Goal: Information Seeking & Learning: Check status

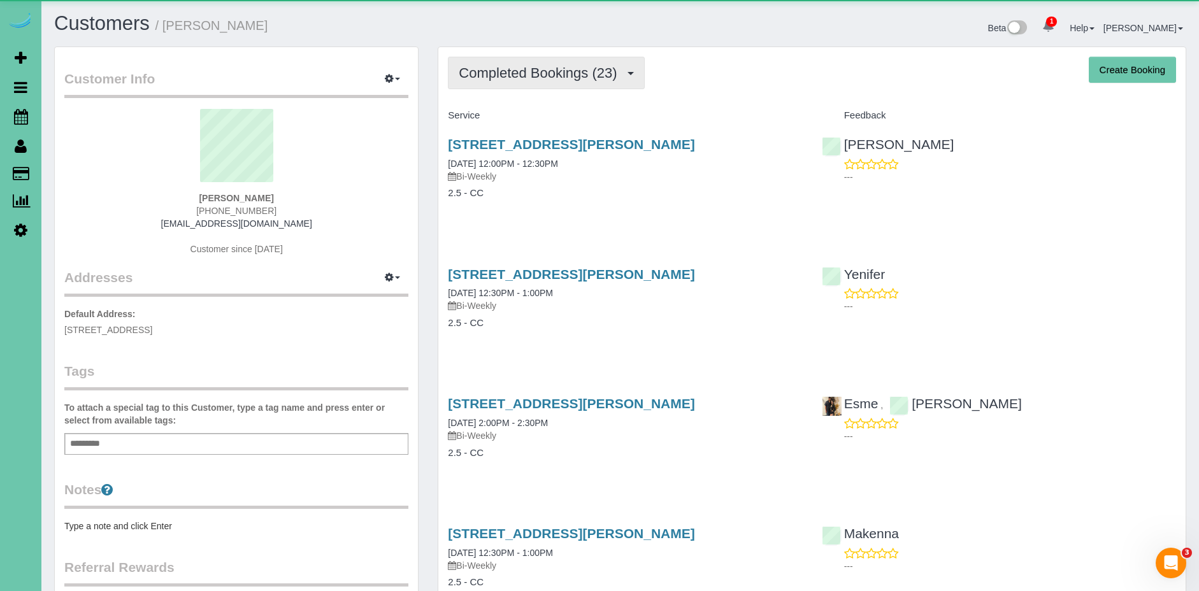
click at [536, 80] on span "Completed Bookings (23)" at bounding box center [541, 73] width 164 height 16
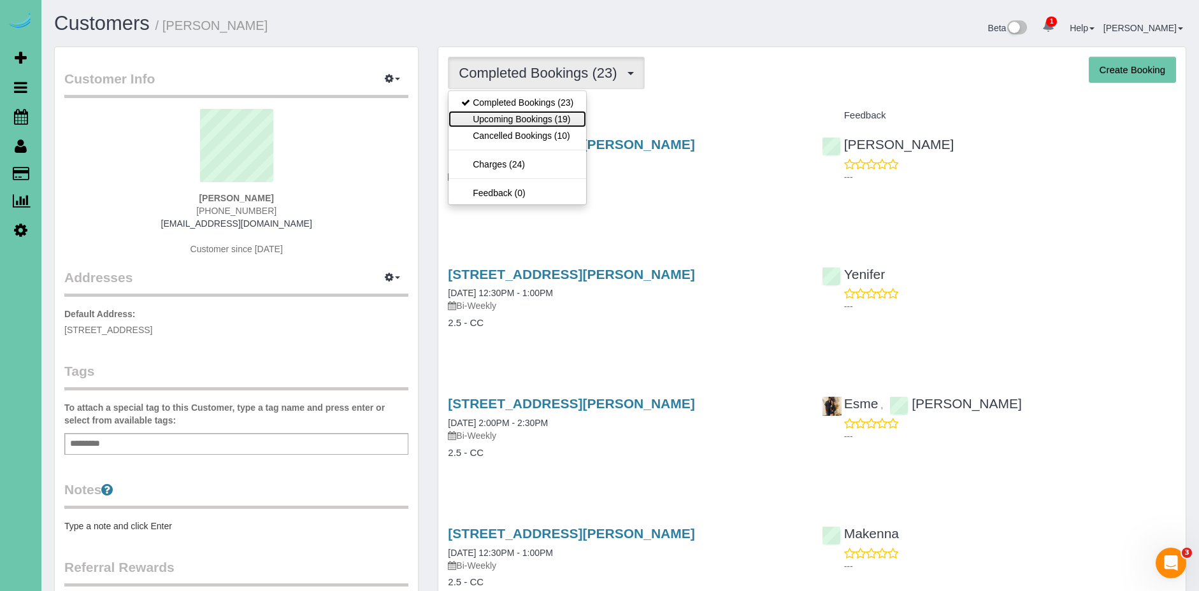
click at [540, 122] on link "Upcoming Bookings (19)" at bounding box center [517, 119] width 138 height 17
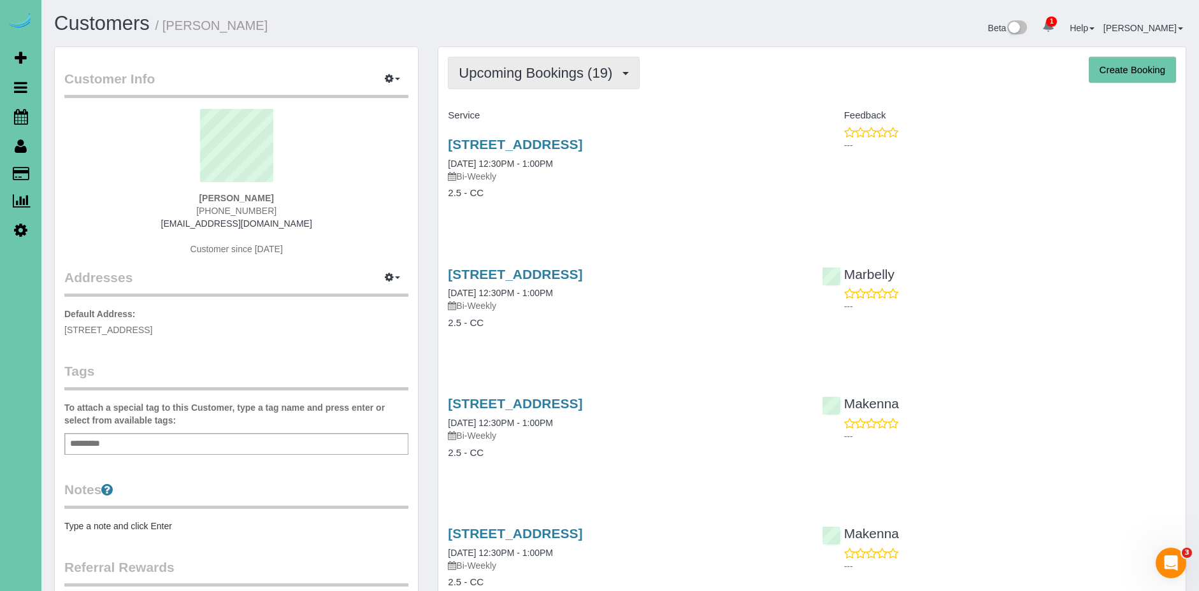
click at [542, 83] on button "Upcoming Bookings (19)" at bounding box center [544, 73] width 192 height 32
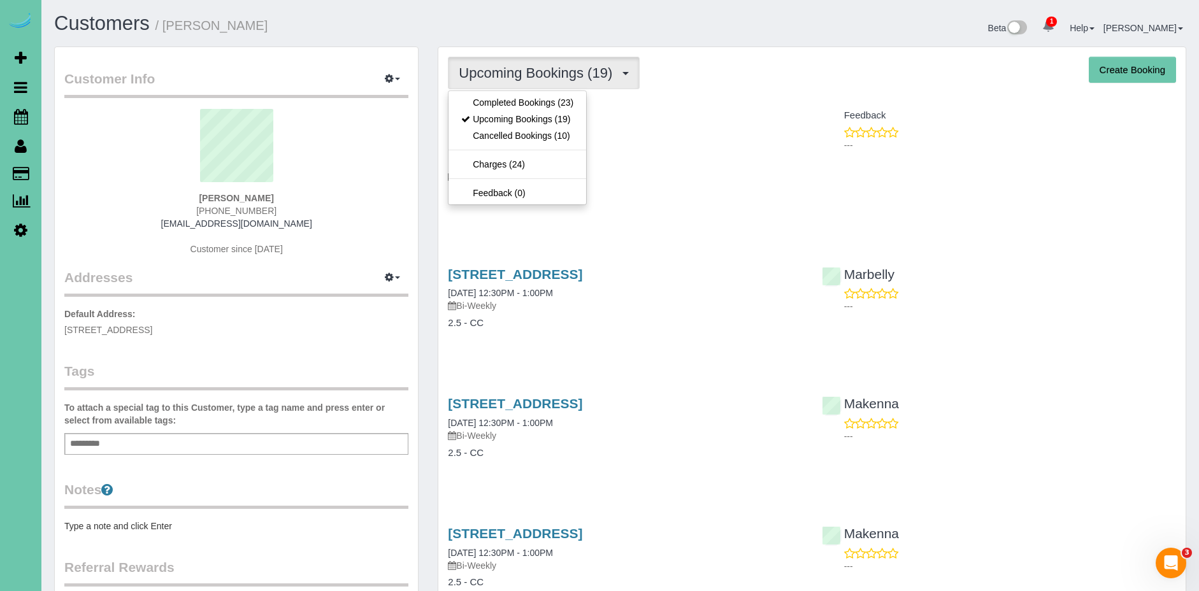
click at [727, 115] on h4 "Service" at bounding box center [625, 115] width 354 height 11
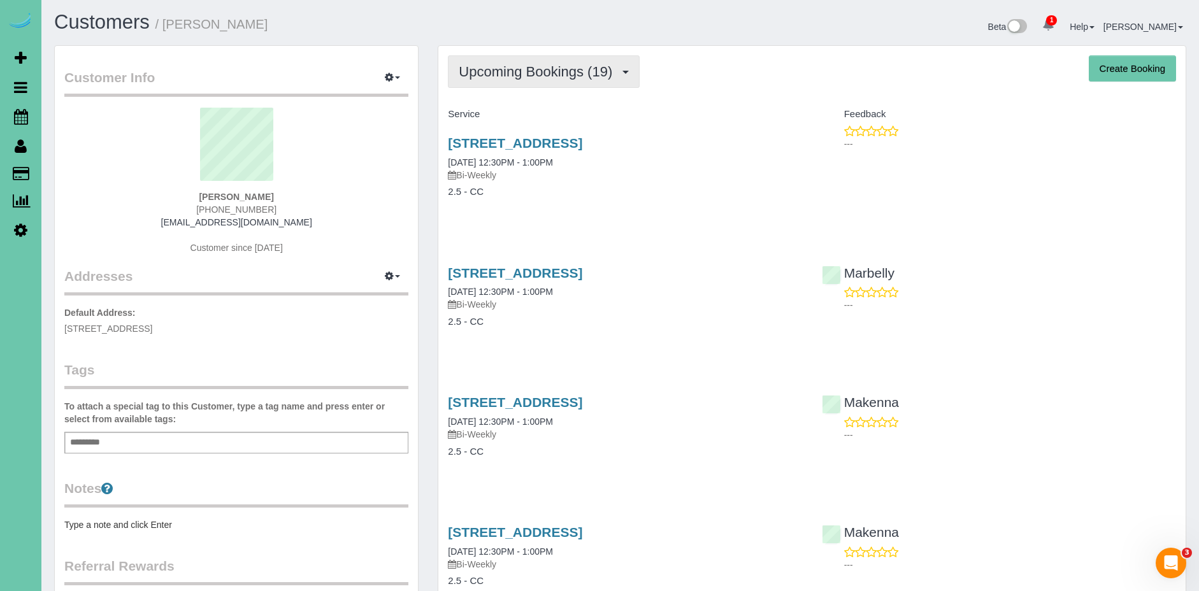
click at [583, 78] on span "Upcoming Bookings (19)" at bounding box center [539, 72] width 160 height 16
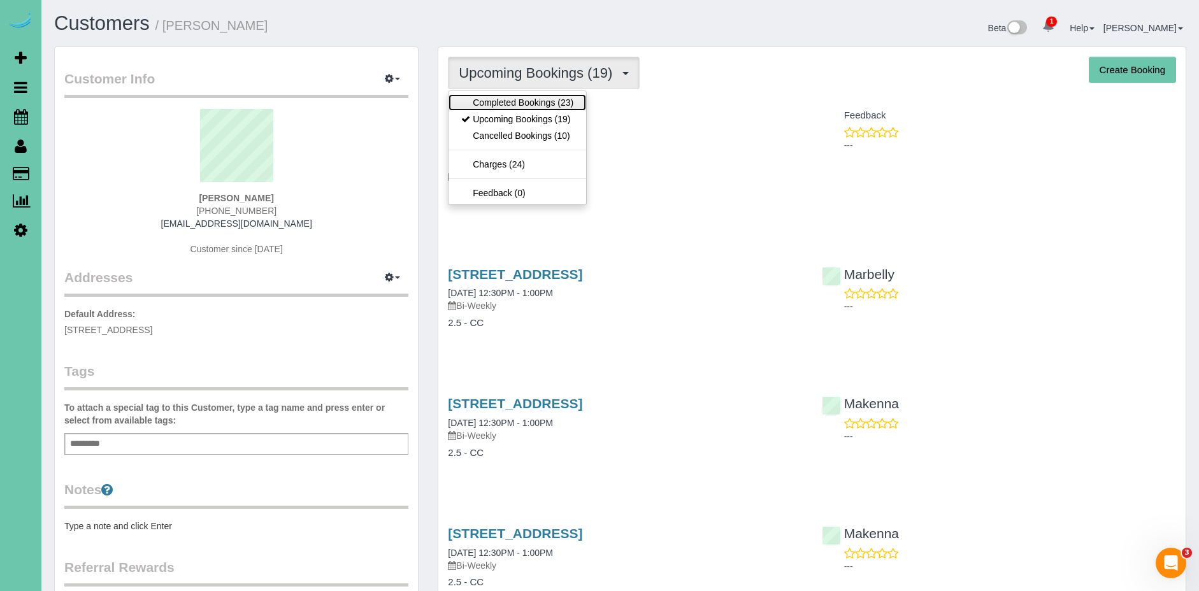
click at [554, 101] on link "Completed Bookings (23)" at bounding box center [517, 102] width 138 height 17
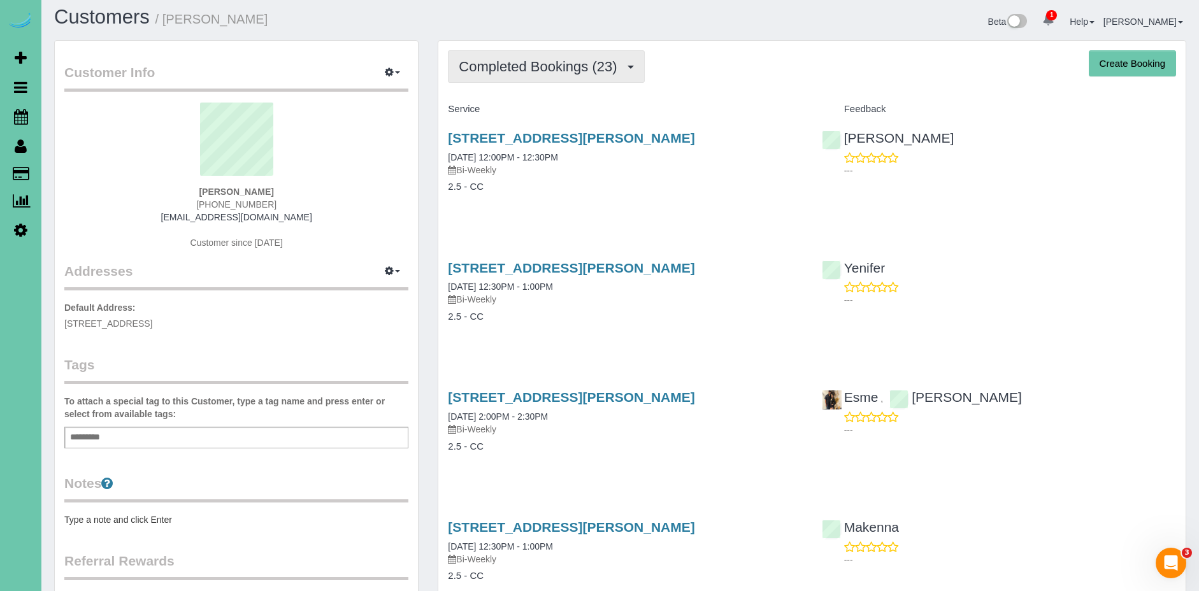
click at [562, 71] on span "Completed Bookings (23)" at bounding box center [541, 67] width 164 height 16
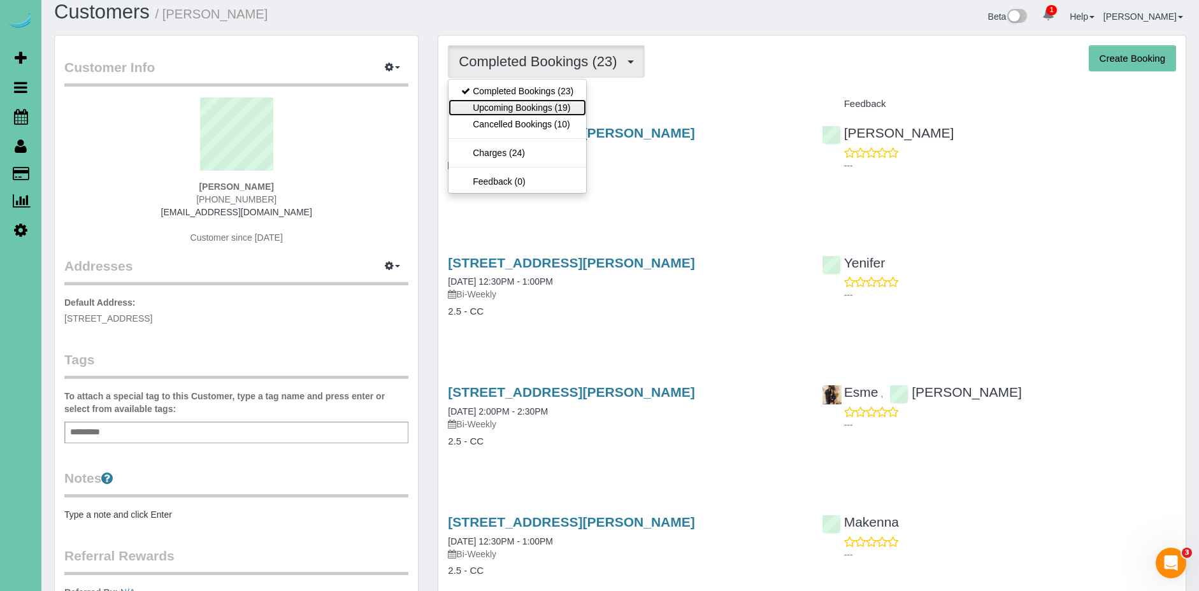
click at [555, 110] on link "Upcoming Bookings (19)" at bounding box center [517, 107] width 138 height 17
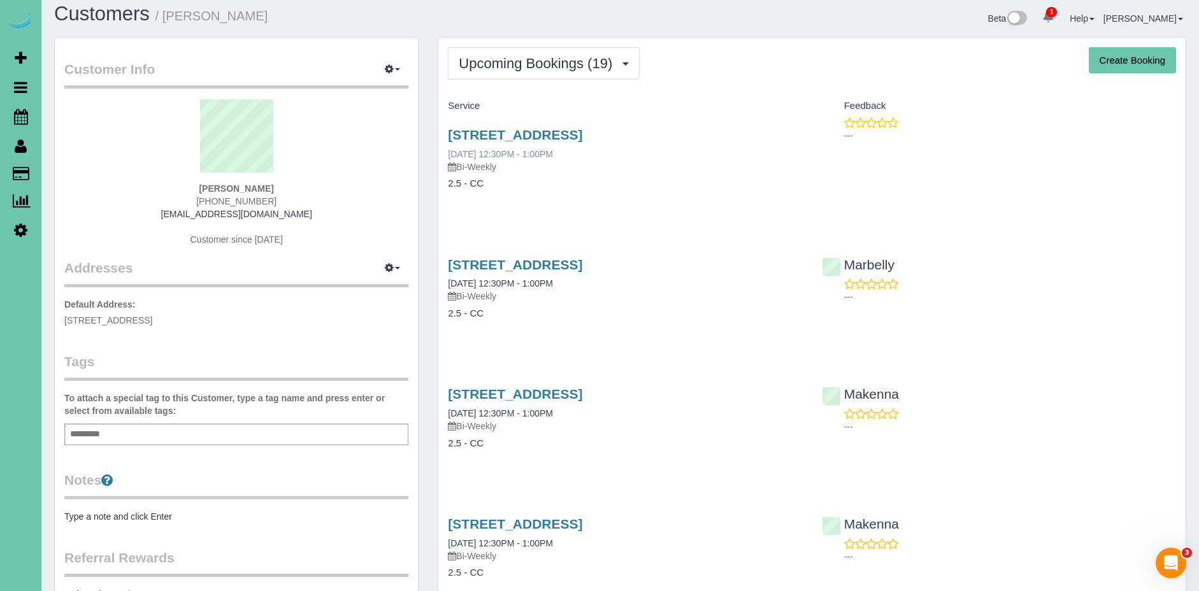
scroll to position [9, 0]
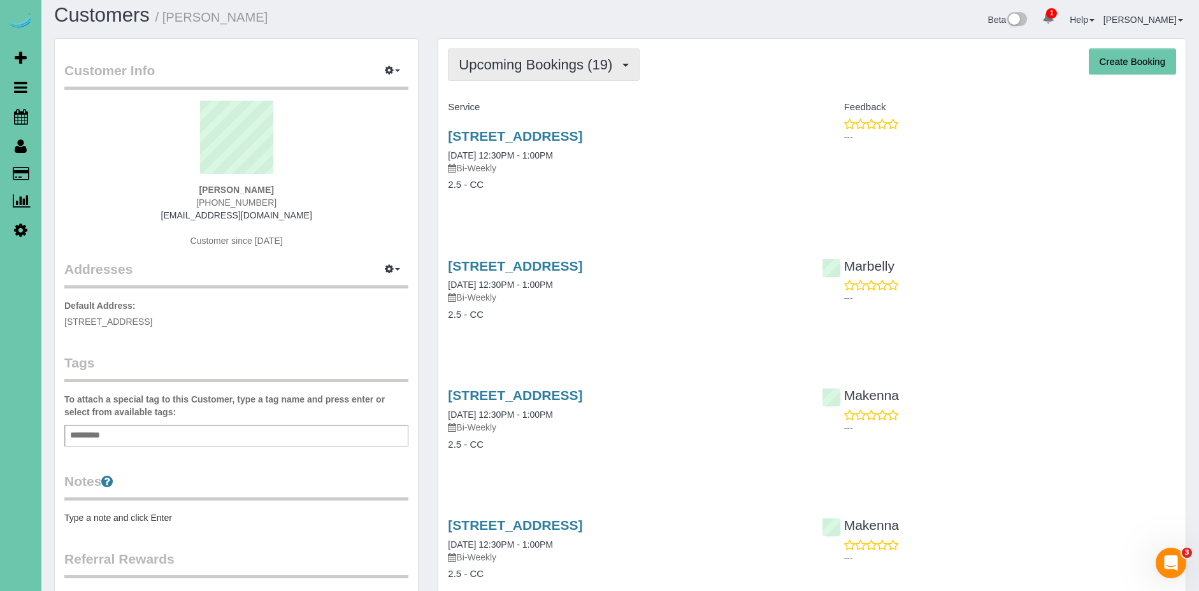
click at [551, 49] on button "Upcoming Bookings (19)" at bounding box center [544, 64] width 192 height 32
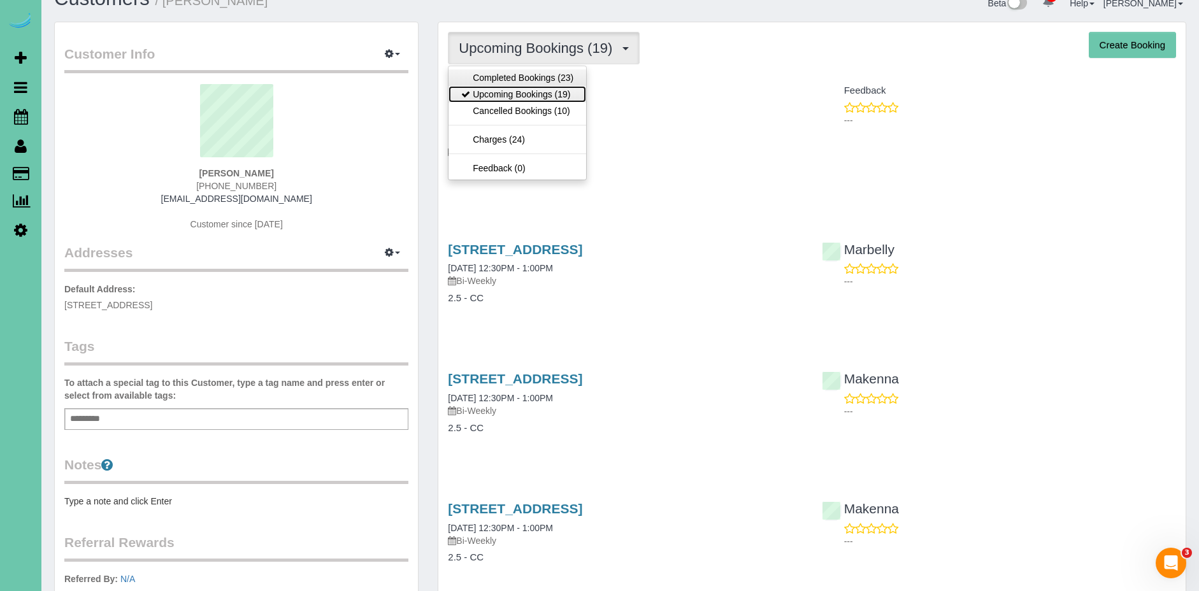
click at [525, 89] on link "Upcoming Bookings (19)" at bounding box center [517, 94] width 138 height 17
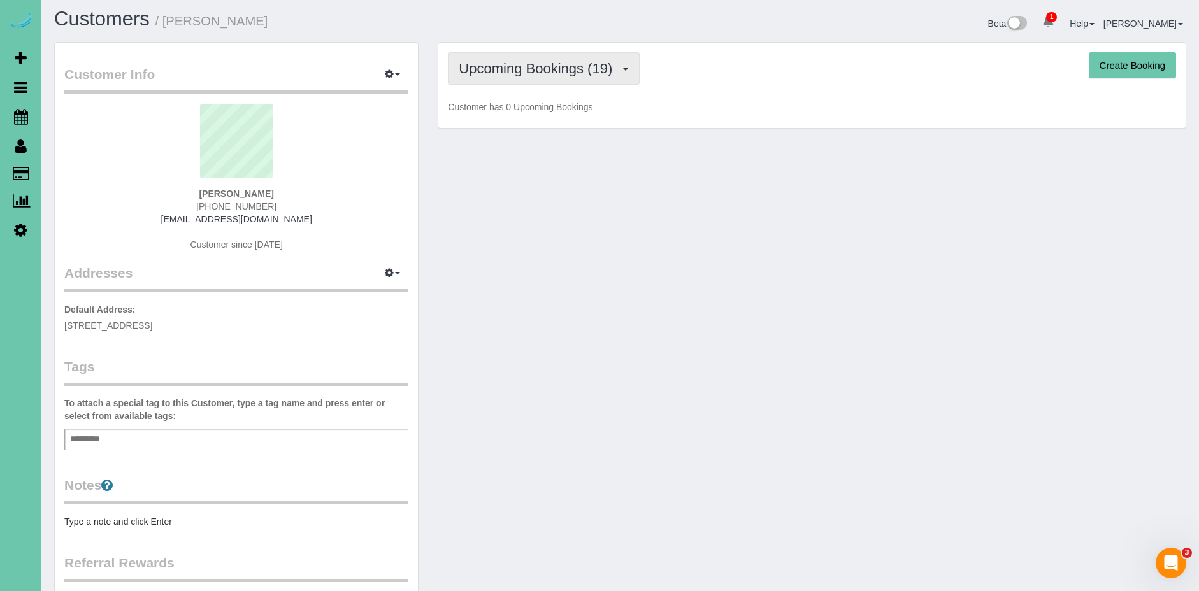
scroll to position [0, 0]
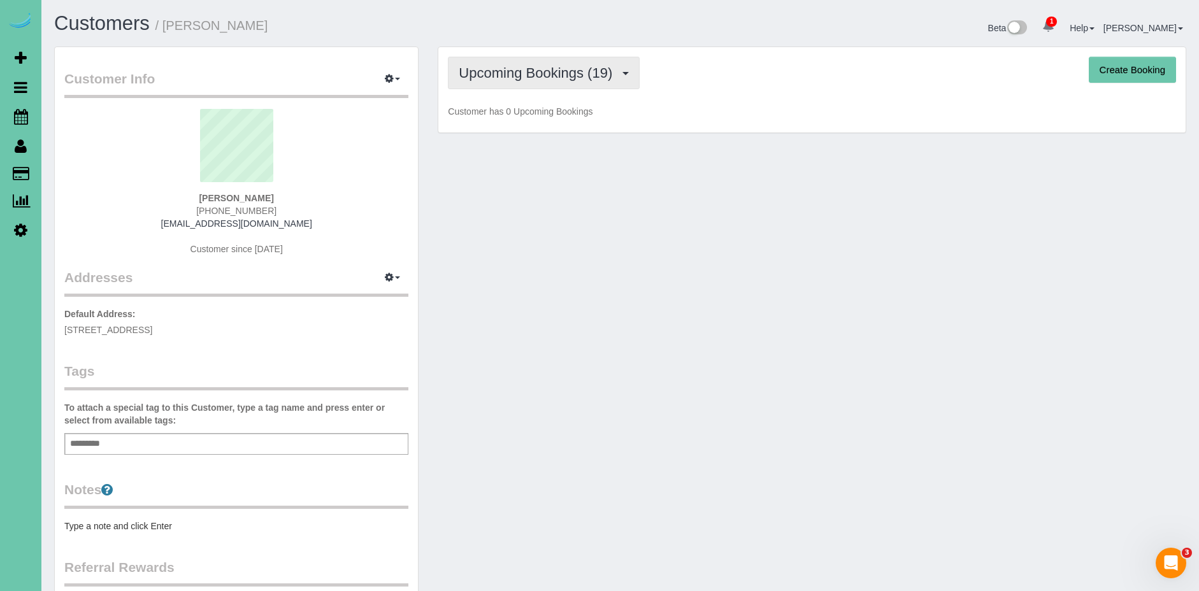
click at [527, 61] on button "Upcoming Bookings (19)" at bounding box center [544, 73] width 192 height 32
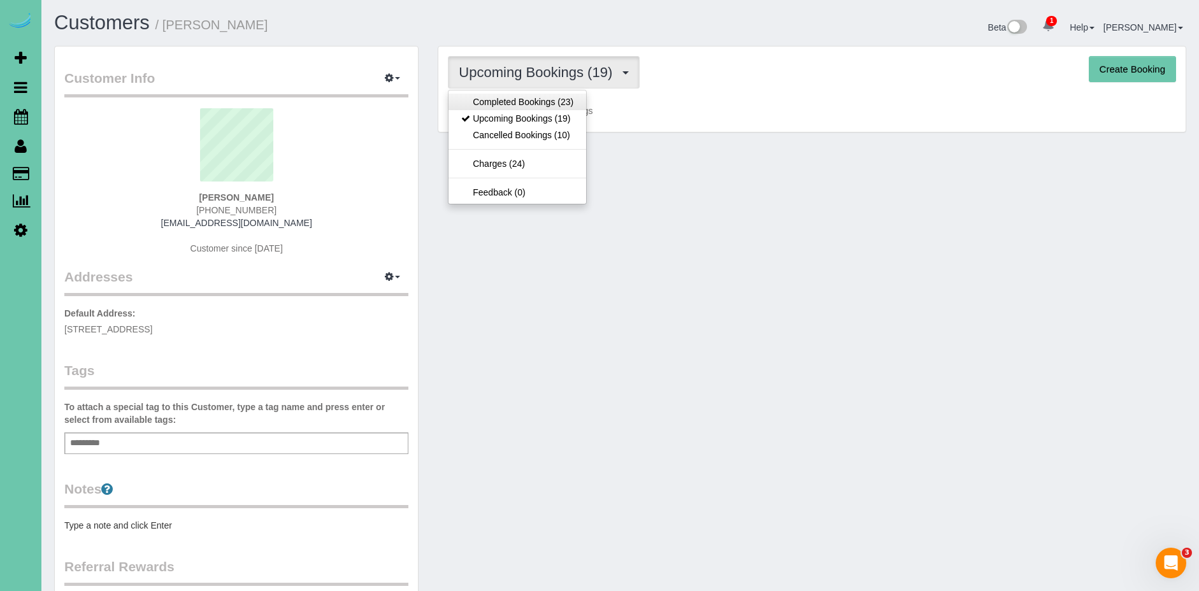
scroll to position [4, 0]
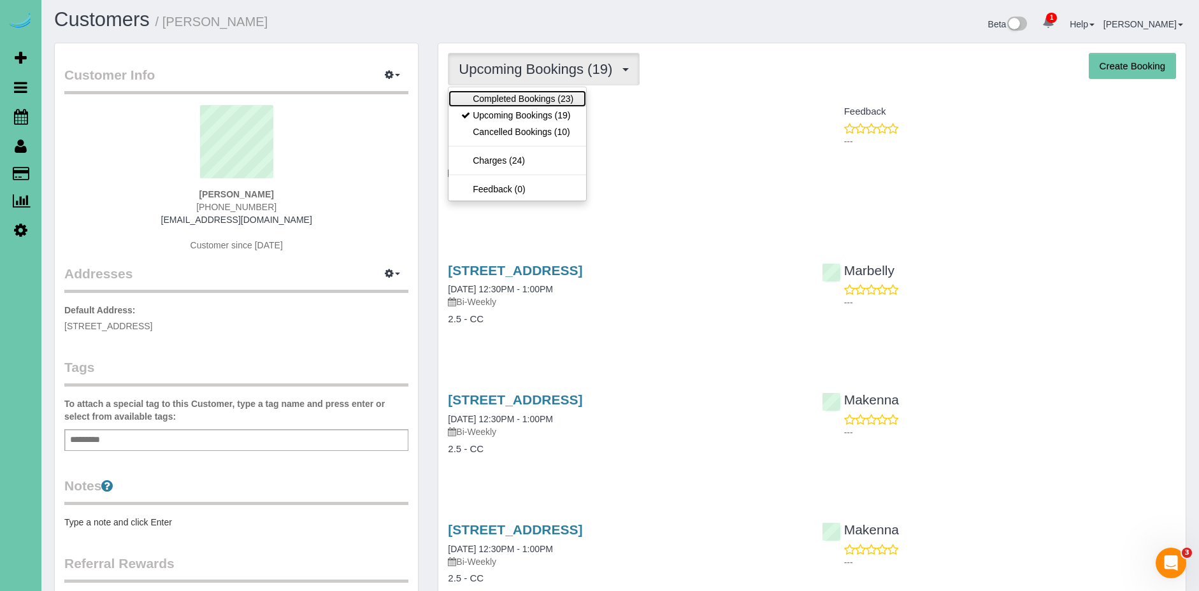
click at [541, 96] on link "Completed Bookings (23)" at bounding box center [517, 98] width 138 height 17
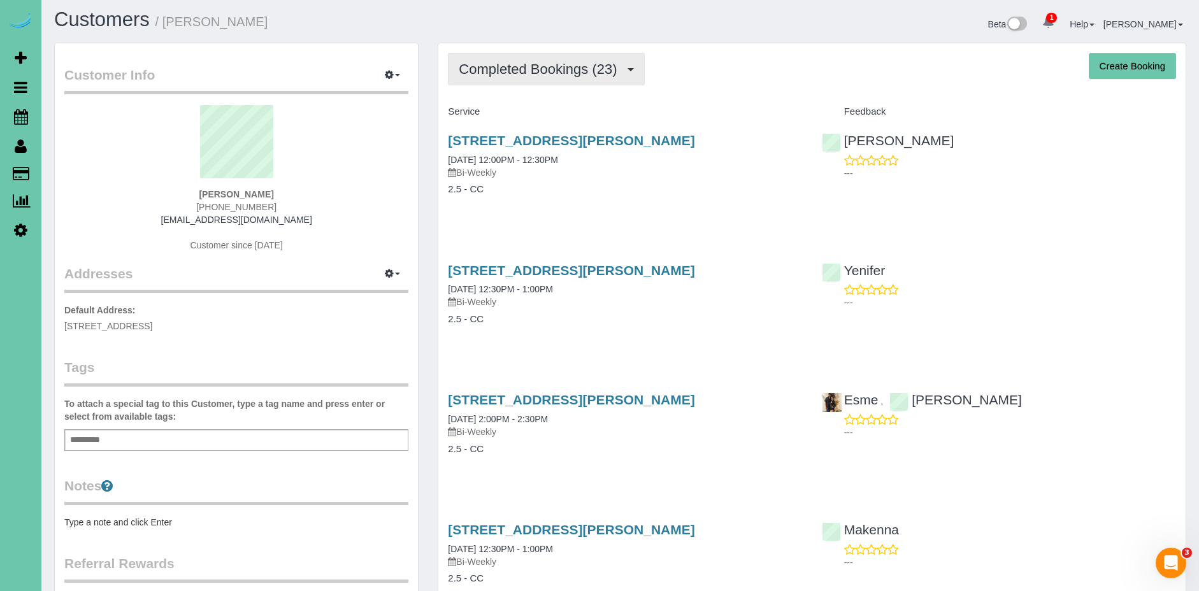
click at [559, 59] on button "Completed Bookings (23)" at bounding box center [546, 69] width 196 height 32
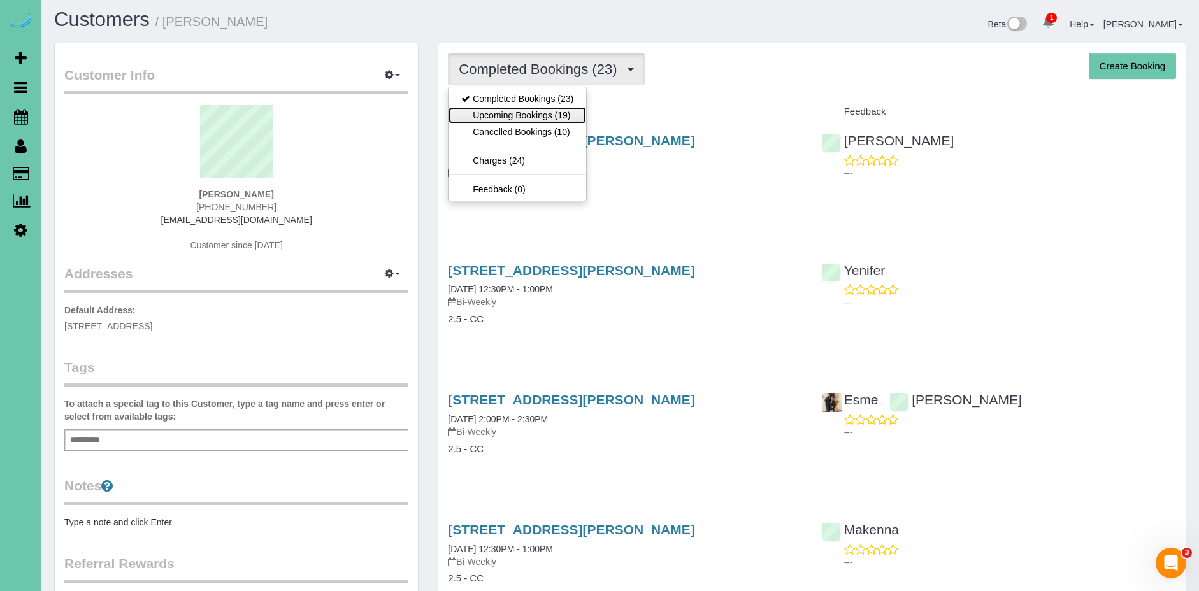
click at [552, 111] on link "Upcoming Bookings (19)" at bounding box center [517, 115] width 138 height 17
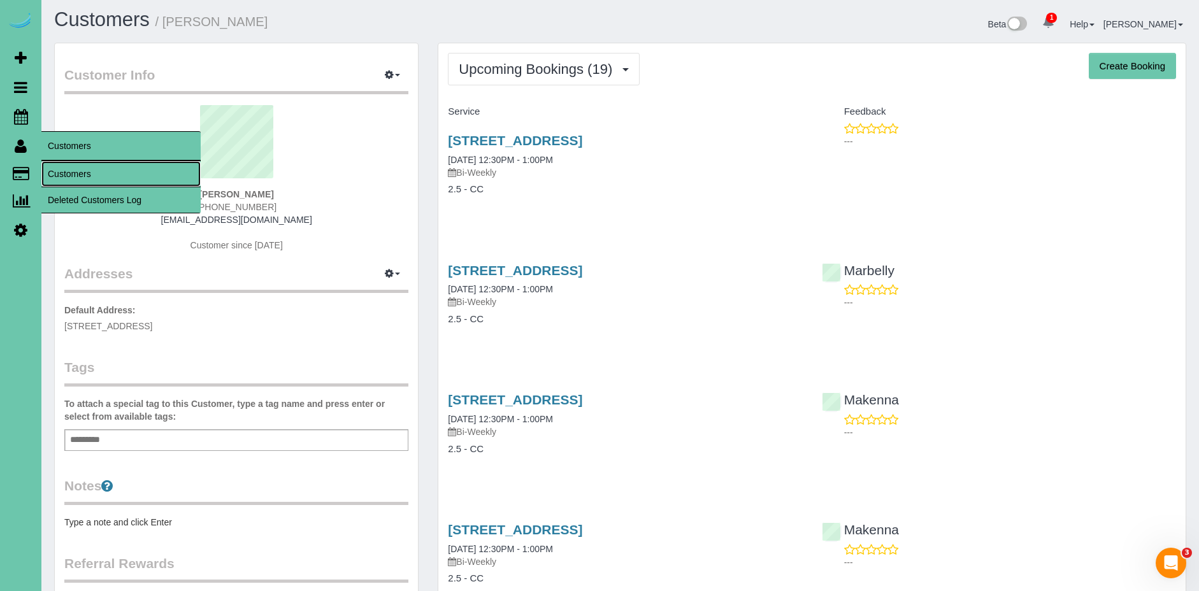
drag, startPoint x: 62, startPoint y: 166, endPoint x: 125, endPoint y: 140, distance: 68.6
click at [62, 166] on link "Customers" at bounding box center [120, 173] width 159 height 25
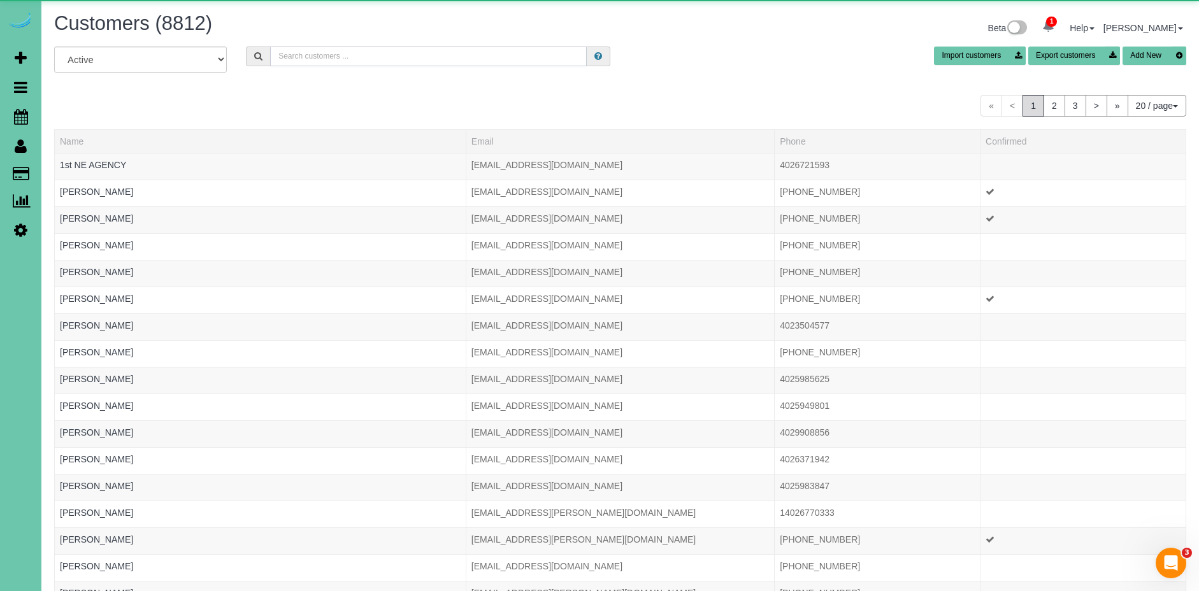
click at [296, 55] on input "text" at bounding box center [428, 56] width 317 height 20
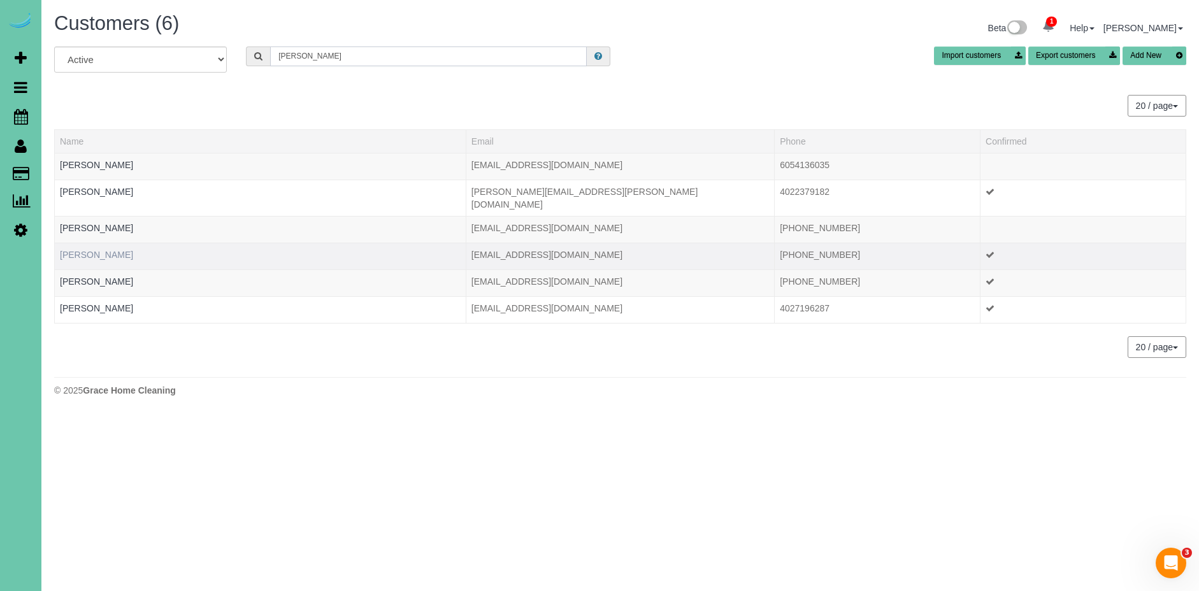
type input "[PERSON_NAME]"
click at [97, 250] on link "[PERSON_NAME]" at bounding box center [96, 255] width 73 height 10
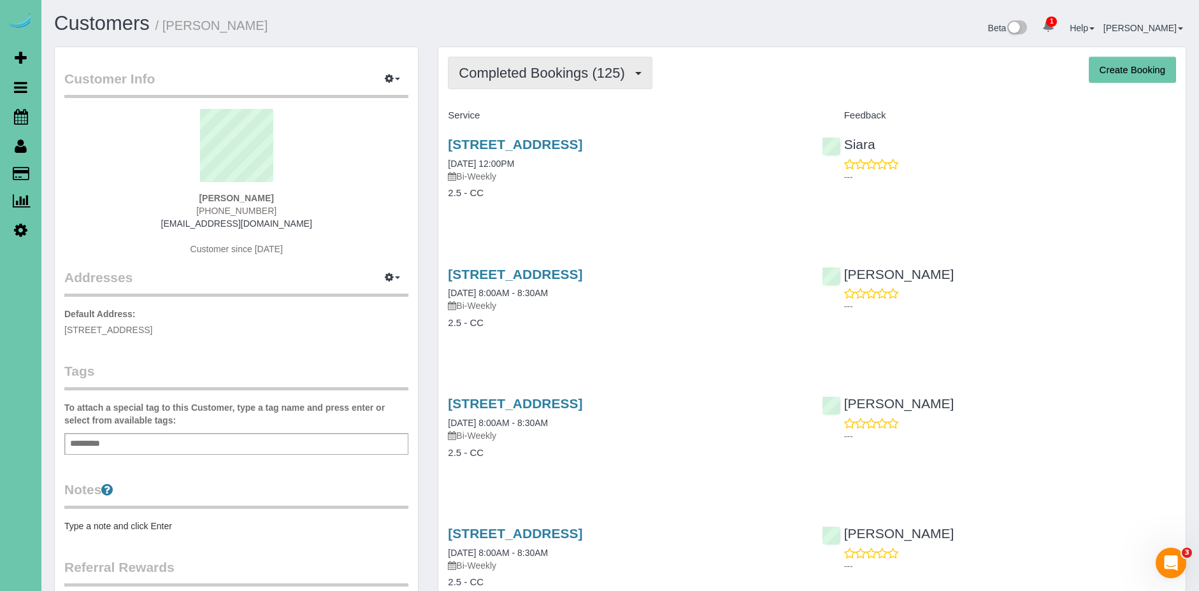
click at [513, 81] on button "Completed Bookings (125)" at bounding box center [550, 73] width 204 height 32
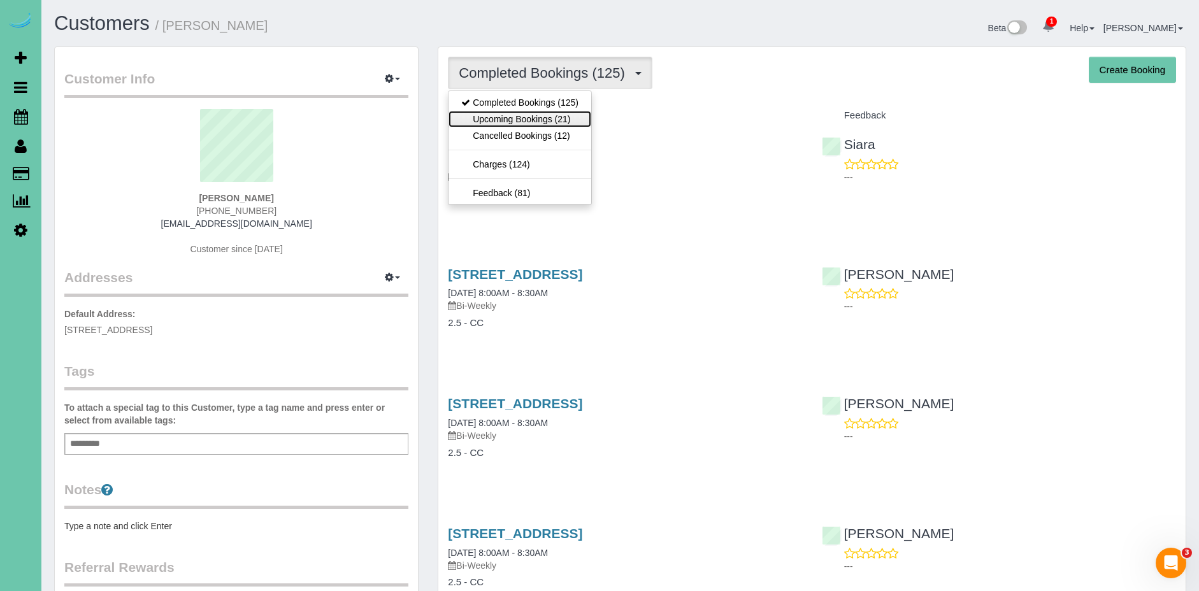
click at [531, 111] on link "Upcoming Bookings (21)" at bounding box center [519, 119] width 143 height 17
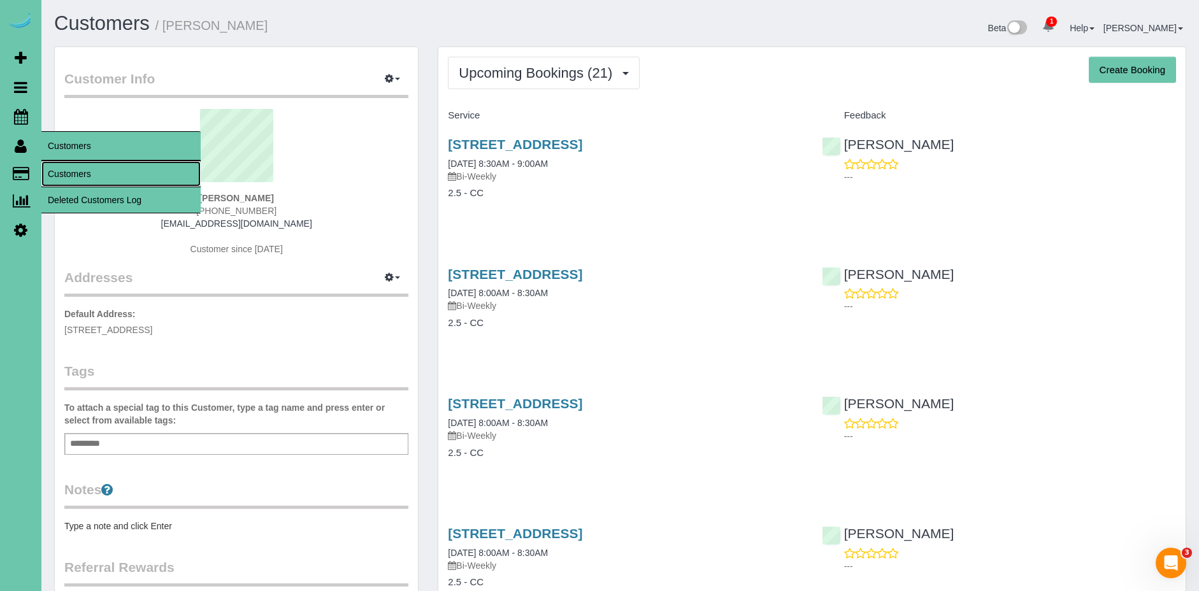
click at [106, 182] on link "Customers" at bounding box center [120, 173] width 159 height 25
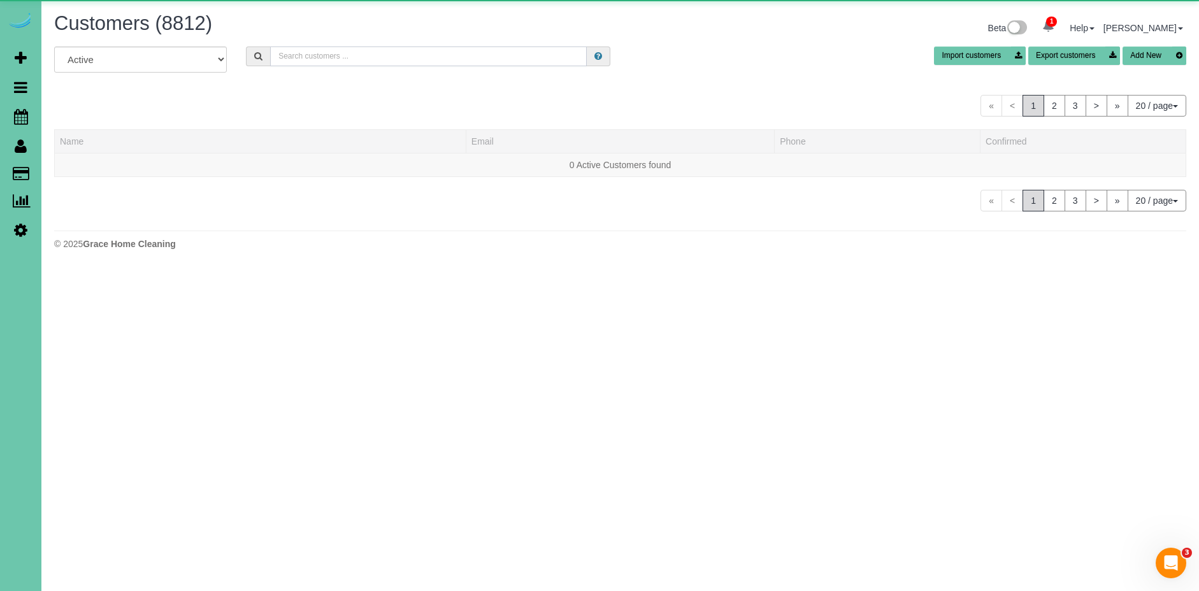
click at [317, 63] on input "text" at bounding box center [428, 56] width 317 height 20
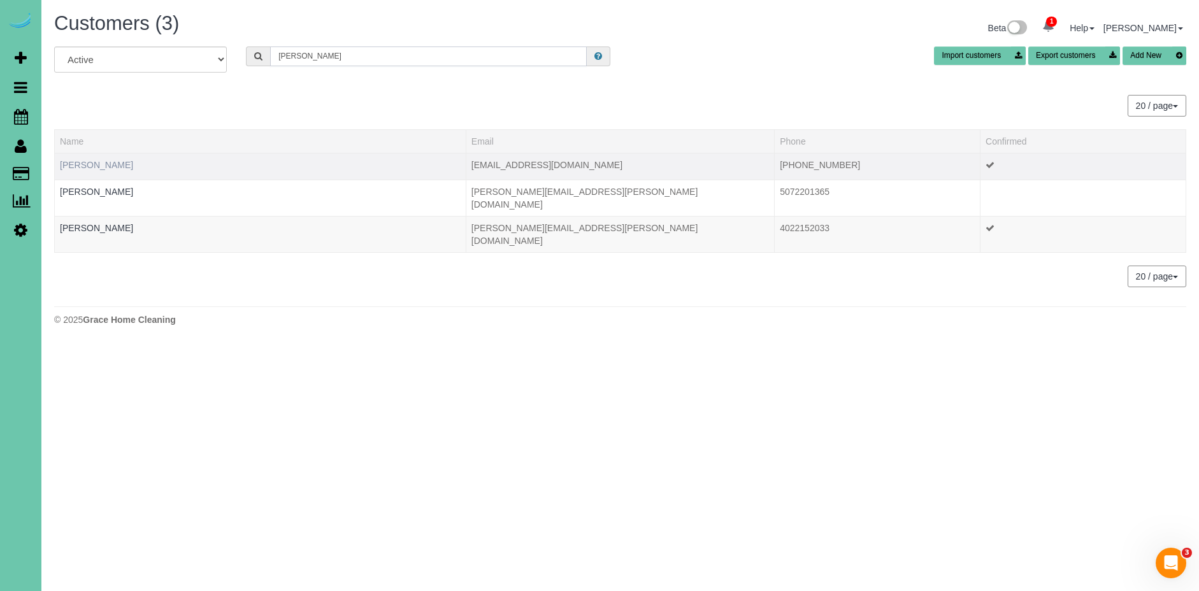
type input "[PERSON_NAME]"
click at [83, 165] on link "[PERSON_NAME]" at bounding box center [96, 165] width 73 height 10
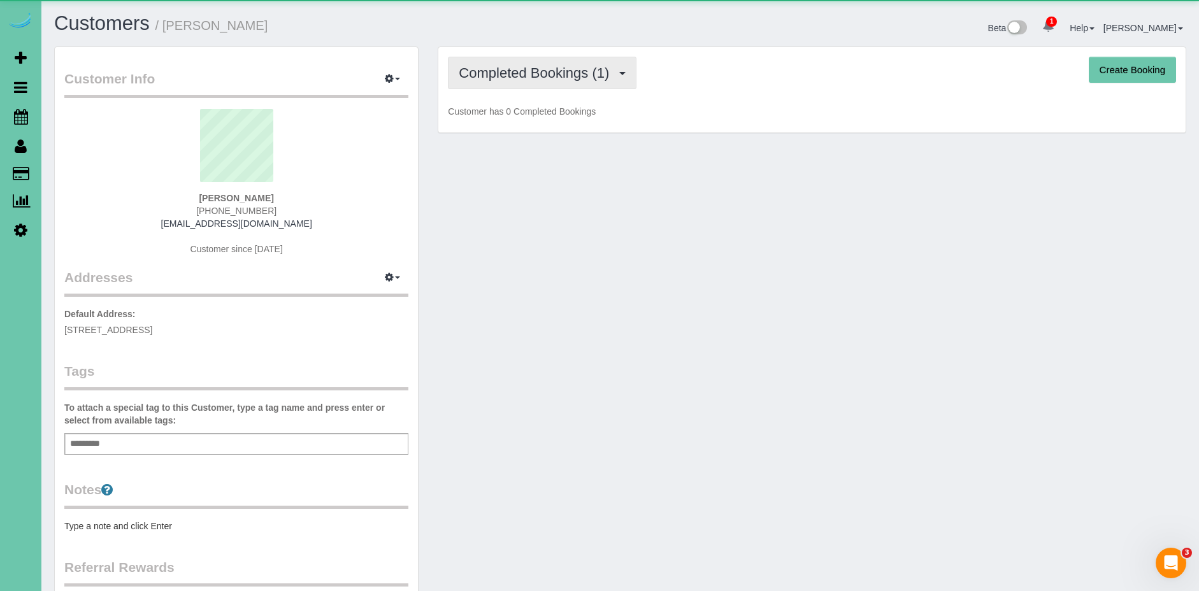
click at [597, 76] on span "Completed Bookings (1)" at bounding box center [537, 73] width 157 height 16
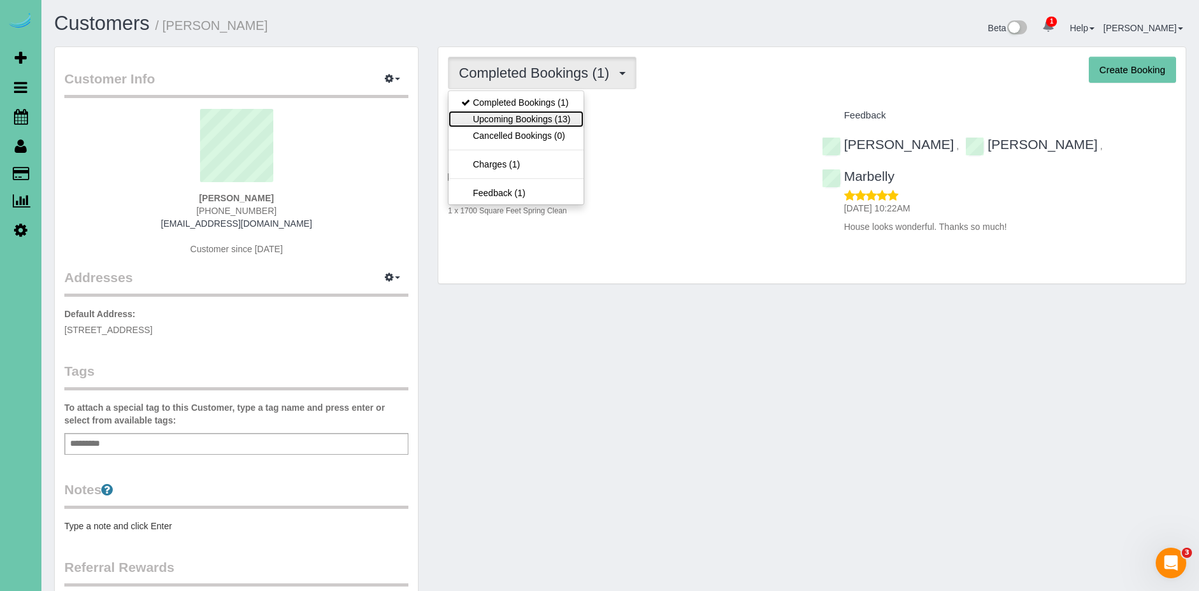
click at [560, 116] on link "Upcoming Bookings (13)" at bounding box center [515, 119] width 134 height 17
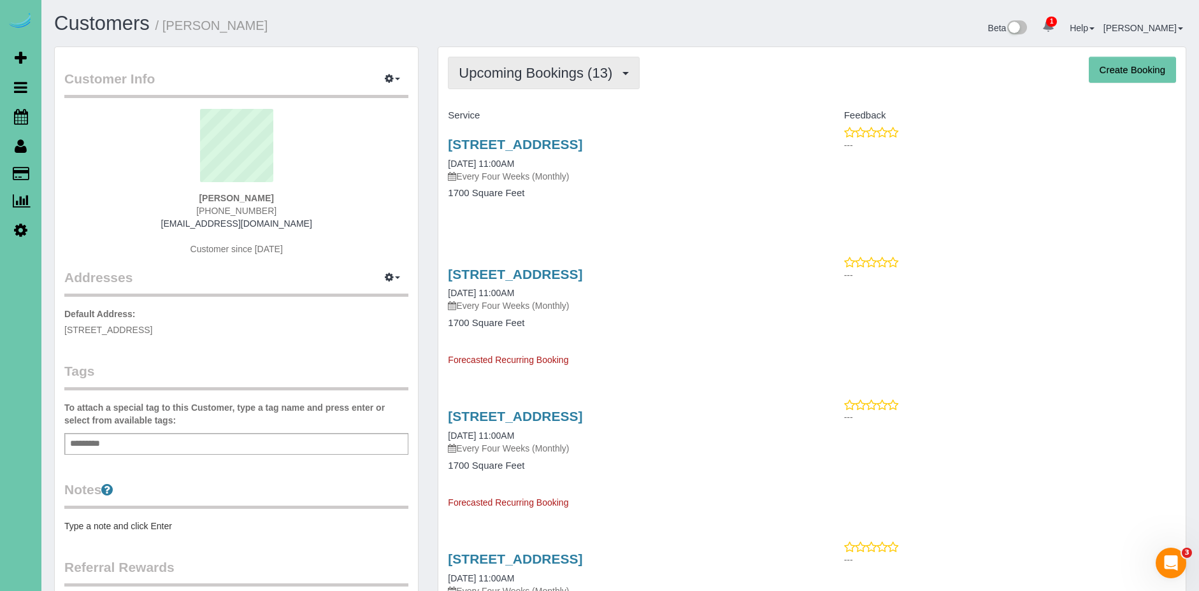
click at [562, 81] on button "Upcoming Bookings (13)" at bounding box center [544, 73] width 192 height 32
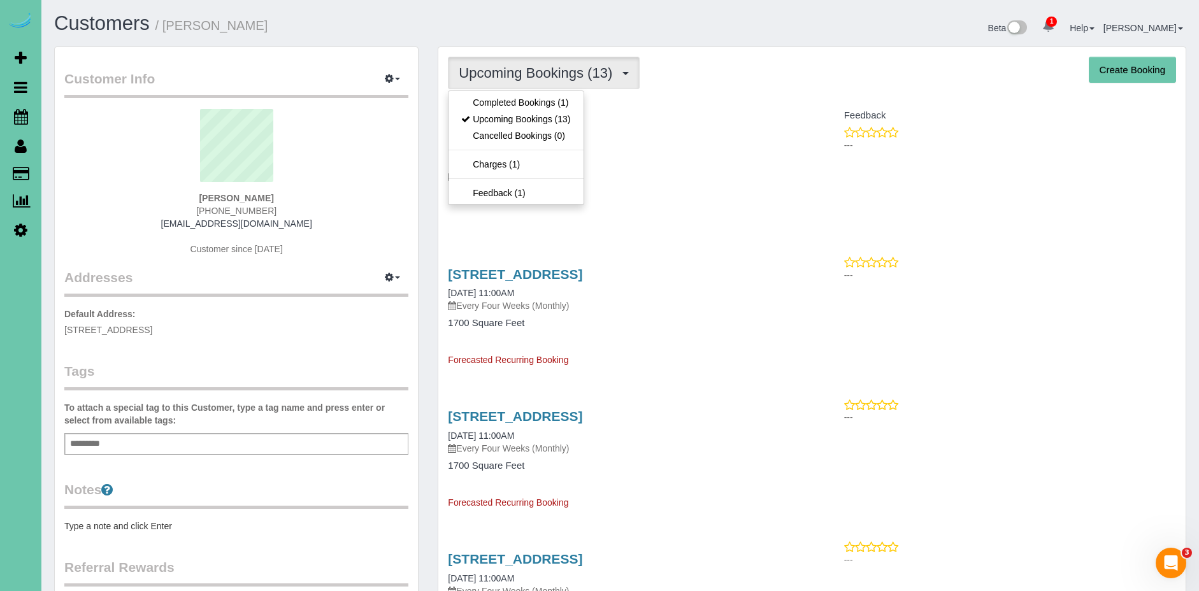
click at [783, 217] on div "[STREET_ADDRESS] [DATE] 11:00AM Every Four Weeks (Monthly) 1700 Square Feet" at bounding box center [624, 175] width 373 height 98
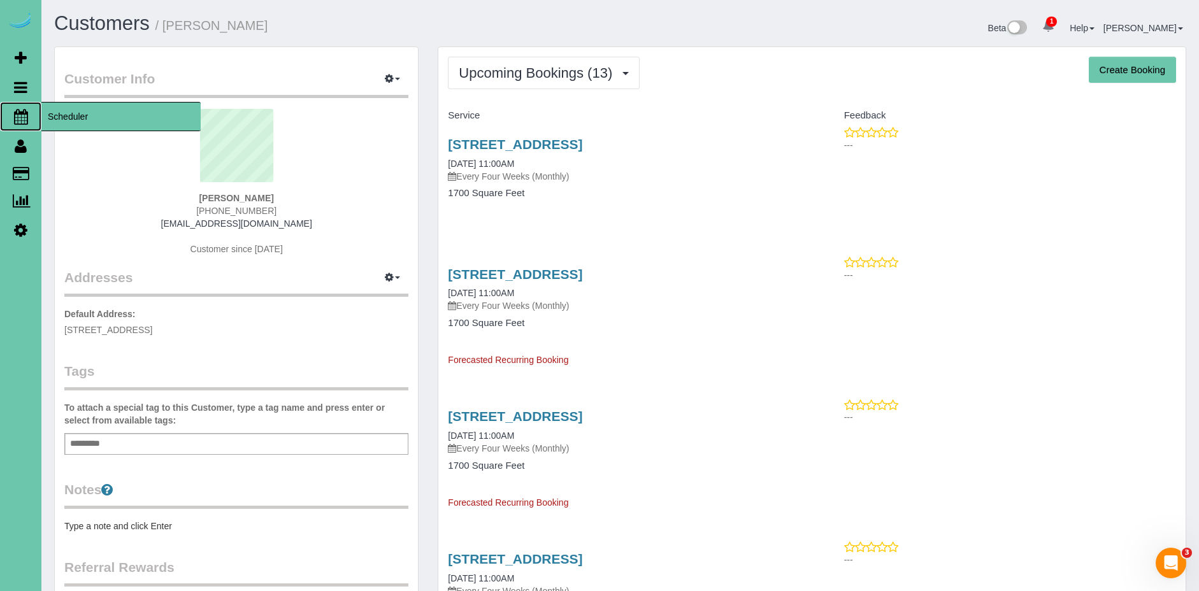
click at [78, 118] on span "Scheduler" at bounding box center [120, 116] width 159 height 29
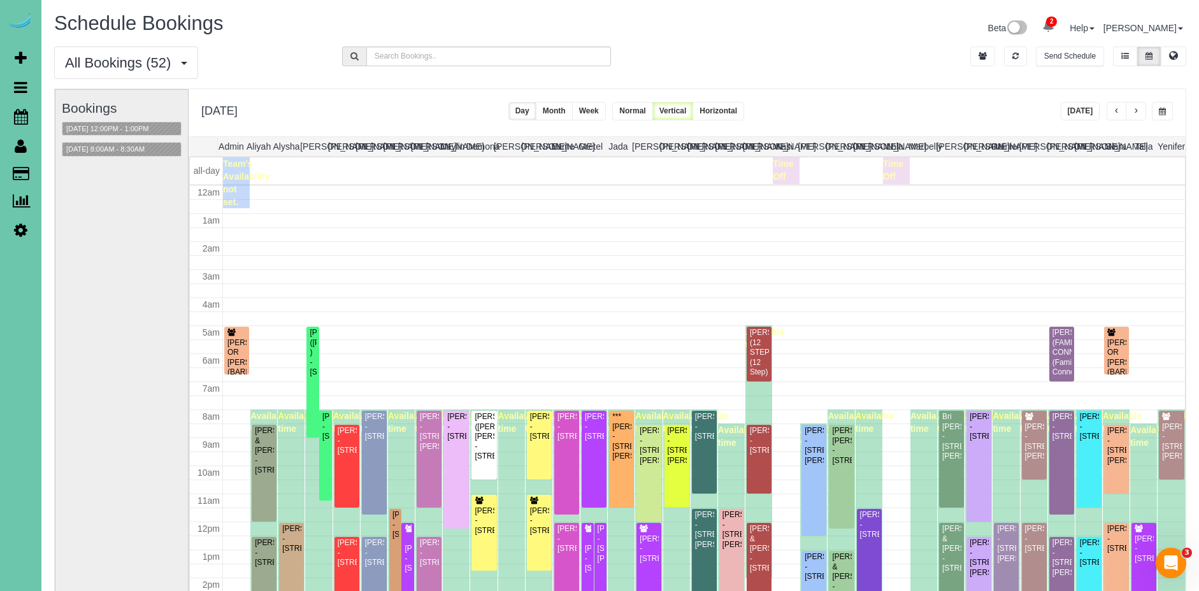
scroll to position [169, 0]
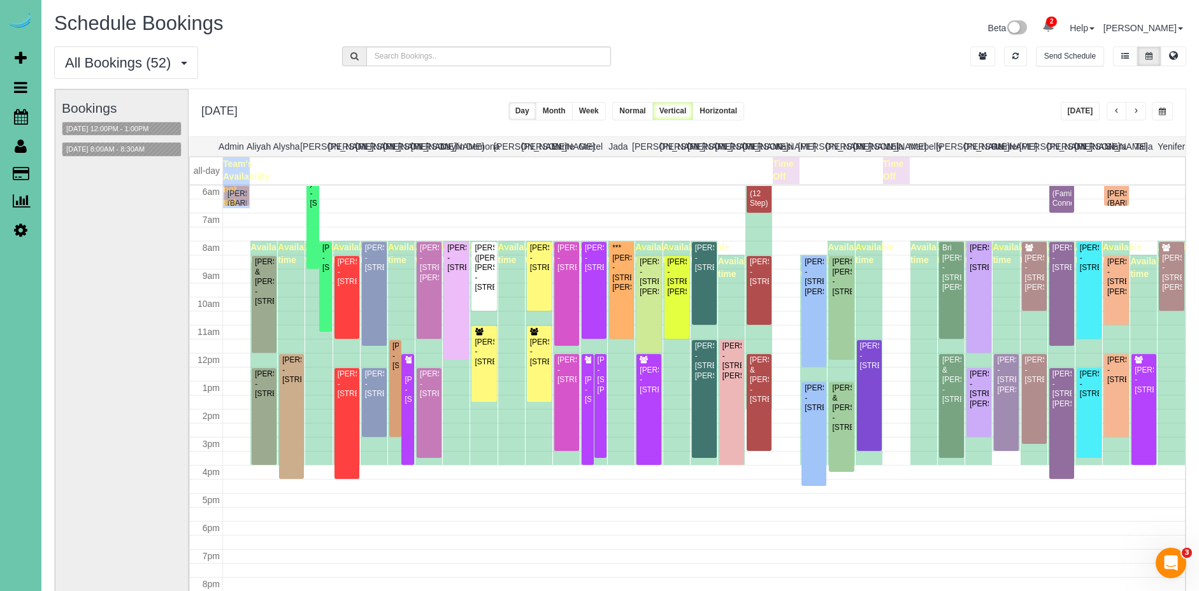
click at [1162, 116] on button "button" at bounding box center [1162, 111] width 21 height 18
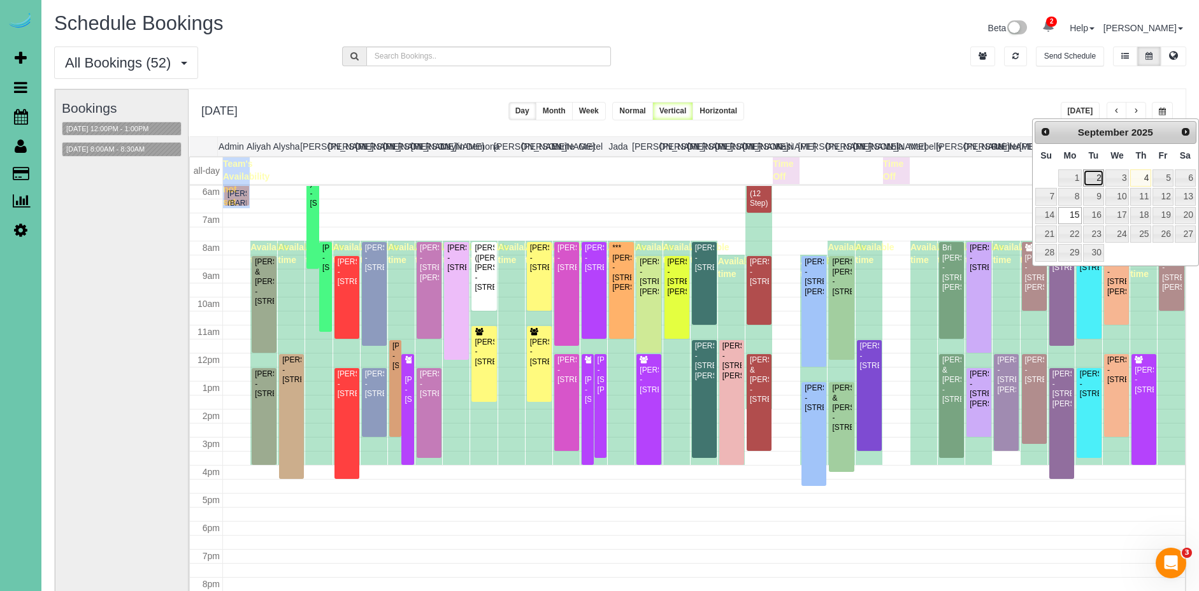
click at [1096, 178] on link "2" at bounding box center [1093, 177] width 20 height 17
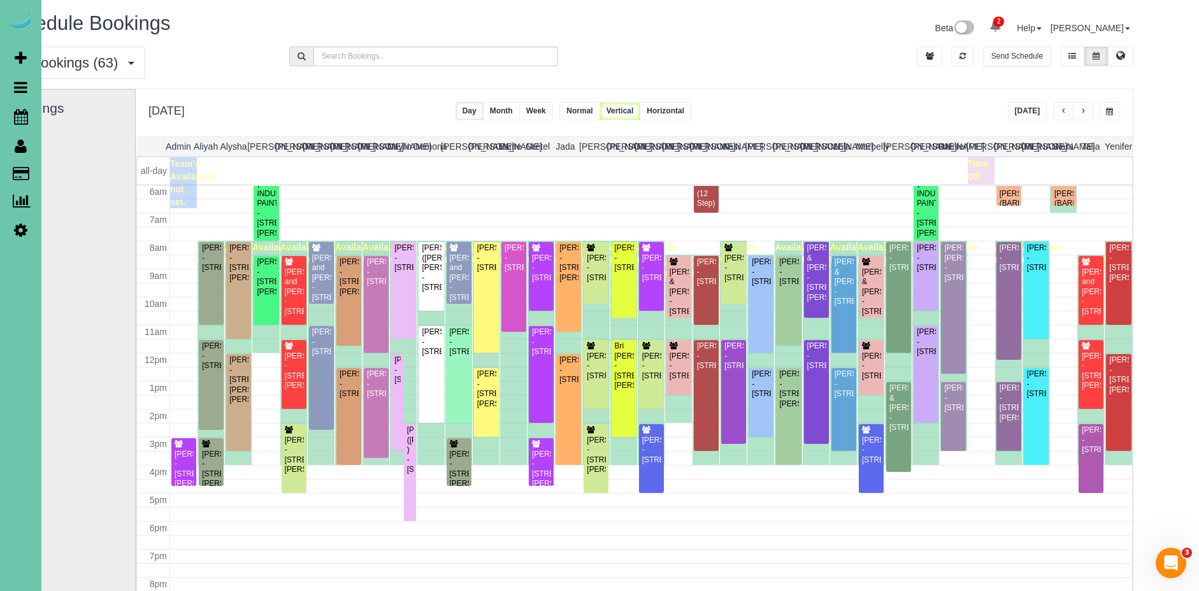
scroll to position [0, 68]
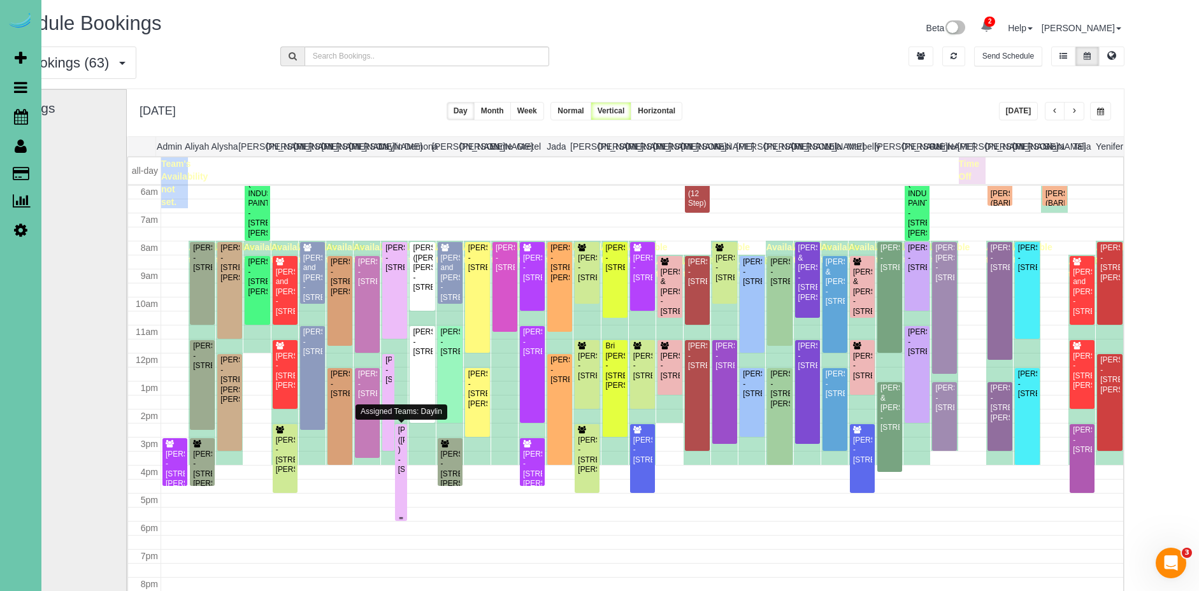
click at [397, 470] on div "[PERSON_NAME] ([PERSON_NAME] ) - [STREET_ADDRESS]" at bounding box center [401, 449] width 8 height 49
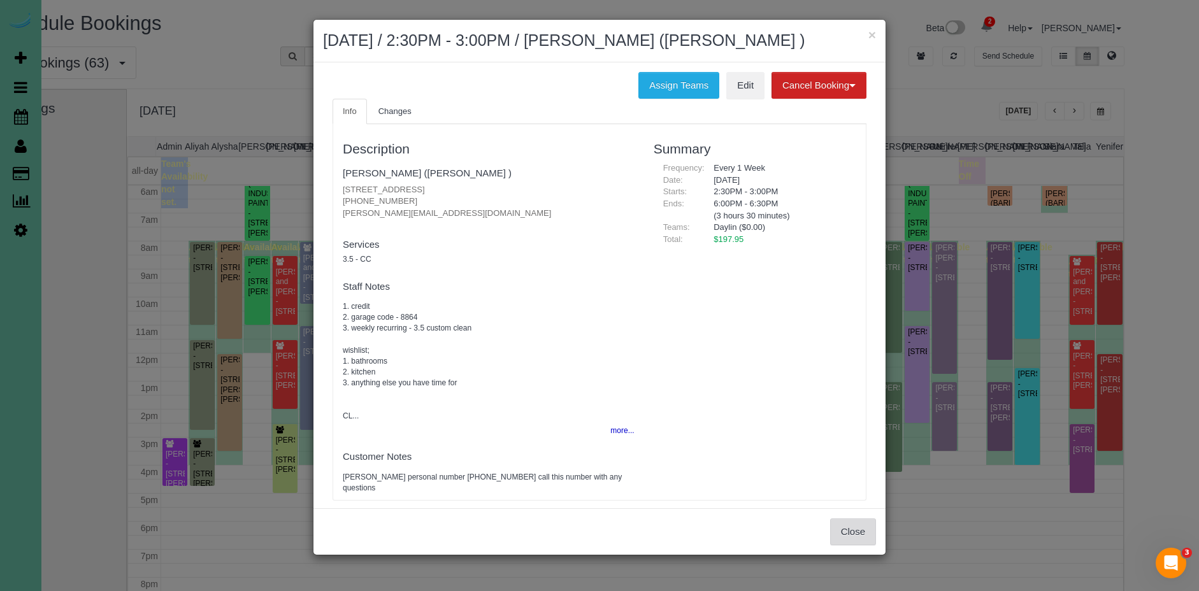
click at [863, 545] on button "Close" at bounding box center [853, 531] width 46 height 27
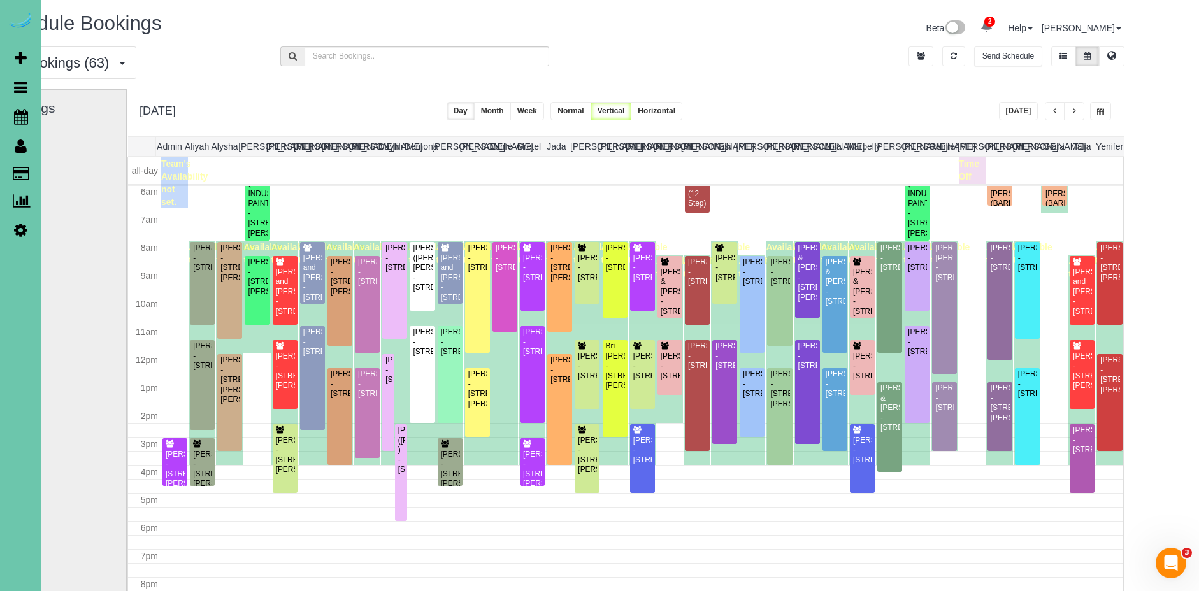
scroll to position [0, 68]
click at [386, 384] on div "[PERSON_NAME] - [STREET_ADDRESS]" at bounding box center [388, 369] width 7 height 29
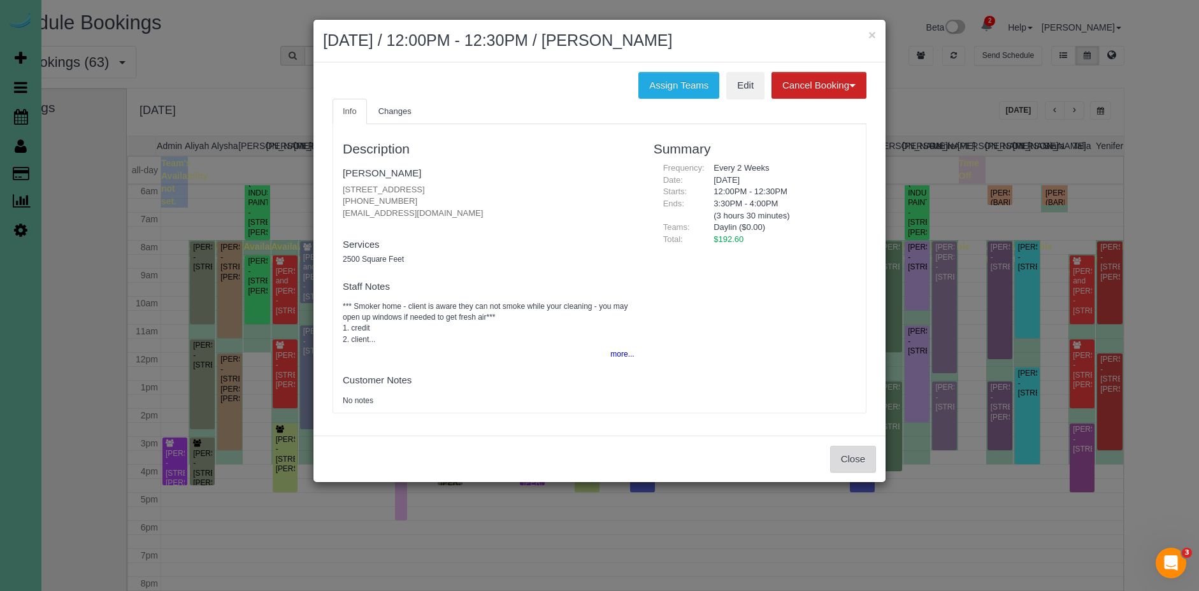
drag, startPoint x: 854, startPoint y: 453, endPoint x: 846, endPoint y: 454, distance: 7.7
click at [854, 453] on button "Close" at bounding box center [853, 459] width 46 height 27
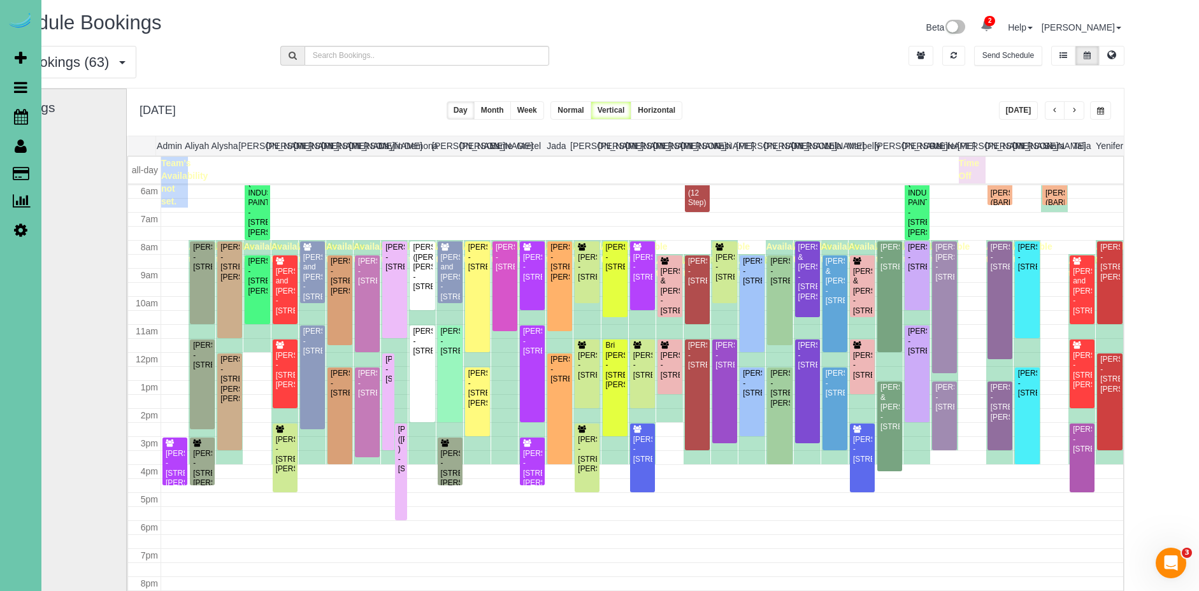
scroll to position [2, 64]
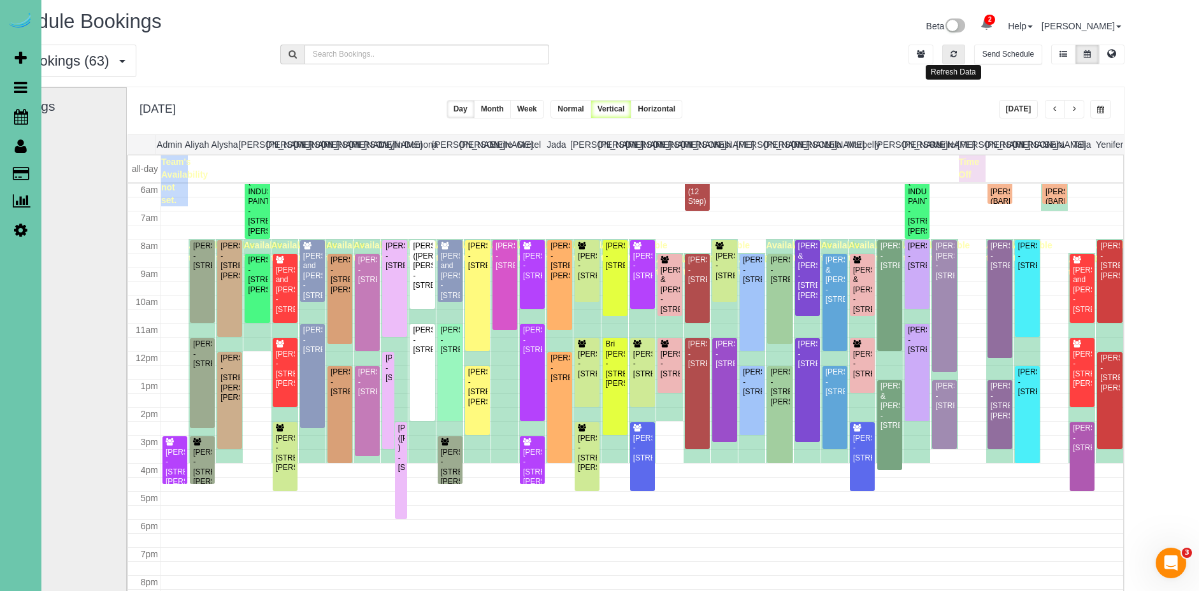
click at [950, 49] on button "button" at bounding box center [953, 55] width 23 height 20
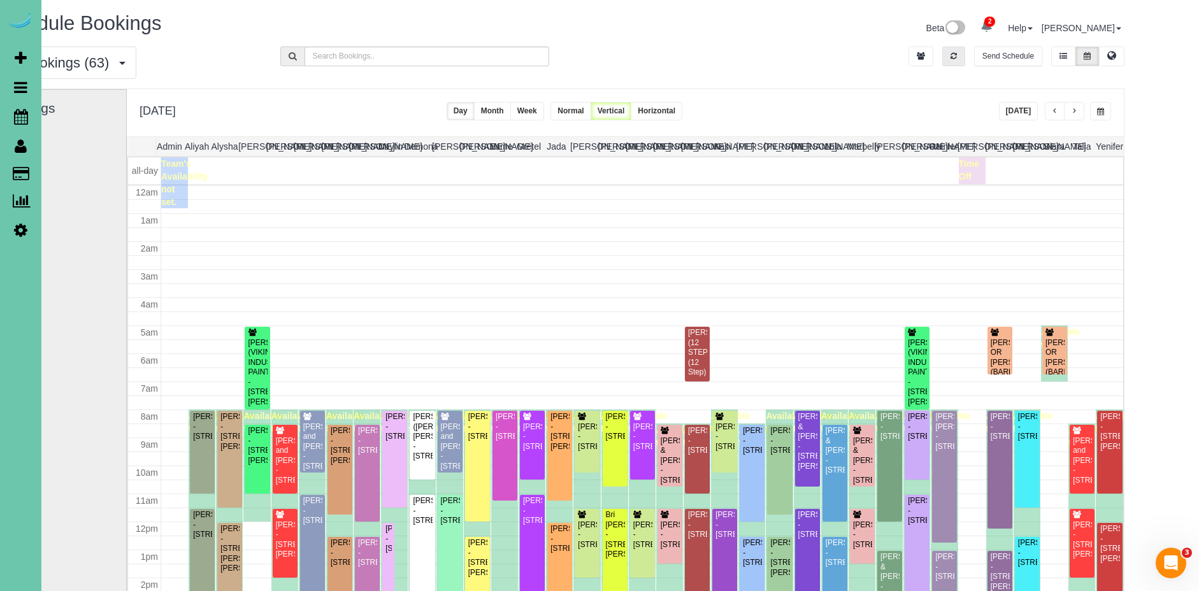
scroll to position [169, 0]
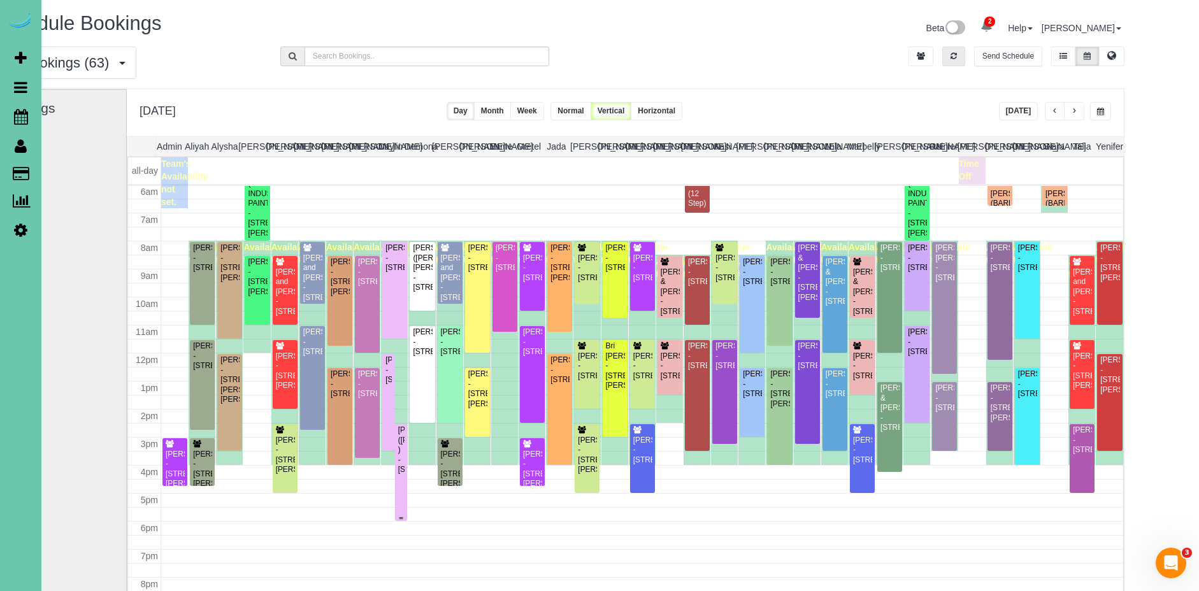
click at [402, 475] on div "[PERSON_NAME] ([PERSON_NAME] ) - [STREET_ADDRESS]" at bounding box center [401, 449] width 8 height 49
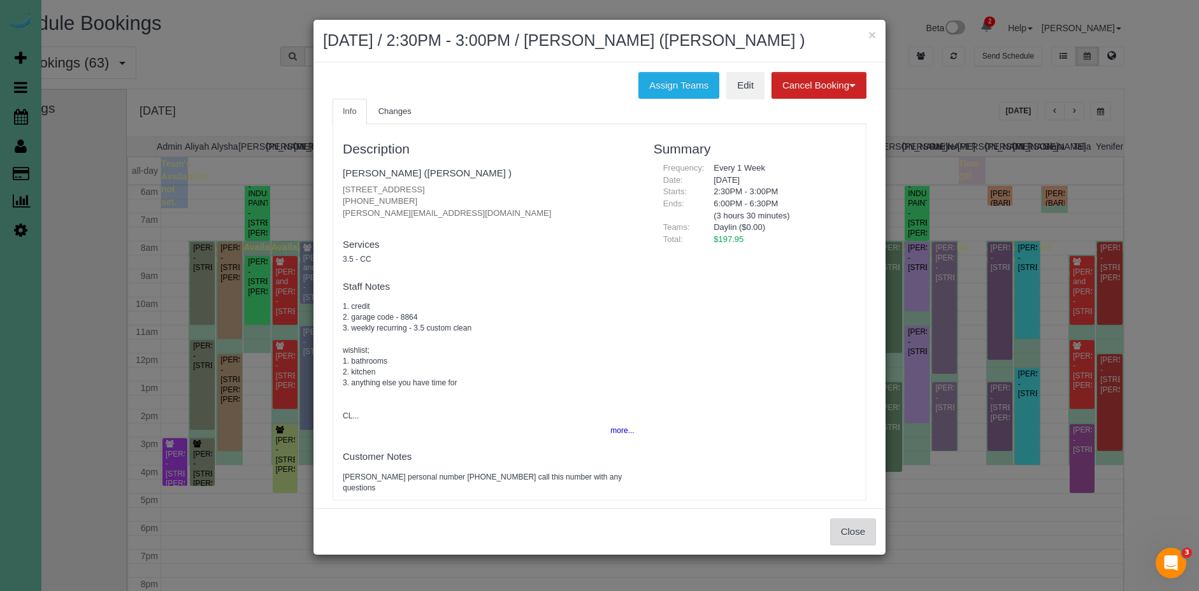
click at [861, 545] on button "Close" at bounding box center [853, 531] width 46 height 27
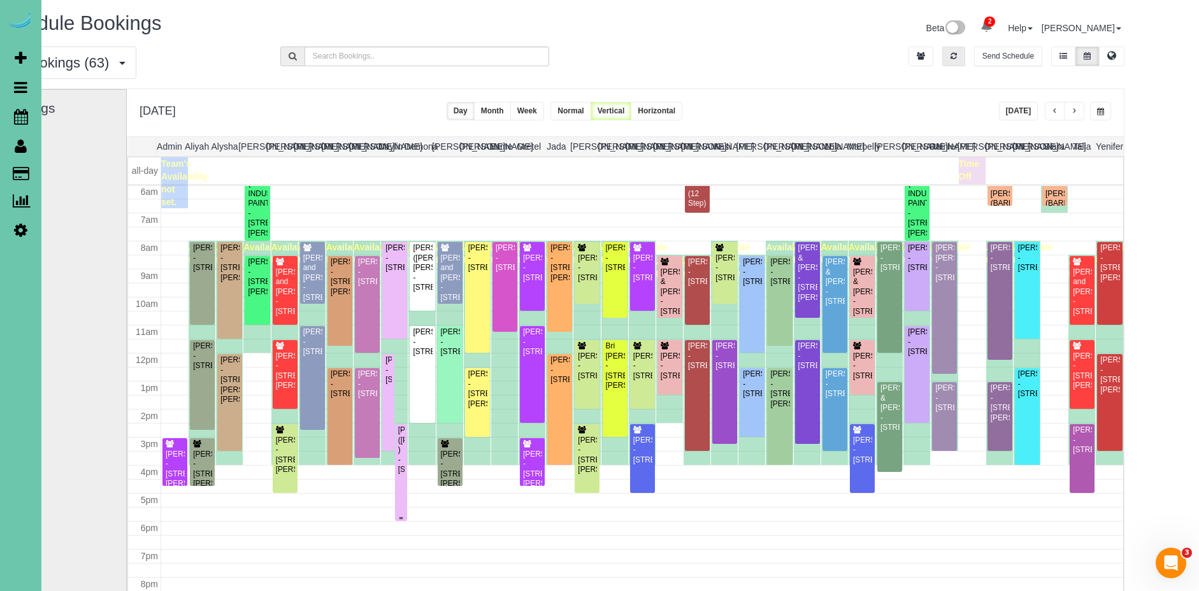
click at [398, 452] on div "[PERSON_NAME] ([PERSON_NAME] ) - [STREET_ADDRESS]" at bounding box center [401, 449] width 8 height 49
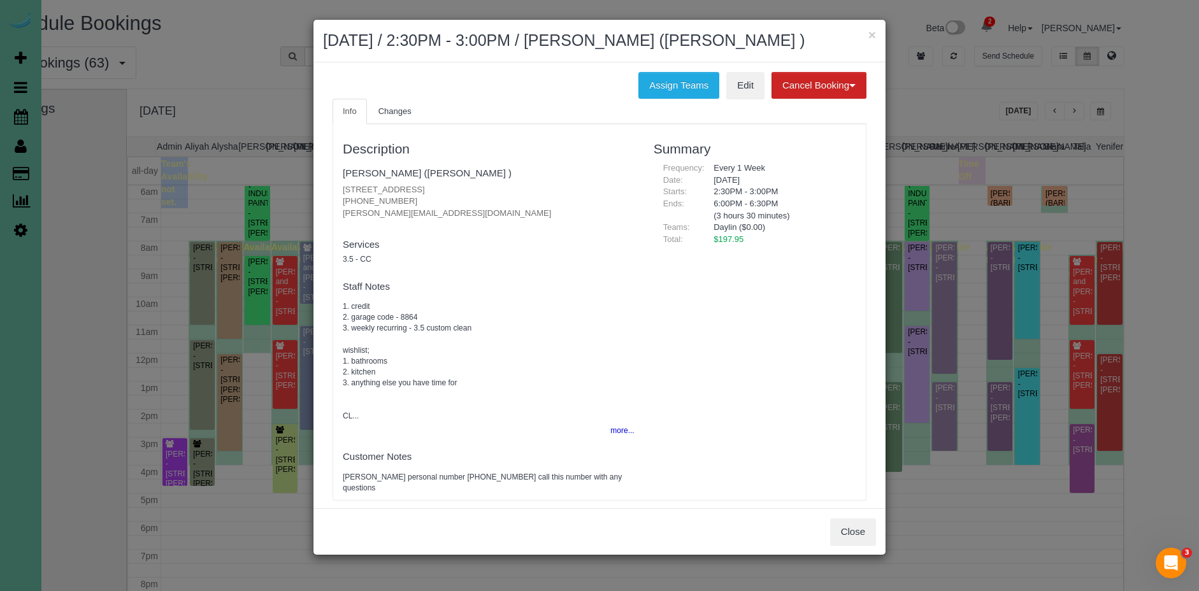
scroll to position [4, 0]
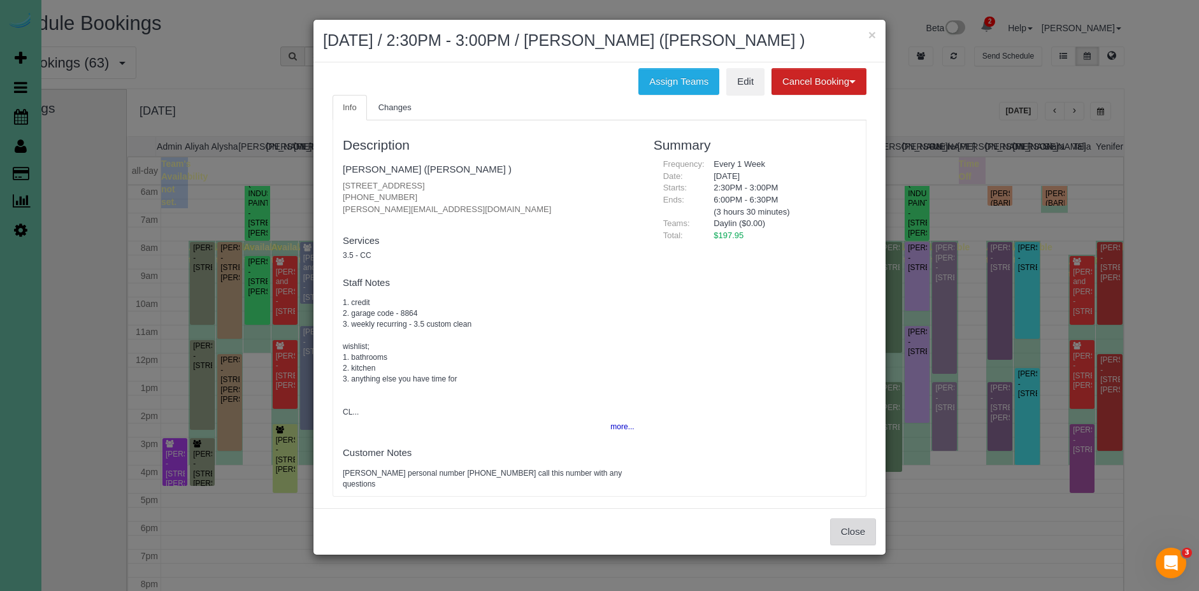
drag, startPoint x: 858, startPoint y: 550, endPoint x: 852, endPoint y: 547, distance: 6.9
click at [858, 545] on button "Close" at bounding box center [853, 531] width 46 height 27
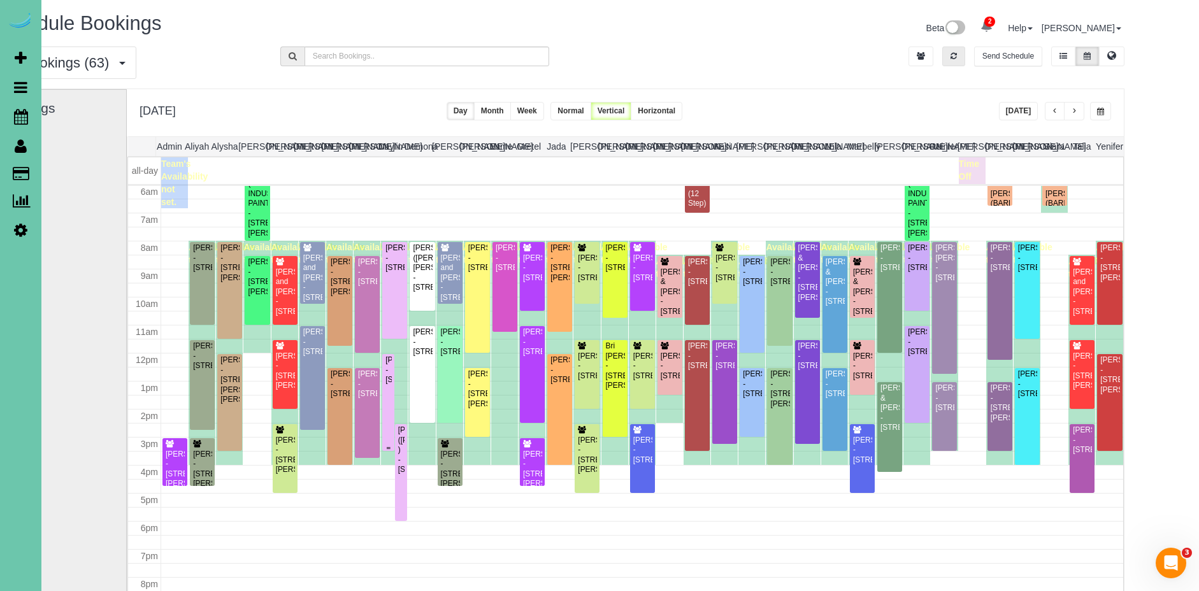
click at [386, 385] on div "[PERSON_NAME] - [STREET_ADDRESS]" at bounding box center [388, 369] width 7 height 29
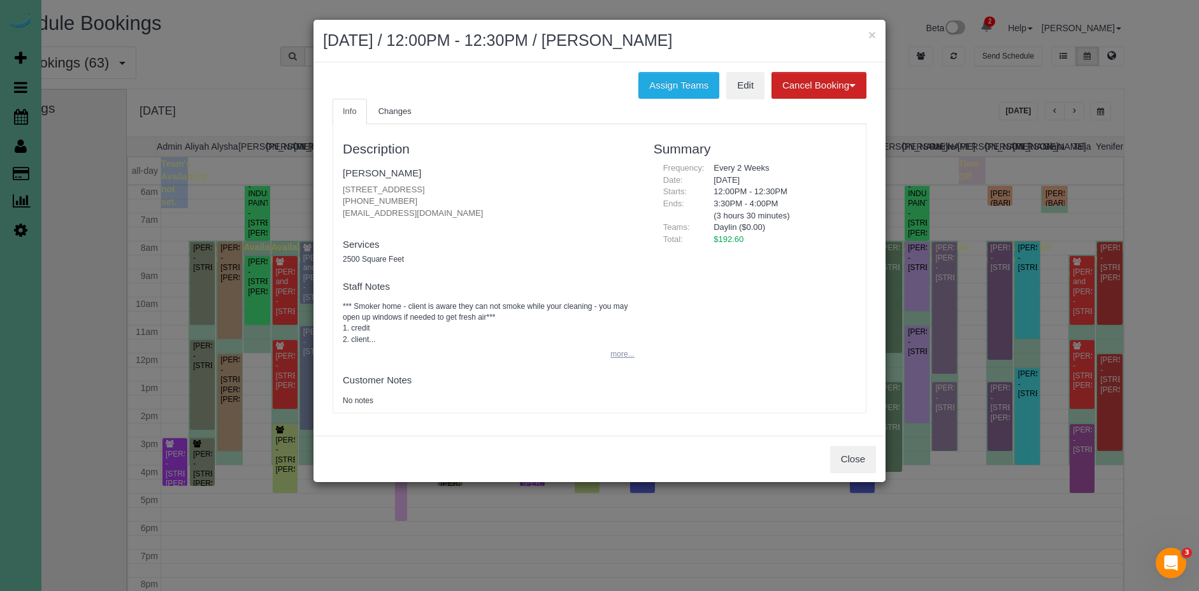
click at [629, 348] on button "more..." at bounding box center [618, 354] width 31 height 18
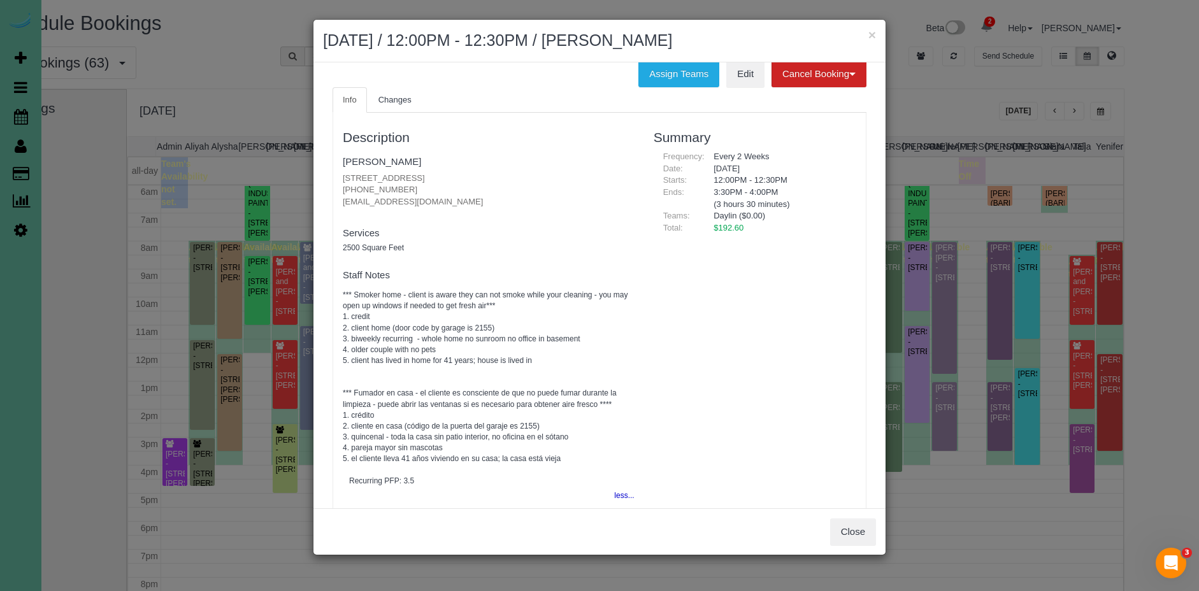
scroll to position [0, 0]
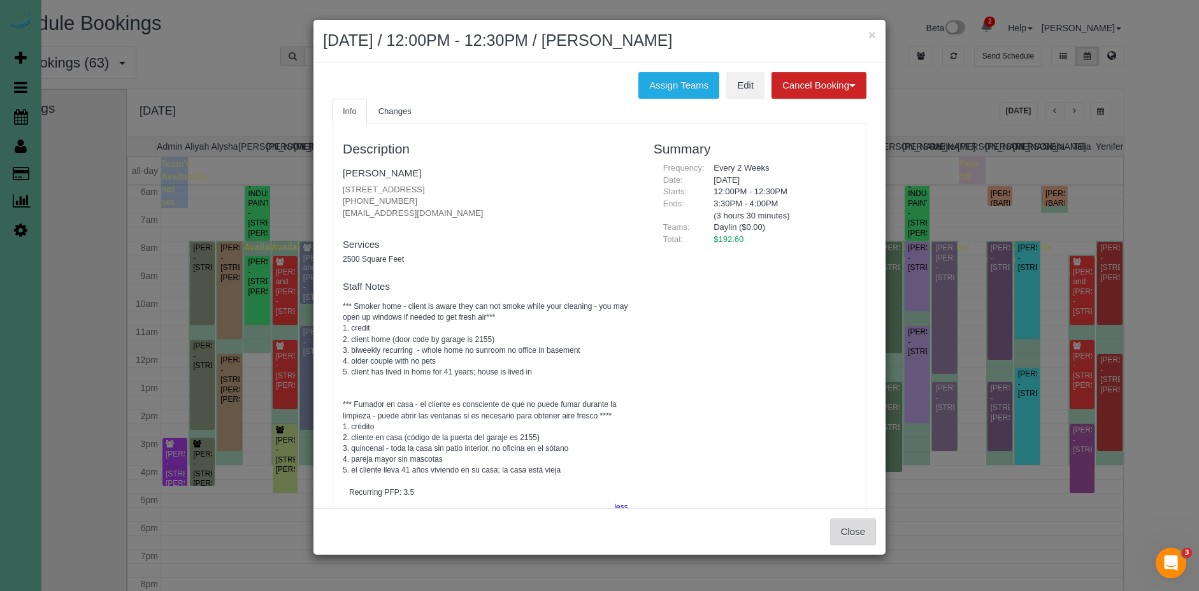
drag, startPoint x: 839, startPoint y: 533, endPoint x: 739, endPoint y: 402, distance: 164.5
click at [839, 533] on button "Close" at bounding box center [853, 531] width 46 height 27
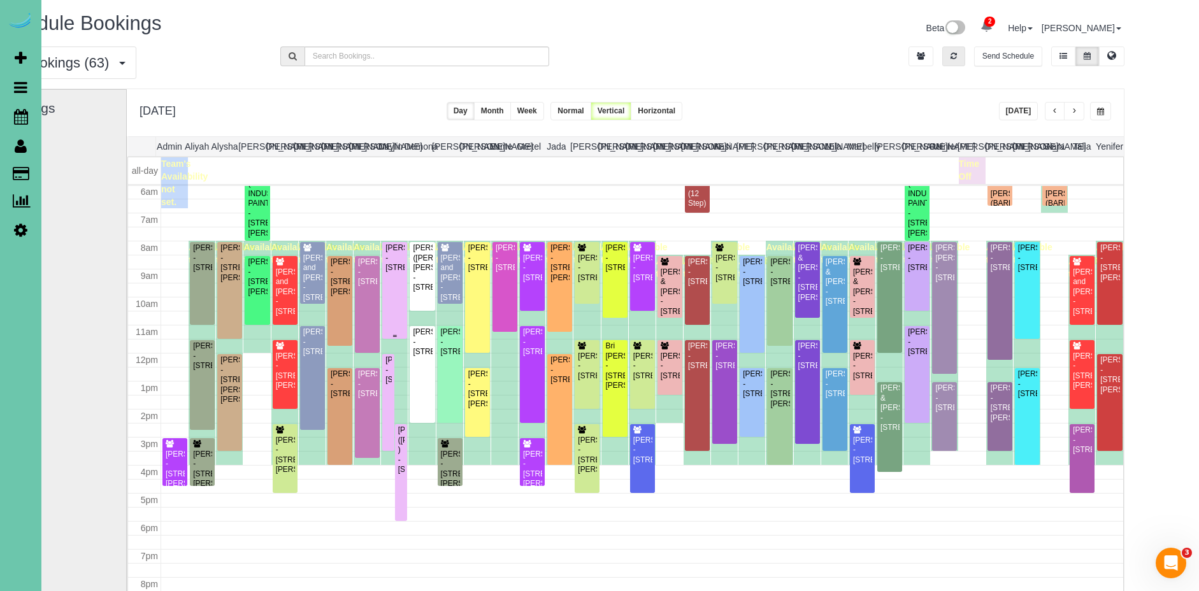
click at [387, 273] on div "[PERSON_NAME] - [STREET_ADDRESS]" at bounding box center [395, 257] width 20 height 29
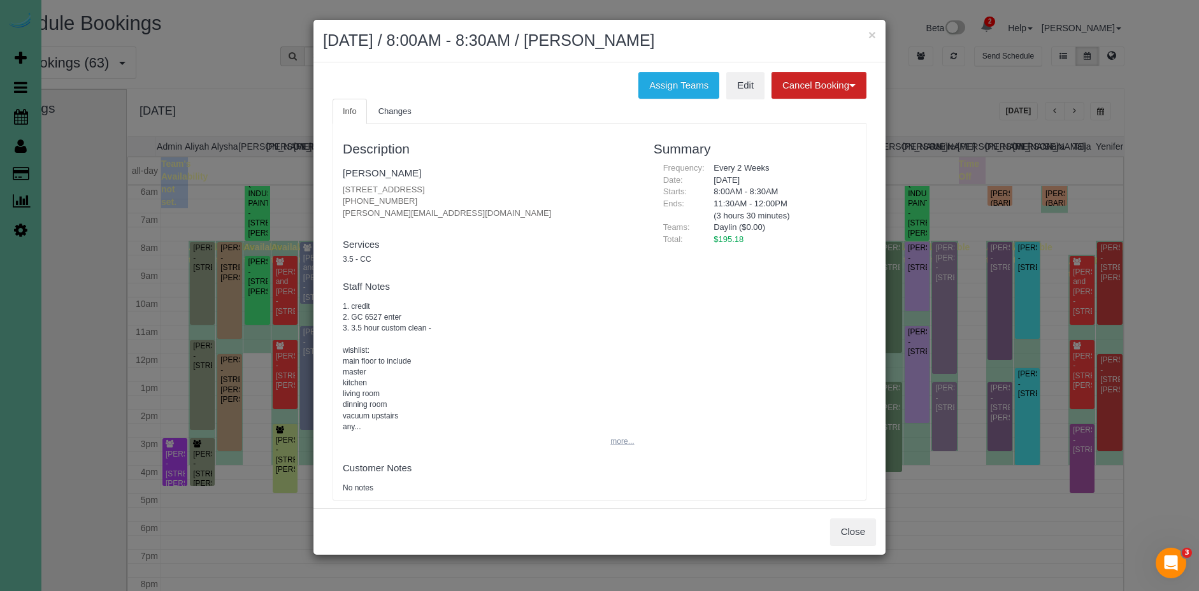
click at [624, 442] on button "more..." at bounding box center [618, 442] width 31 height 18
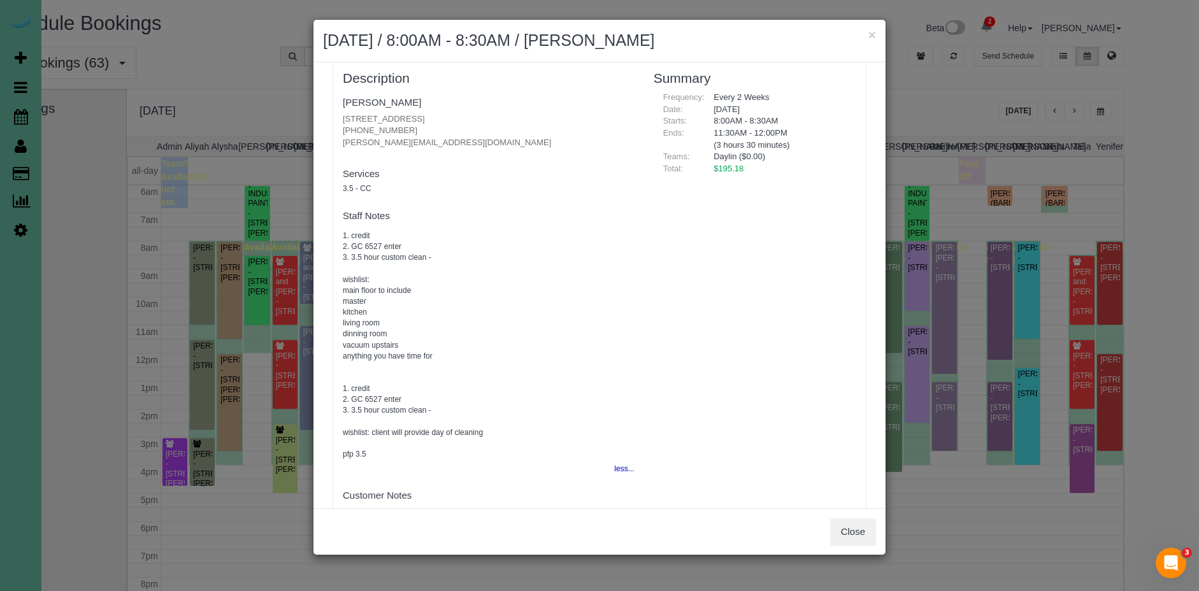
scroll to position [113, 0]
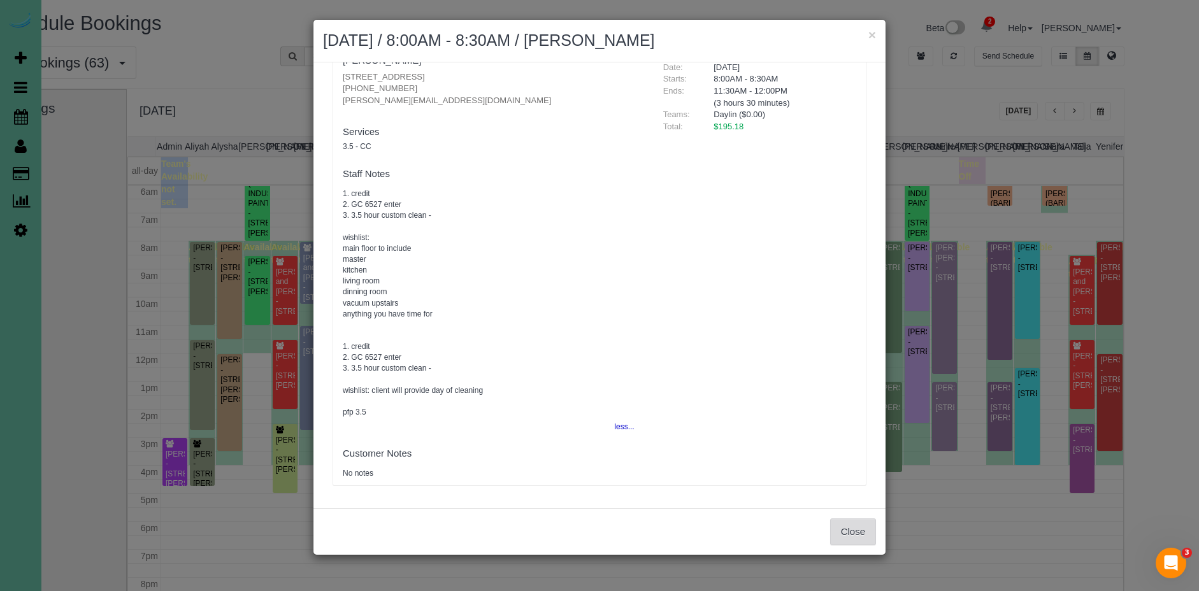
drag, startPoint x: 850, startPoint y: 536, endPoint x: 724, endPoint y: 473, distance: 141.3
click at [850, 534] on button "Close" at bounding box center [853, 531] width 46 height 27
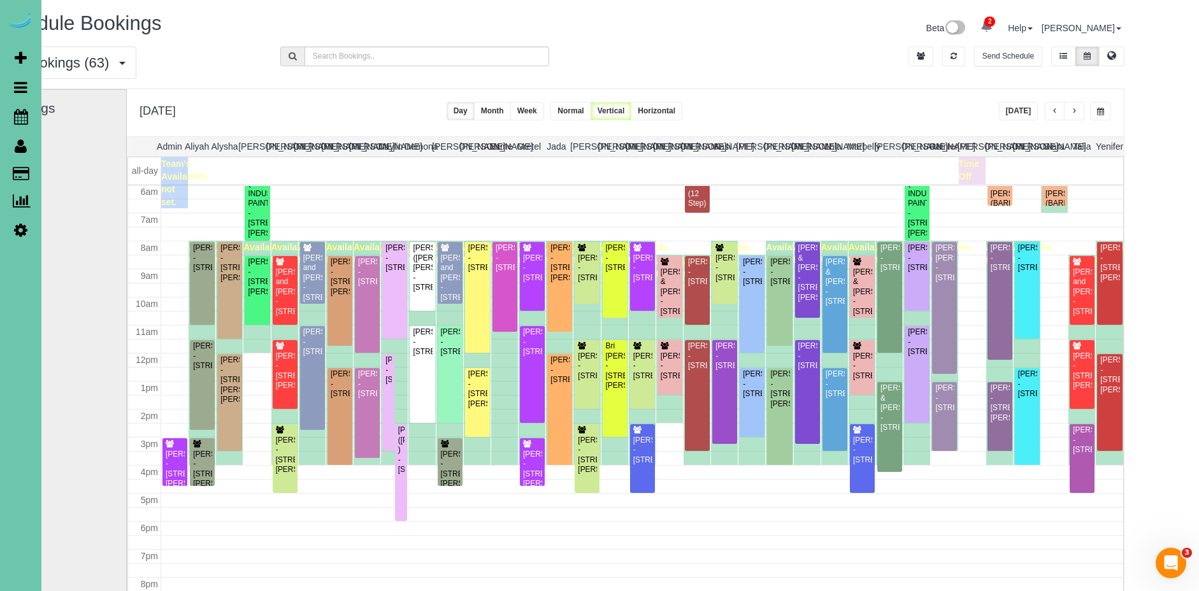
click at [1073, 108] on span "button" at bounding box center [1074, 112] width 6 height 8
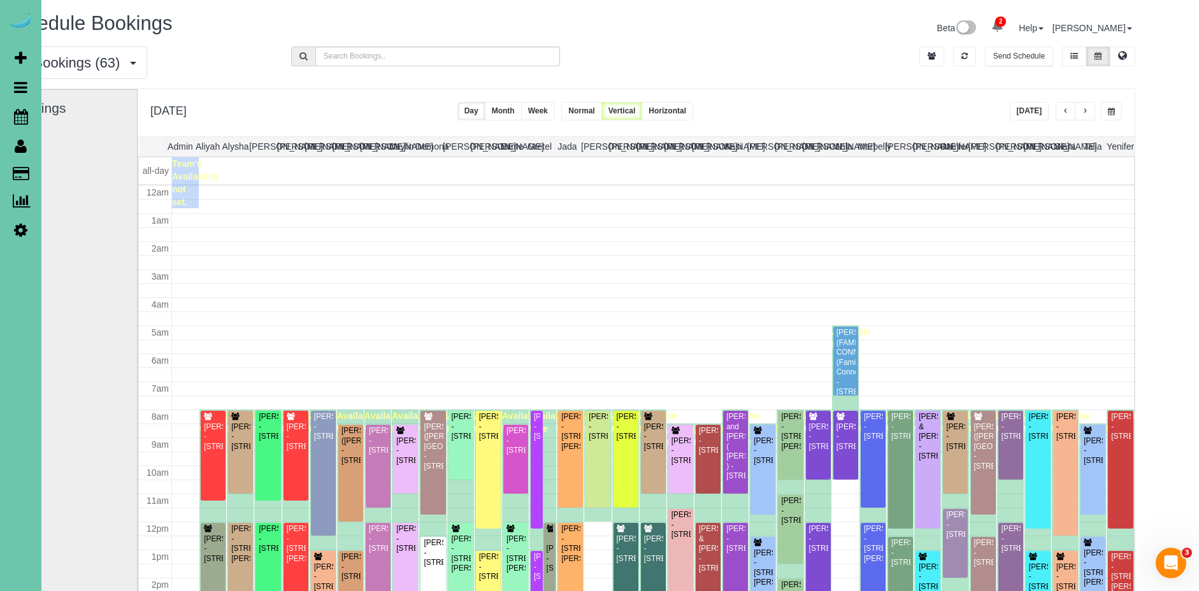
scroll to position [169, 0]
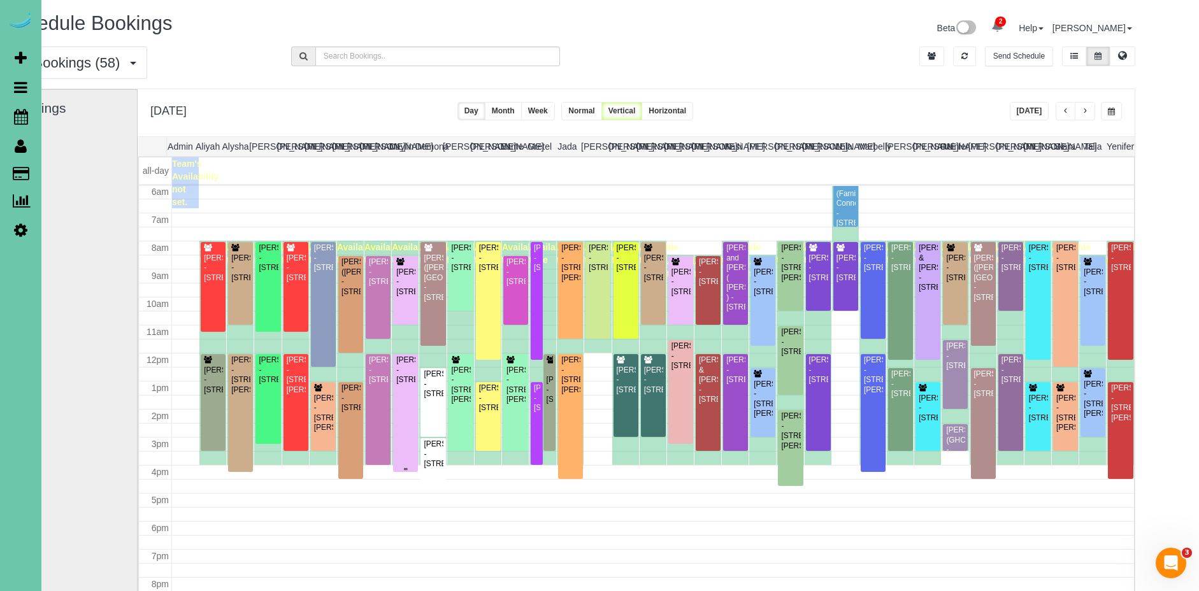
click at [406, 385] on div "[PERSON_NAME] - [STREET_ADDRESS]" at bounding box center [406, 369] width 20 height 29
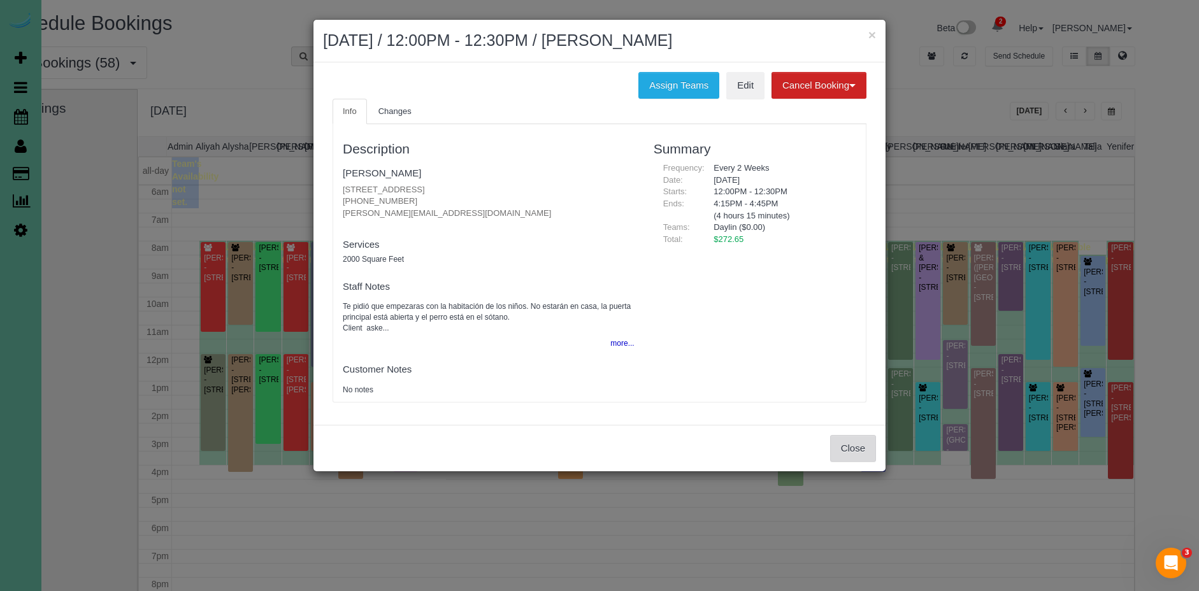
click at [848, 440] on button "Close" at bounding box center [853, 448] width 46 height 27
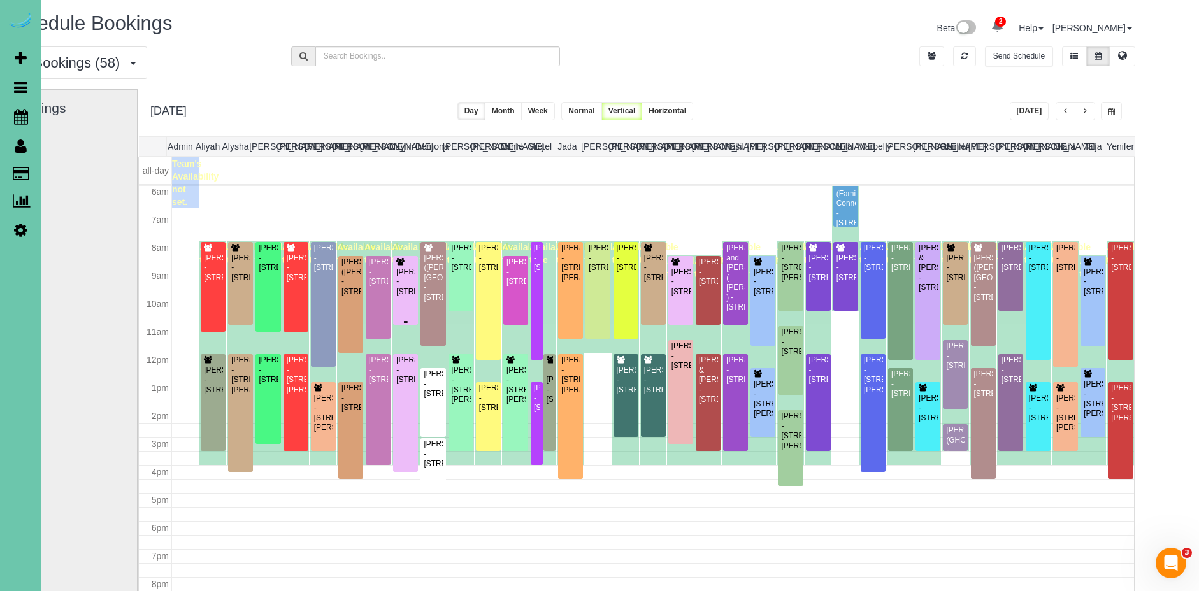
click at [410, 297] on div "[PERSON_NAME] - [STREET_ADDRESS]" at bounding box center [406, 282] width 20 height 29
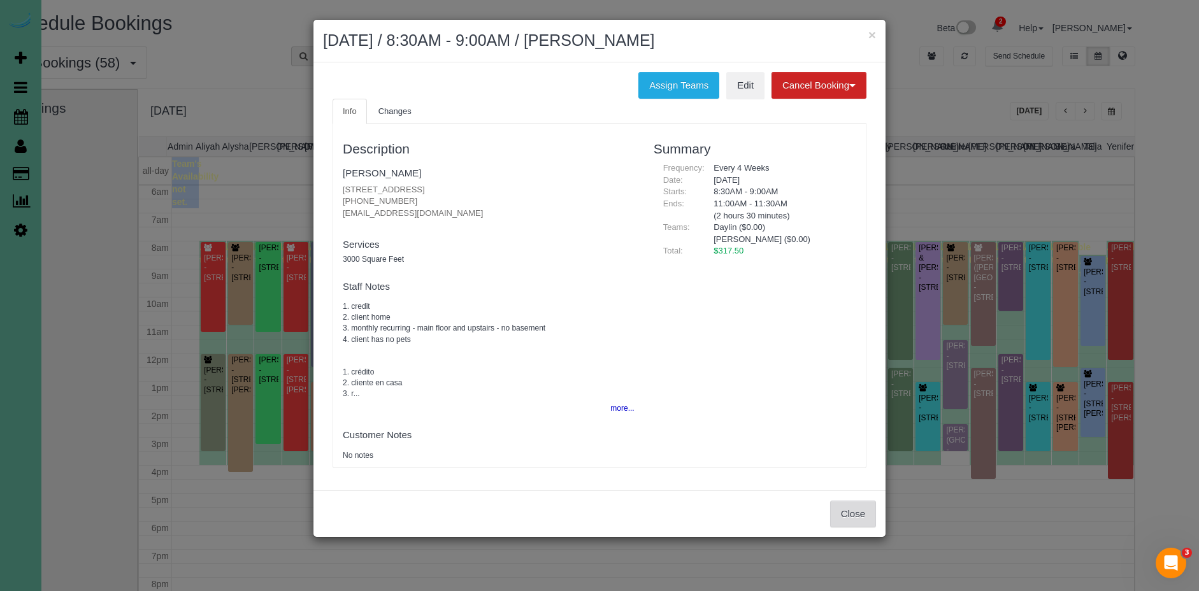
click at [862, 506] on button "Close" at bounding box center [853, 514] width 46 height 27
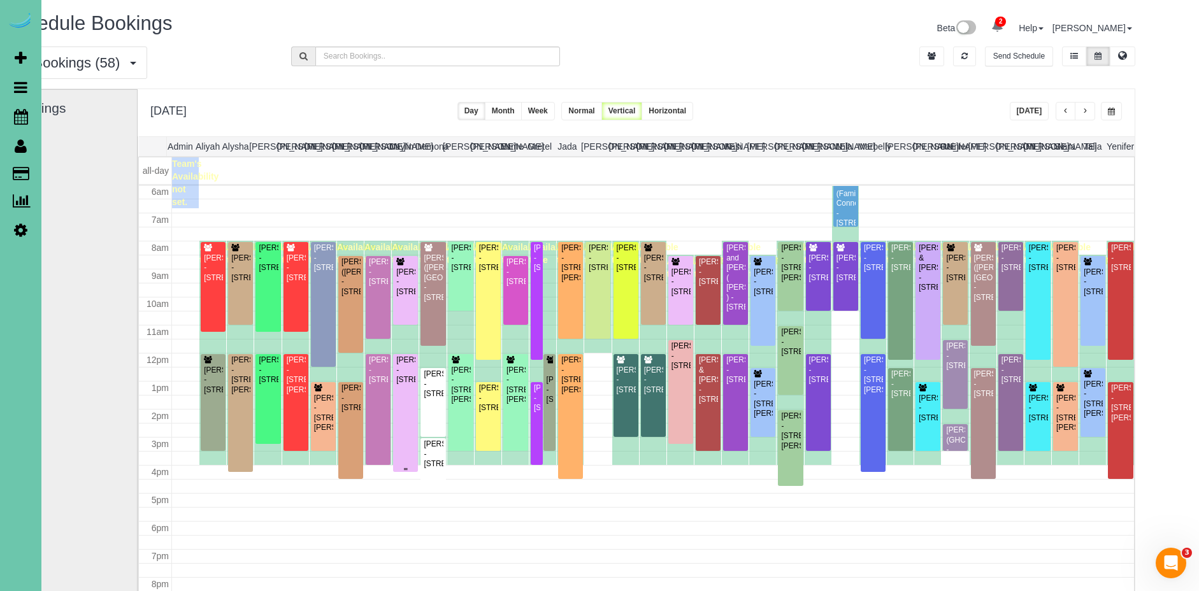
click at [402, 385] on div "[PERSON_NAME] - [STREET_ADDRESS]" at bounding box center [406, 369] width 20 height 29
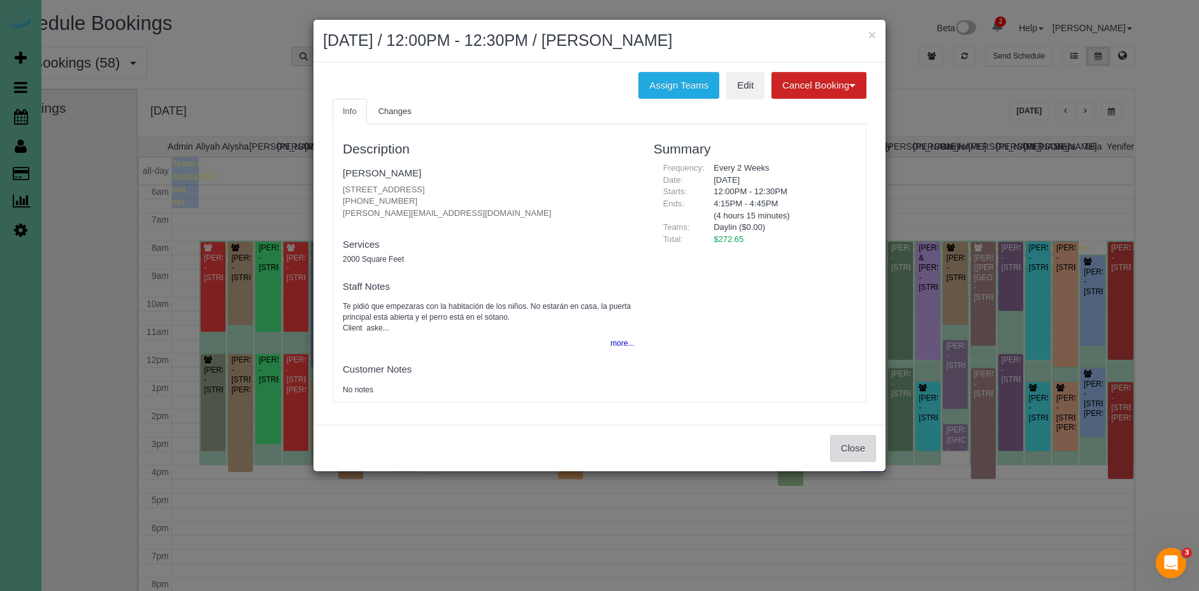
click at [871, 452] on button "Close" at bounding box center [853, 448] width 46 height 27
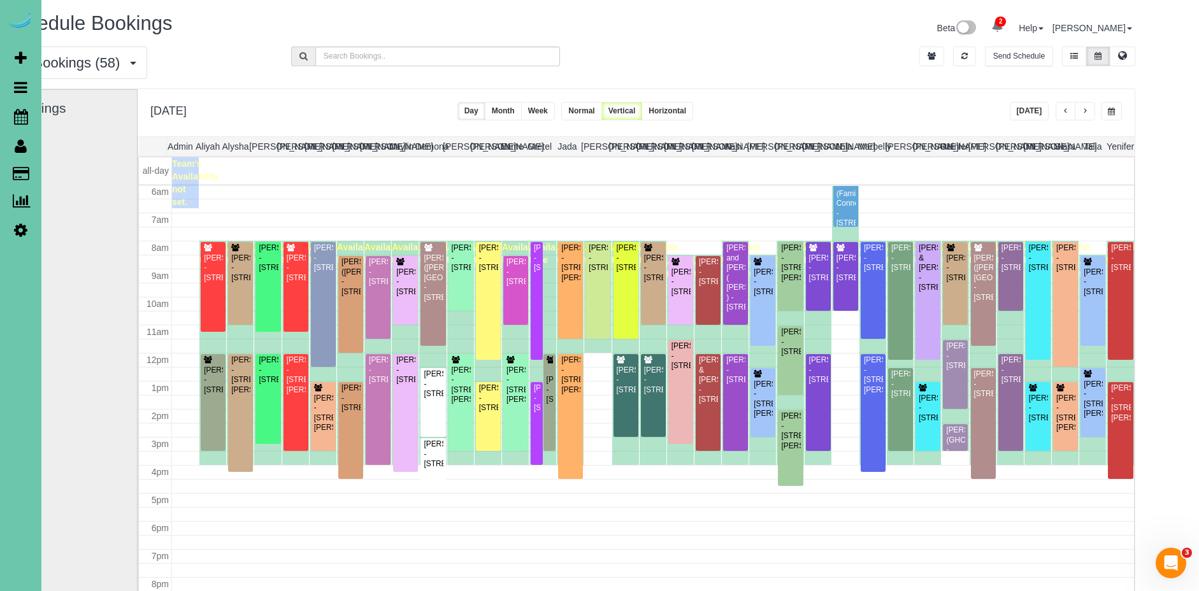
click at [1093, 111] on button "button" at bounding box center [1085, 111] width 20 height 18
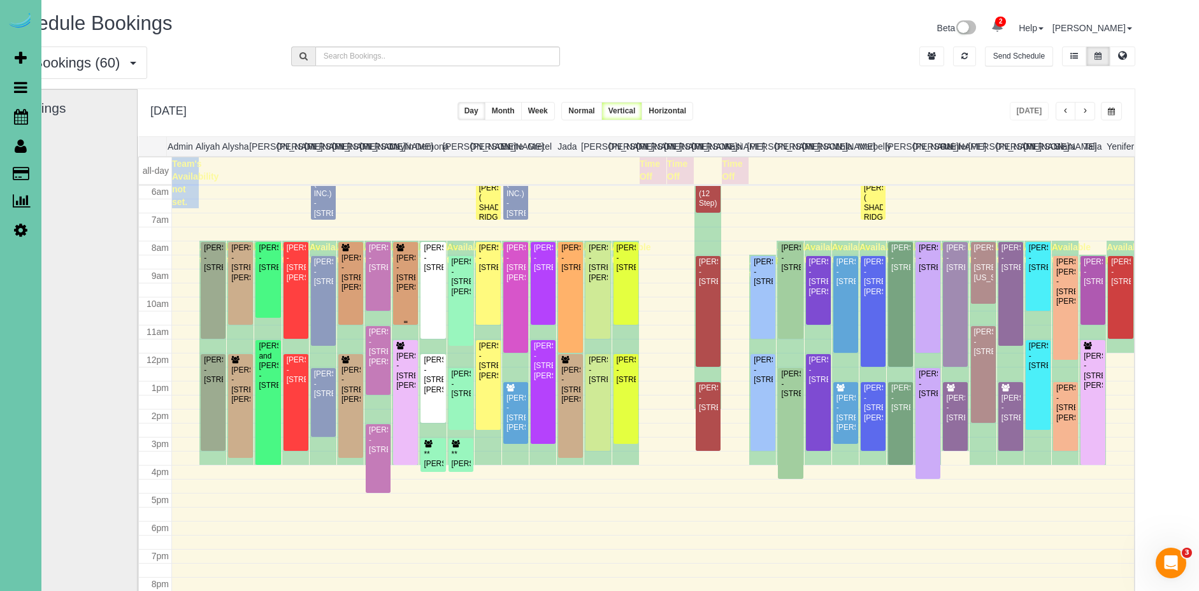
click at [404, 293] on div "[PERSON_NAME] - [STREET_ADDRESS][PERSON_NAME]" at bounding box center [406, 273] width 20 height 39
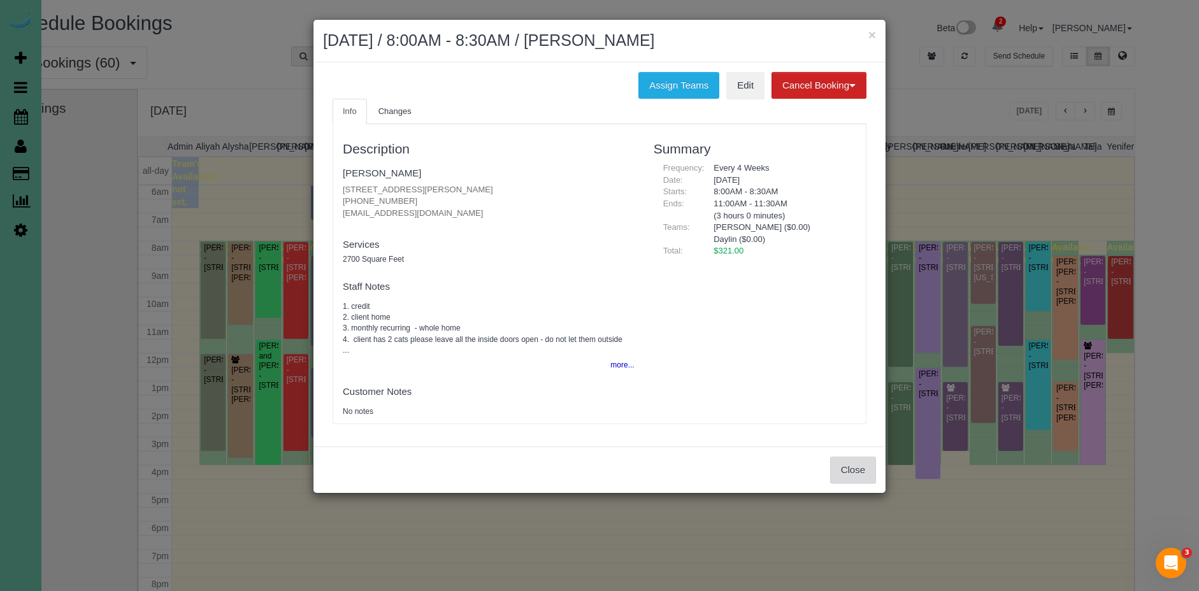
click at [853, 475] on button "Close" at bounding box center [853, 470] width 46 height 27
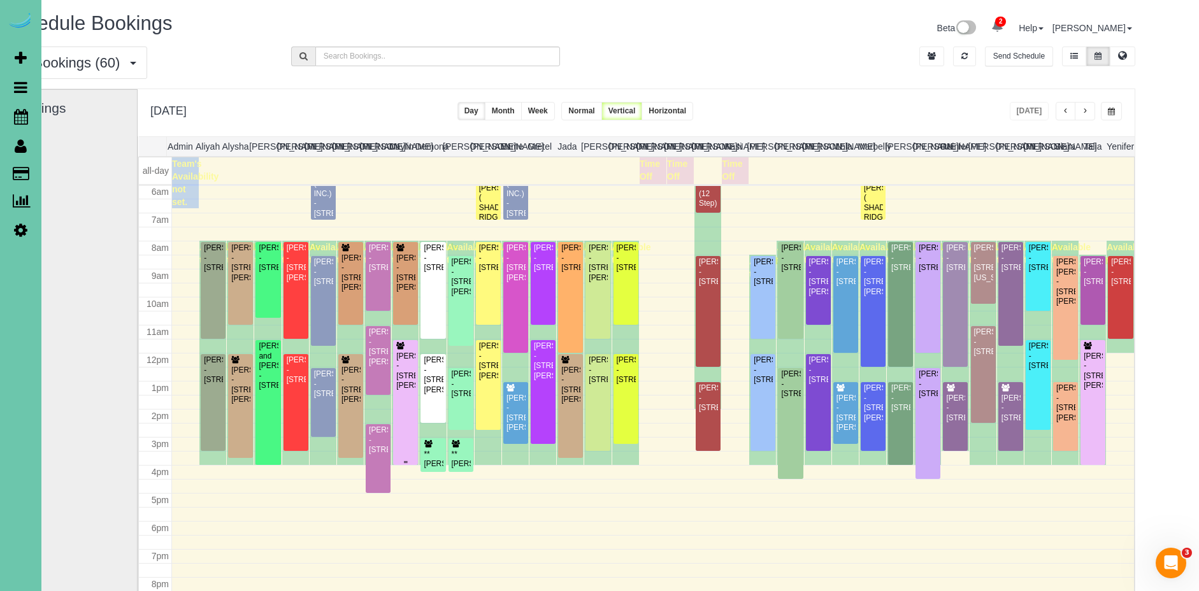
click at [411, 372] on div "[PERSON_NAME] - [STREET_ADDRESS][PERSON_NAME]" at bounding box center [406, 371] width 20 height 39
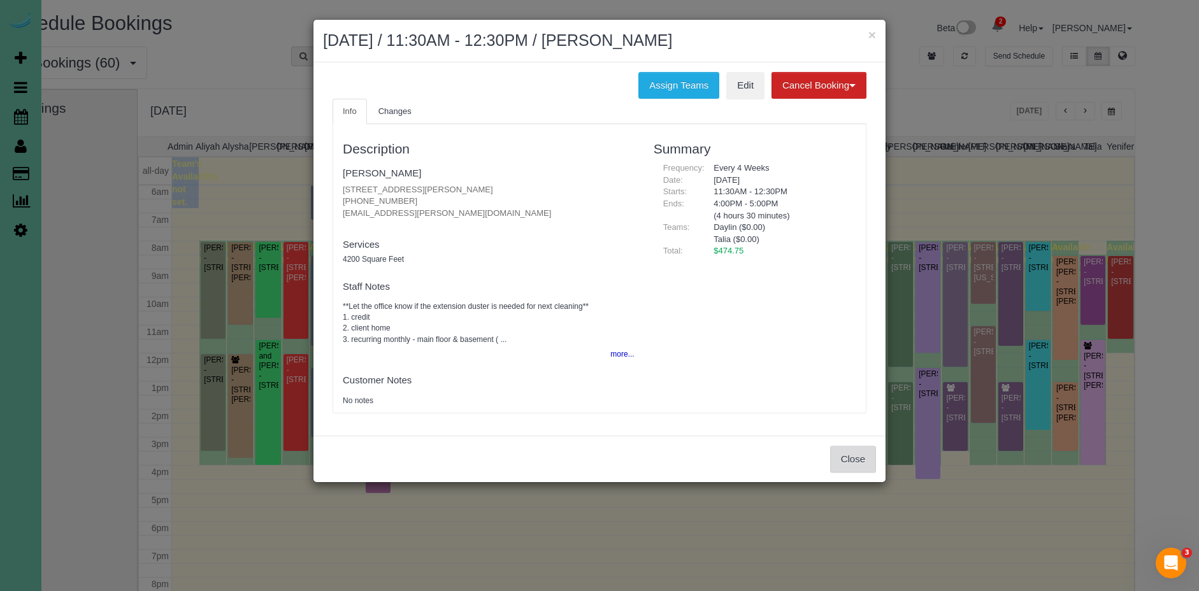
click at [857, 457] on button "Close" at bounding box center [853, 459] width 46 height 27
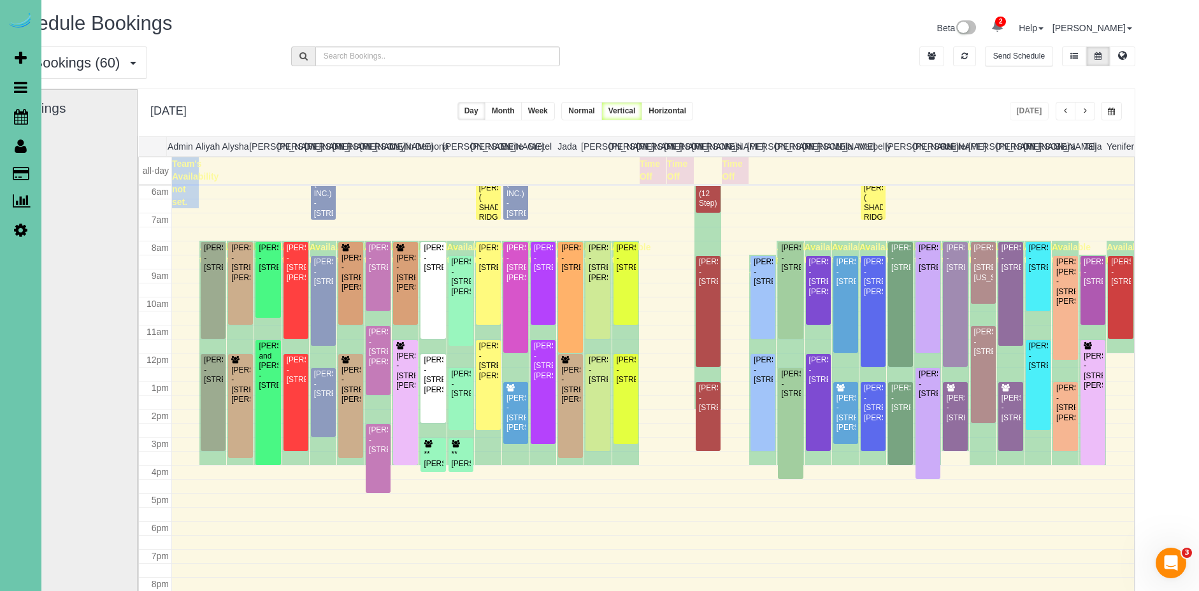
scroll to position [0, 44]
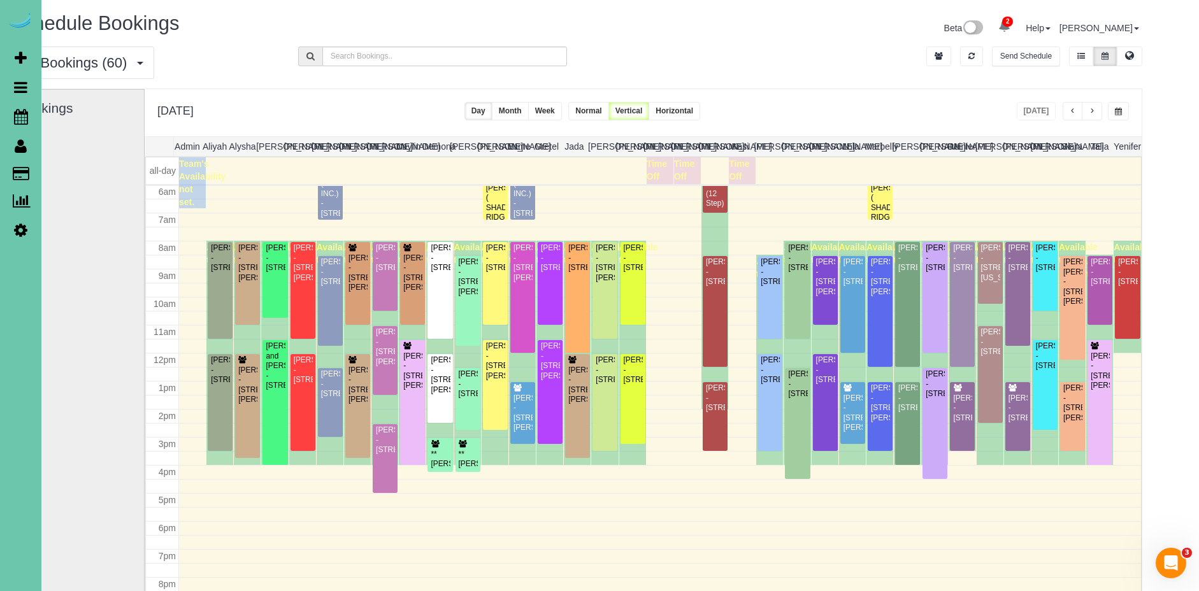
click at [1094, 109] on span "button" at bounding box center [1092, 112] width 6 height 8
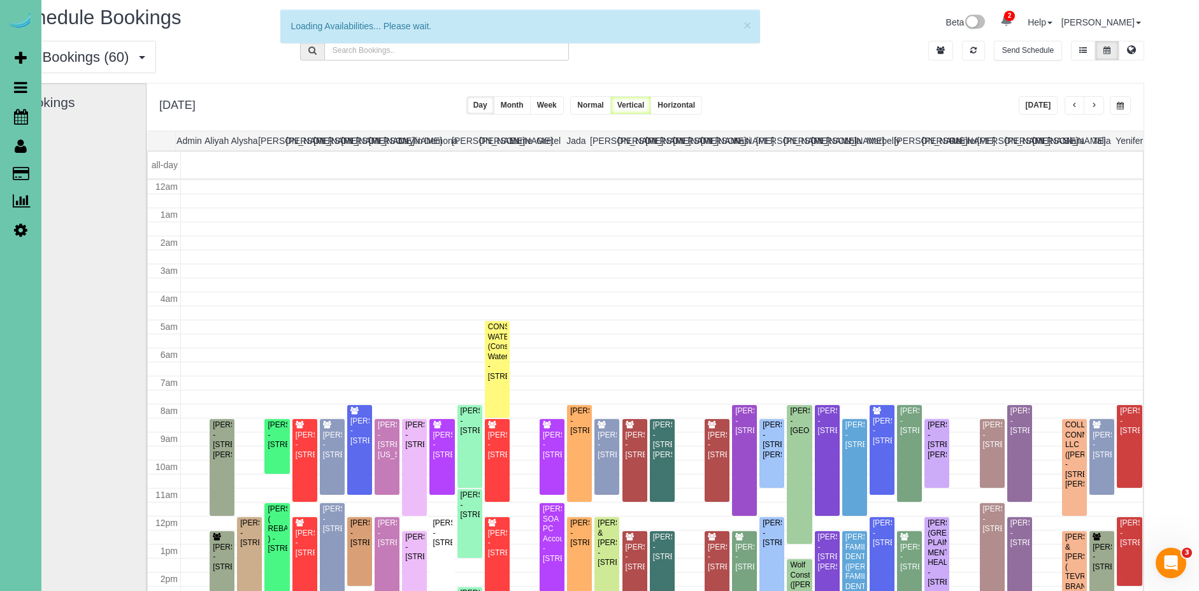
scroll to position [169, 0]
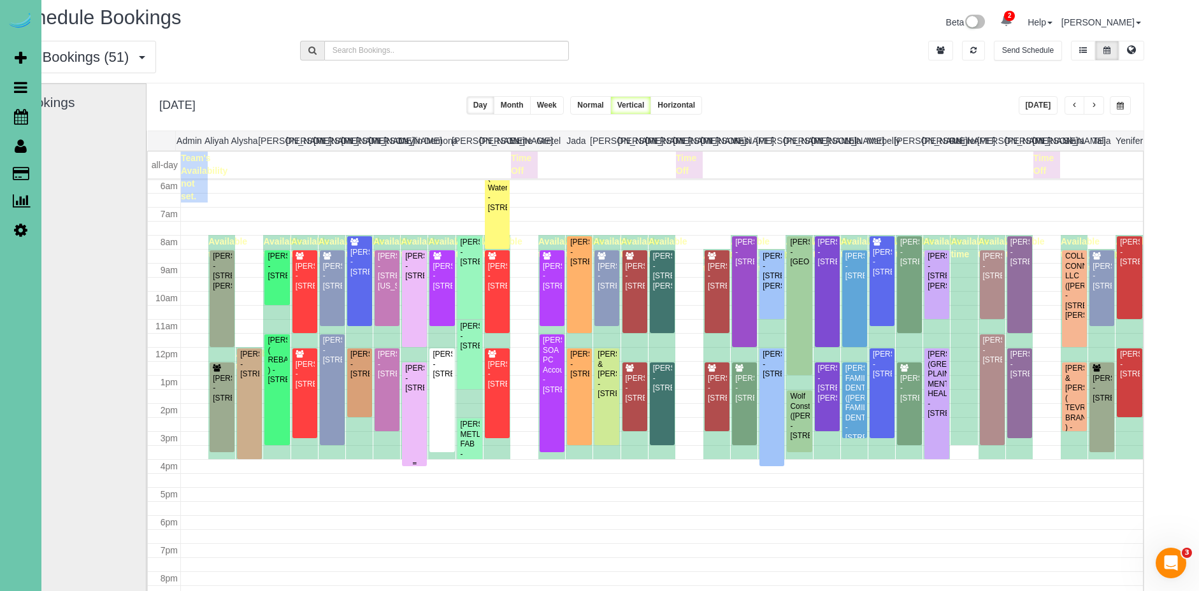
click at [420, 393] on div "[PERSON_NAME] - [STREET_ADDRESS]" at bounding box center [414, 378] width 20 height 29
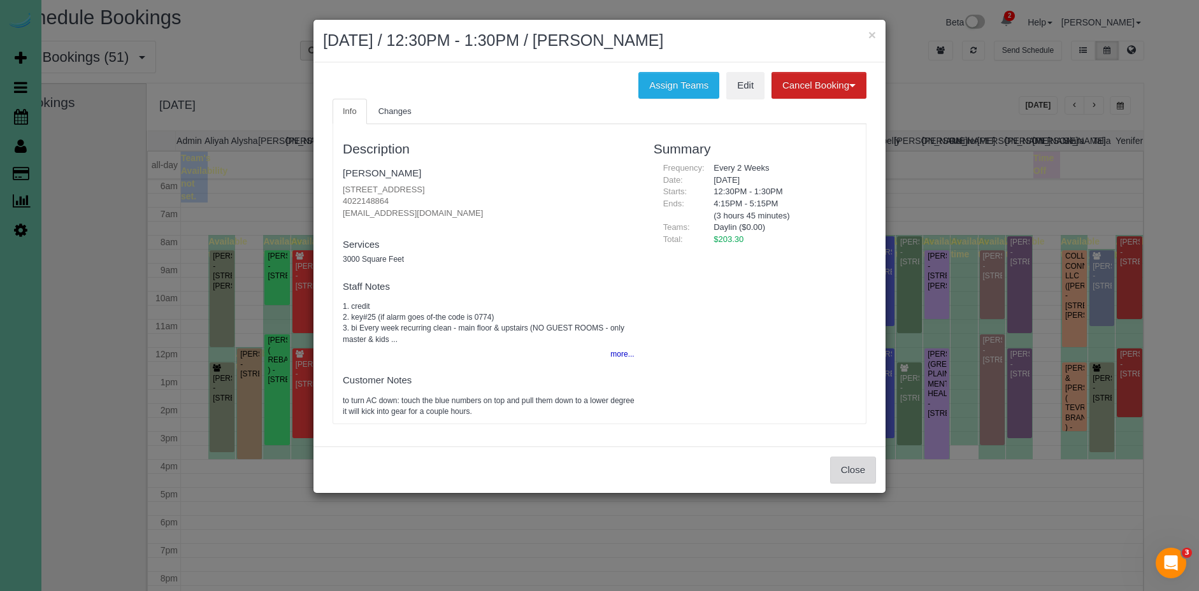
click at [859, 476] on button "Close" at bounding box center [853, 470] width 46 height 27
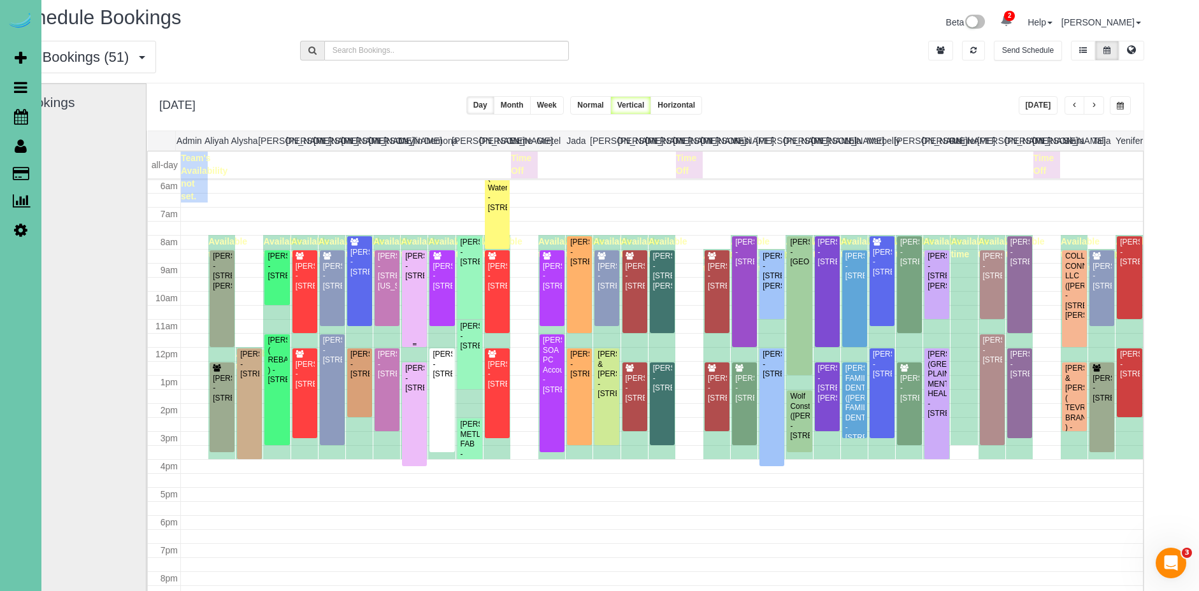
click at [422, 281] on div "[PERSON_NAME] - [STREET_ADDRESS]" at bounding box center [414, 266] width 20 height 29
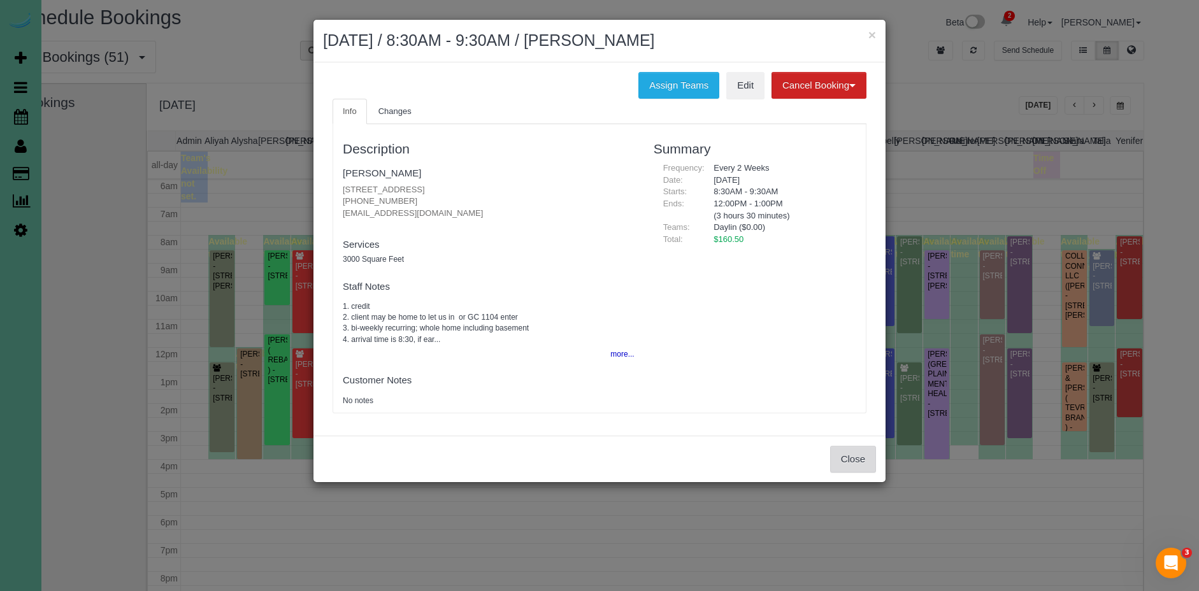
click at [863, 455] on button "Close" at bounding box center [853, 459] width 46 height 27
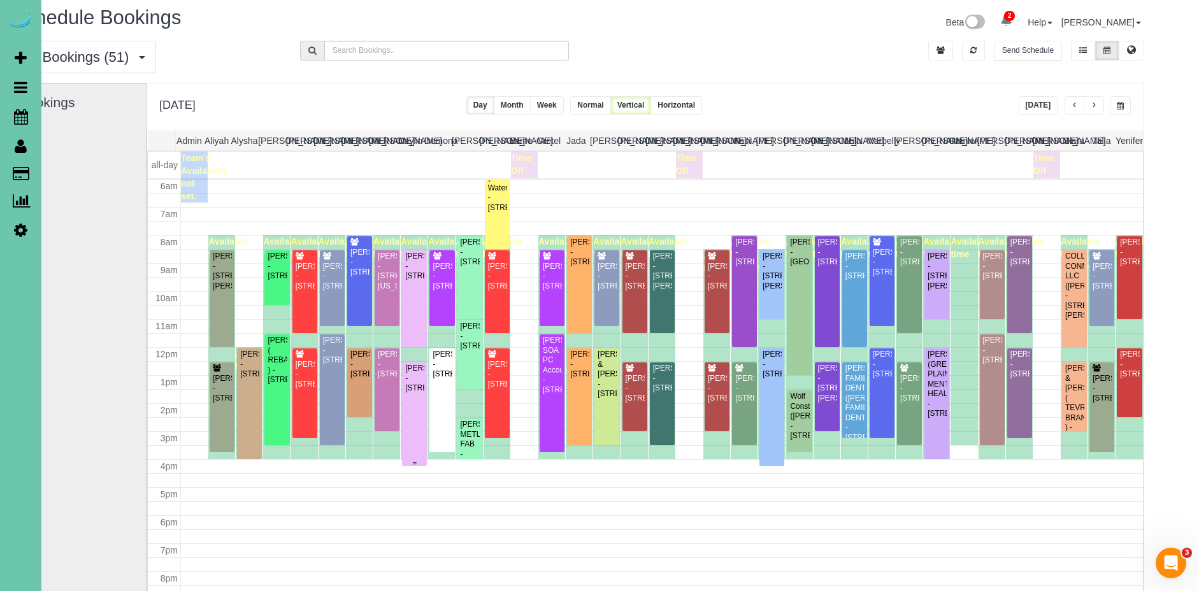
click at [422, 393] on div "[PERSON_NAME] - [STREET_ADDRESS]" at bounding box center [414, 378] width 20 height 29
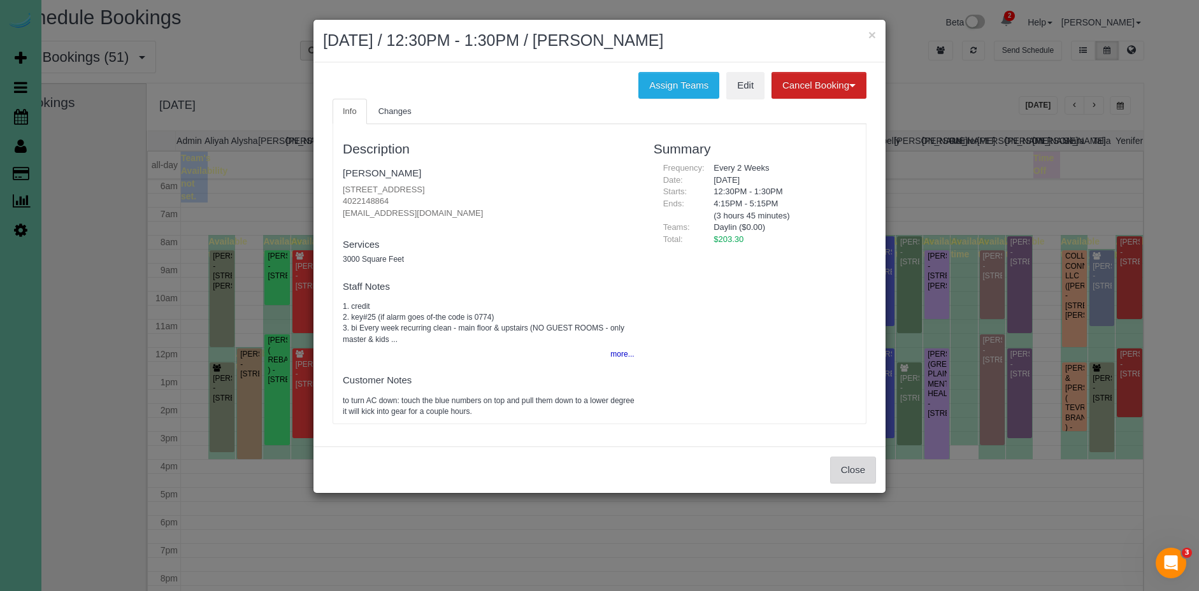
click at [856, 476] on button "Close" at bounding box center [853, 470] width 46 height 27
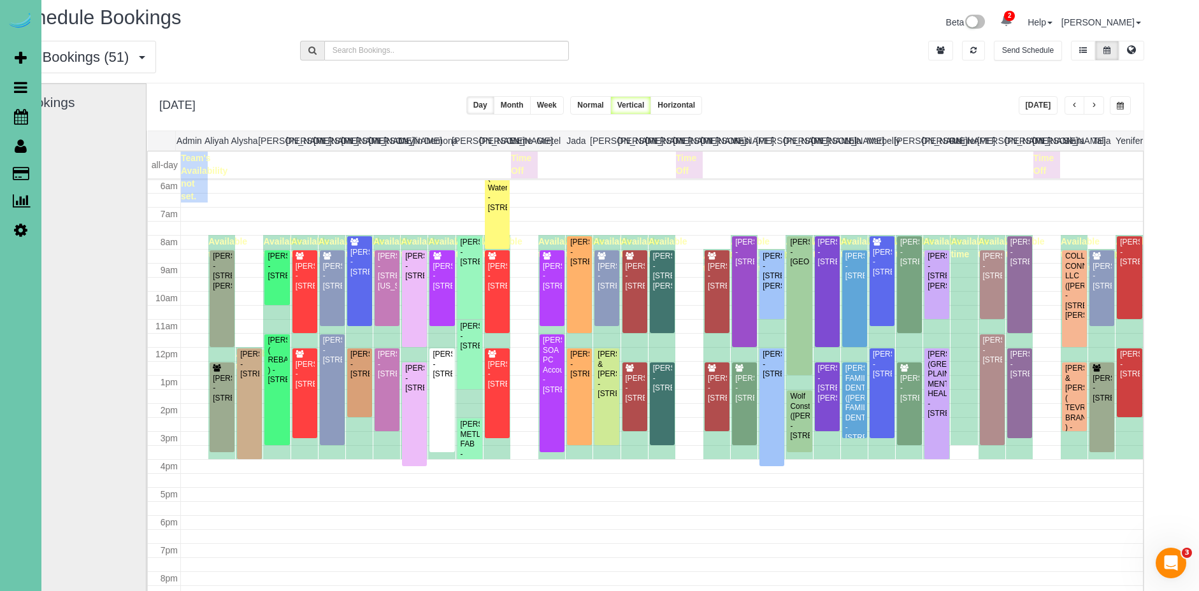
click at [1118, 110] on button "button" at bounding box center [1120, 105] width 21 height 18
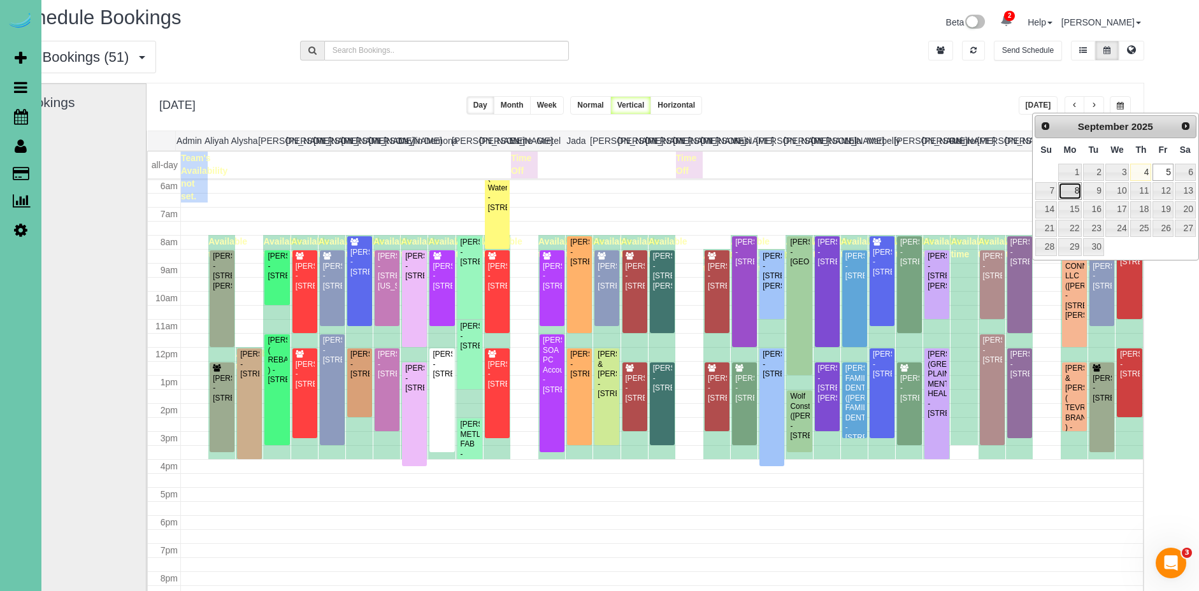
click at [1071, 189] on link "8" at bounding box center [1070, 190] width 24 height 17
type input "**********"
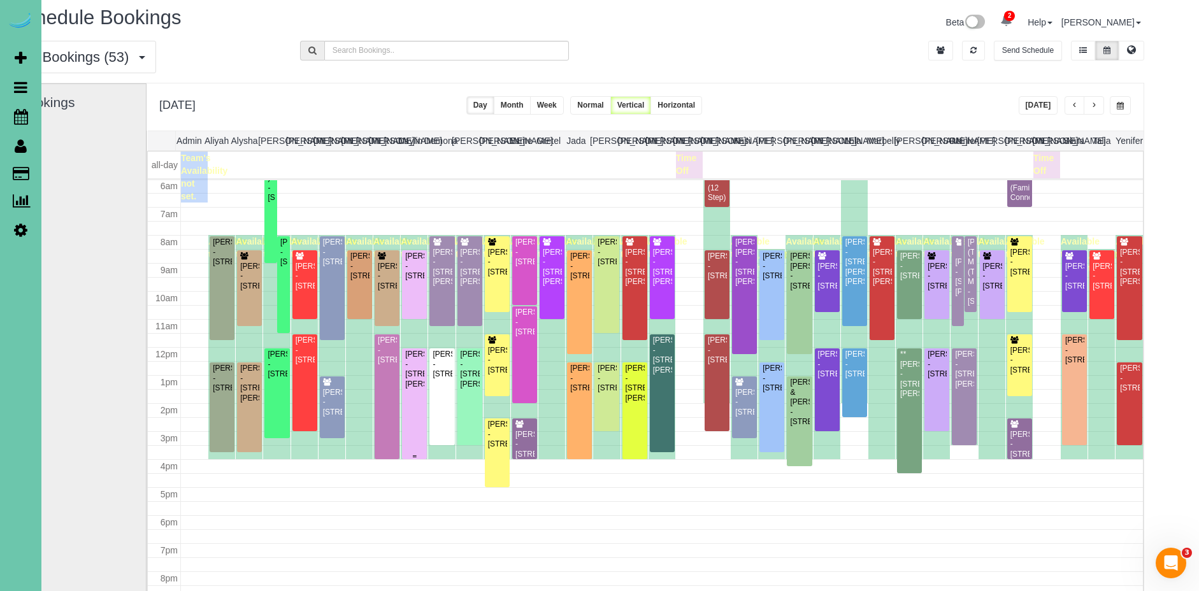
click at [417, 389] on div "[PERSON_NAME] - [STREET_ADDRESS][PERSON_NAME]" at bounding box center [414, 369] width 20 height 39
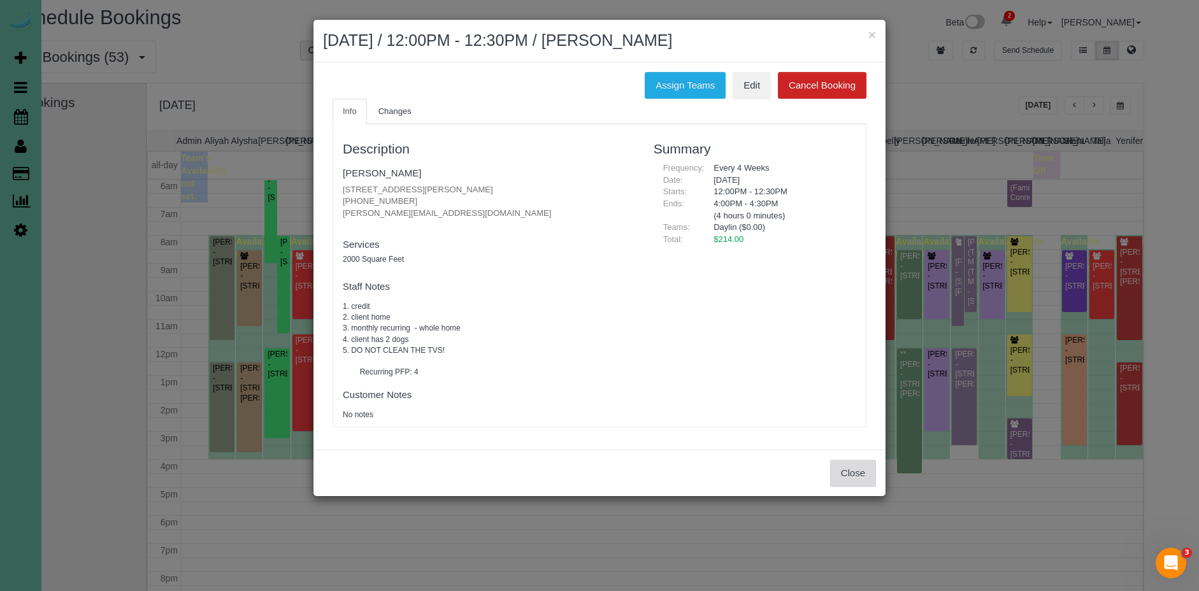
click at [853, 476] on button "Close" at bounding box center [853, 473] width 46 height 27
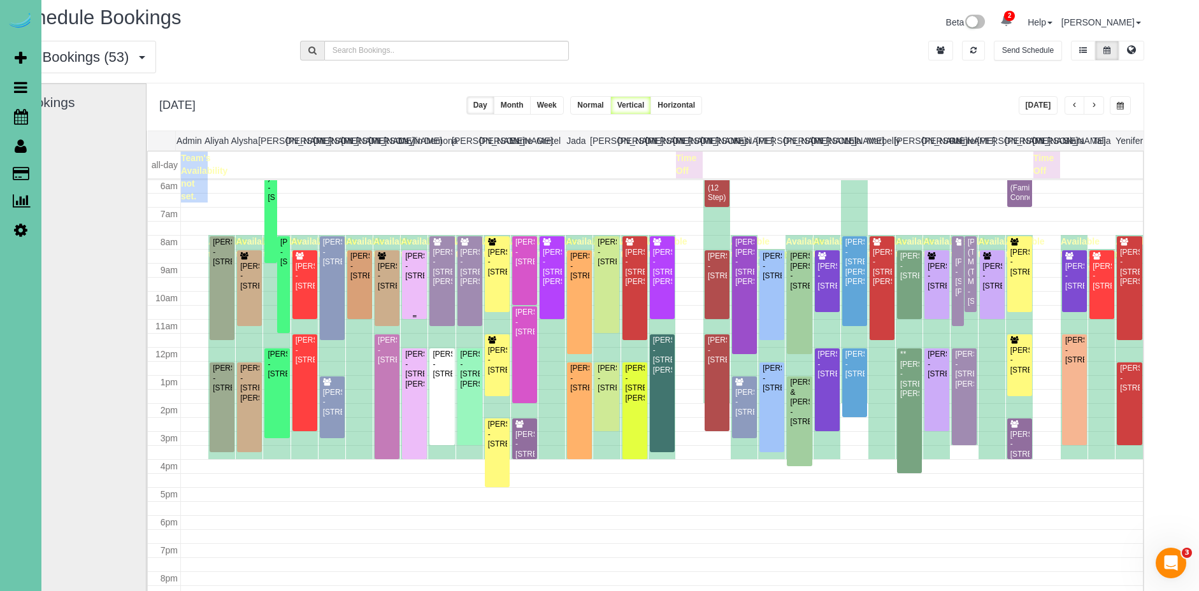
click at [418, 281] on div "[PERSON_NAME] - [STREET_ADDRESS]" at bounding box center [414, 266] width 20 height 29
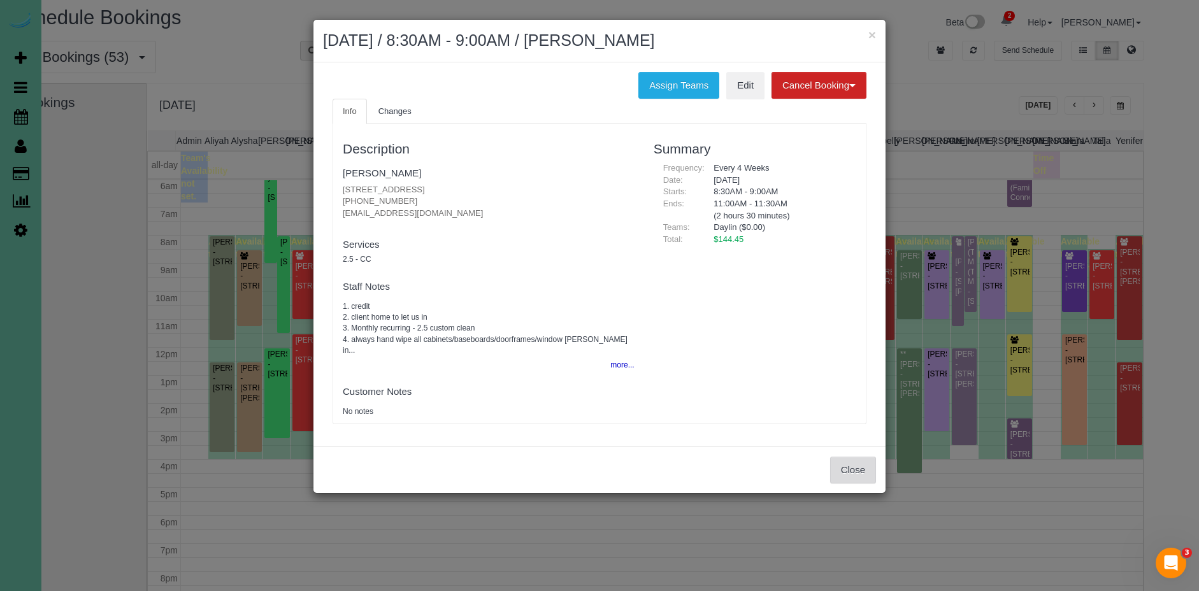
click at [847, 464] on button "Close" at bounding box center [853, 470] width 46 height 27
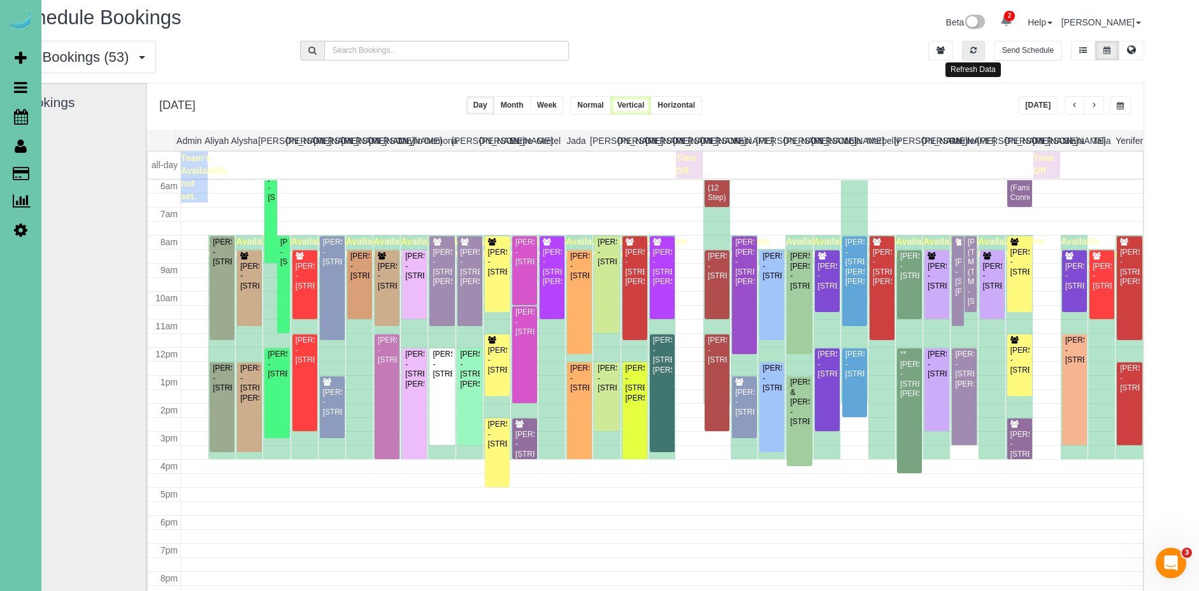
click at [982, 54] on button "button" at bounding box center [973, 51] width 23 height 20
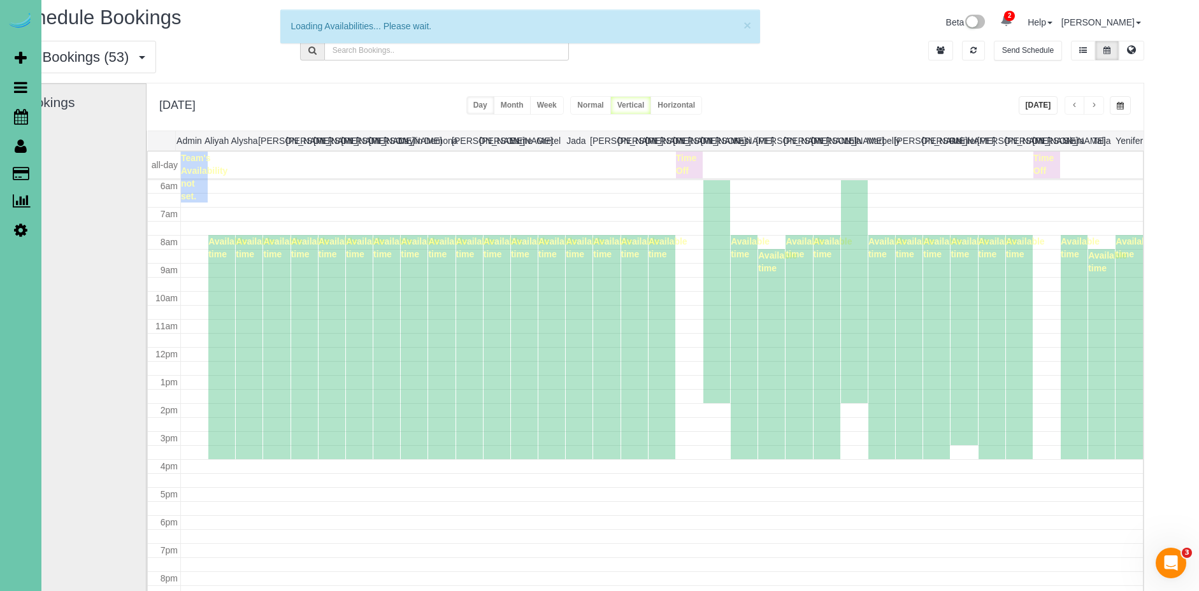
click at [1036, 99] on button "[DATE]" at bounding box center [1038, 105] width 39 height 18
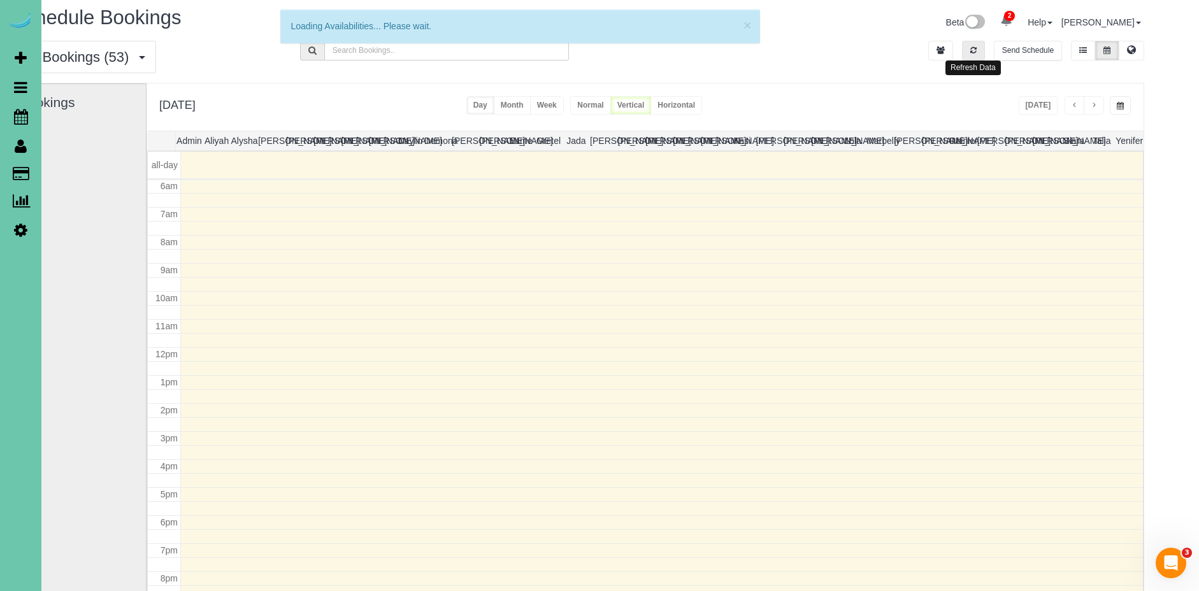
drag, startPoint x: 962, startPoint y: 40, endPoint x: 968, endPoint y: 44, distance: 7.4
click at [964, 41] on button "button" at bounding box center [973, 51] width 23 height 20
click at [1036, 87] on div "**********" at bounding box center [645, 106] width 997 height 47
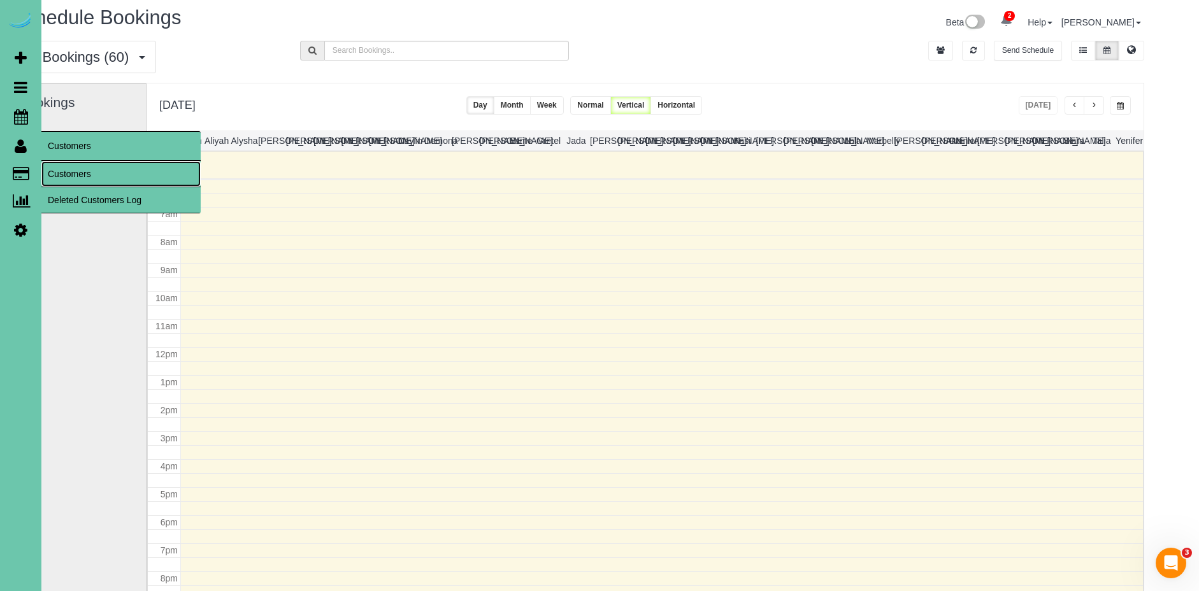
drag, startPoint x: 106, startPoint y: 171, endPoint x: 129, endPoint y: 162, distance: 24.6
click at [106, 171] on link "Customers" at bounding box center [120, 173] width 159 height 25
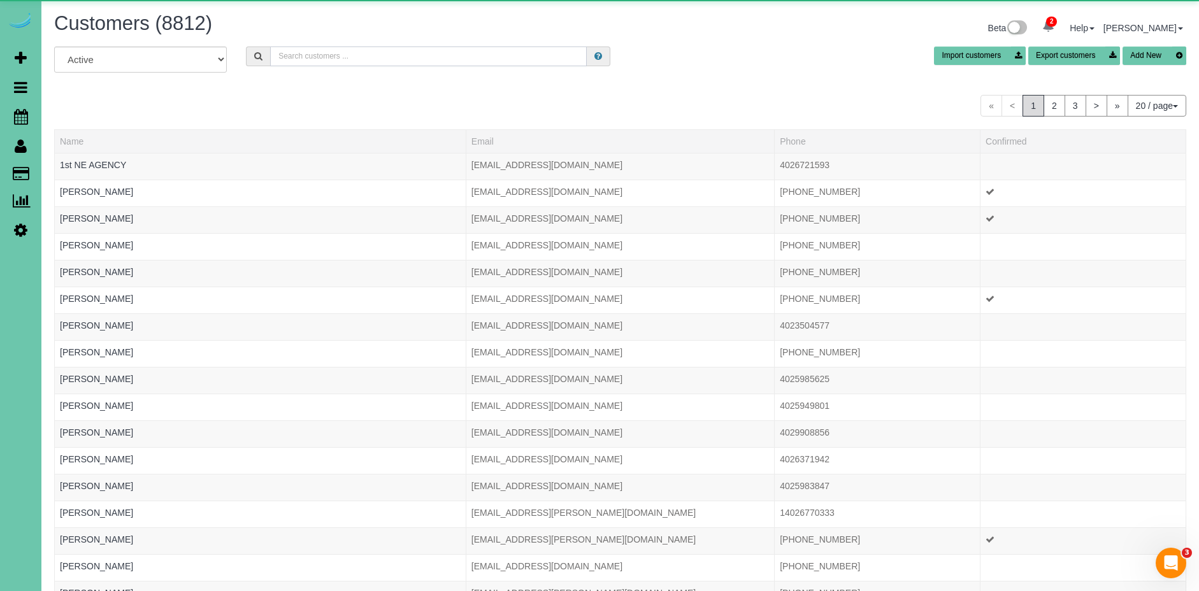
click at [419, 59] on input "text" at bounding box center [428, 56] width 317 height 20
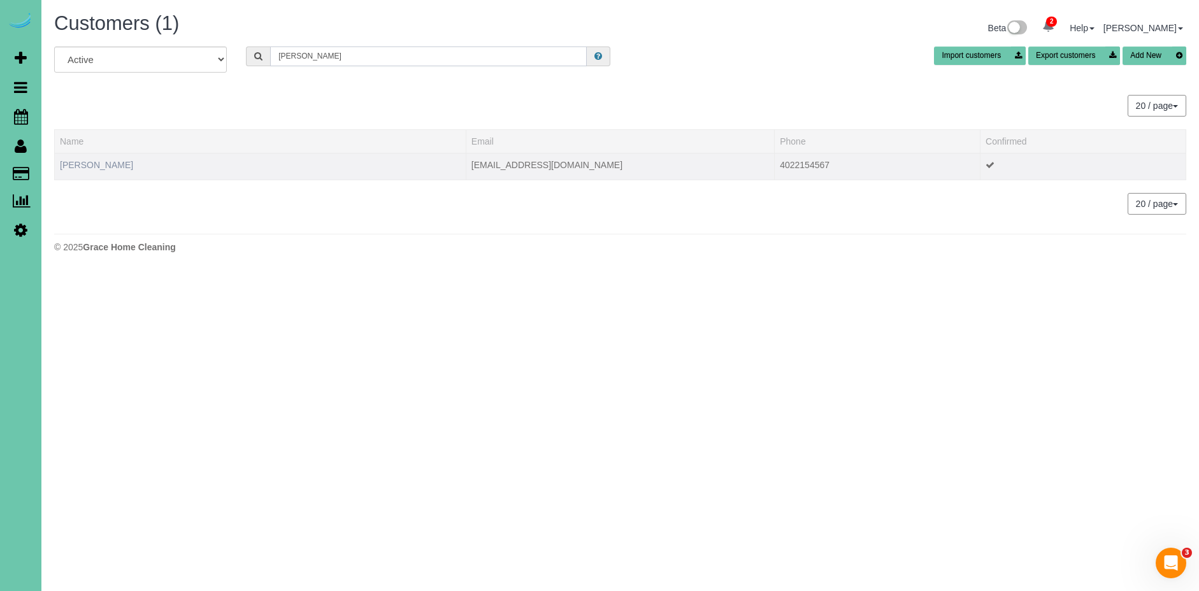
type input "[PERSON_NAME]"
click at [78, 168] on link "[PERSON_NAME]" at bounding box center [96, 165] width 73 height 10
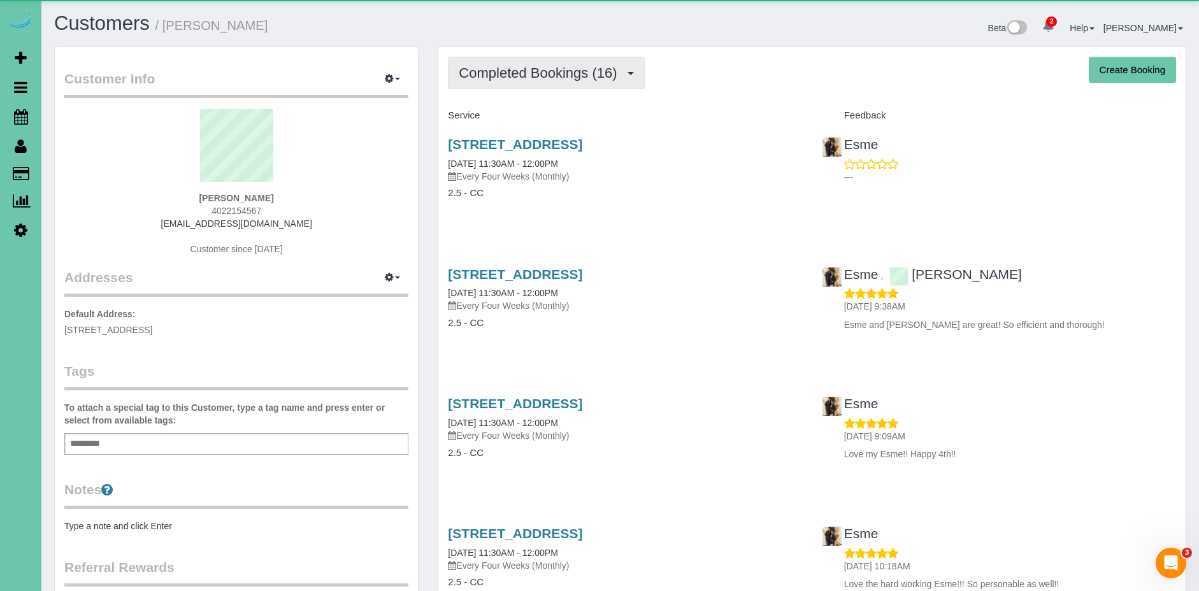
click at [599, 63] on button "Completed Bookings (16)" at bounding box center [546, 73] width 196 height 32
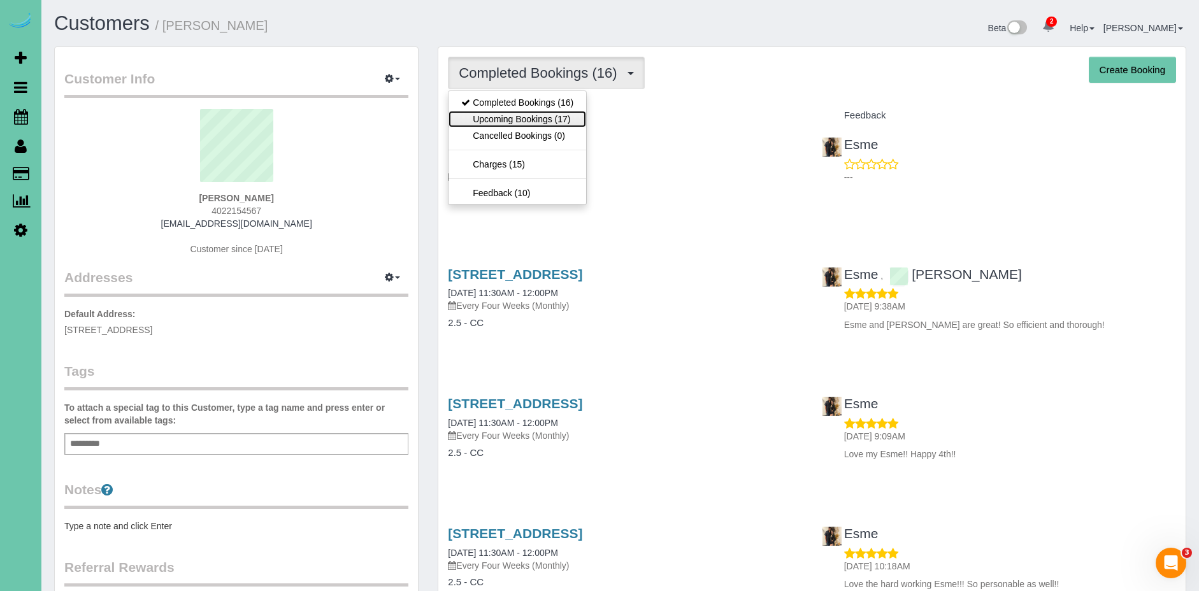
click at [555, 111] on link "Upcoming Bookings (17)" at bounding box center [517, 119] width 138 height 17
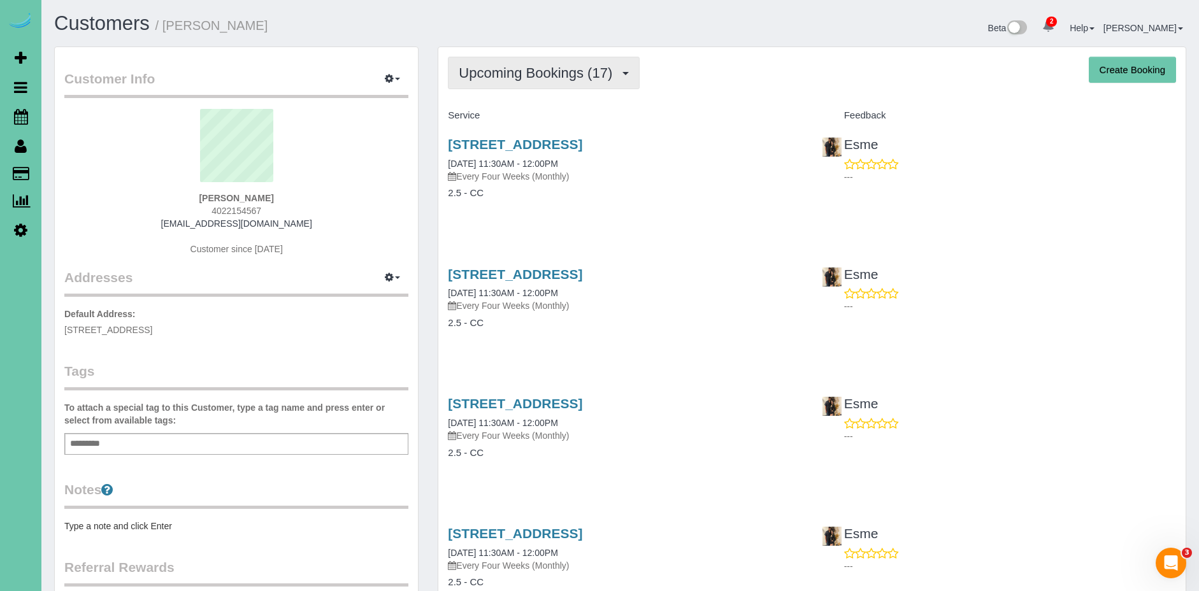
click at [549, 82] on button "Upcoming Bookings (17)" at bounding box center [544, 73] width 192 height 32
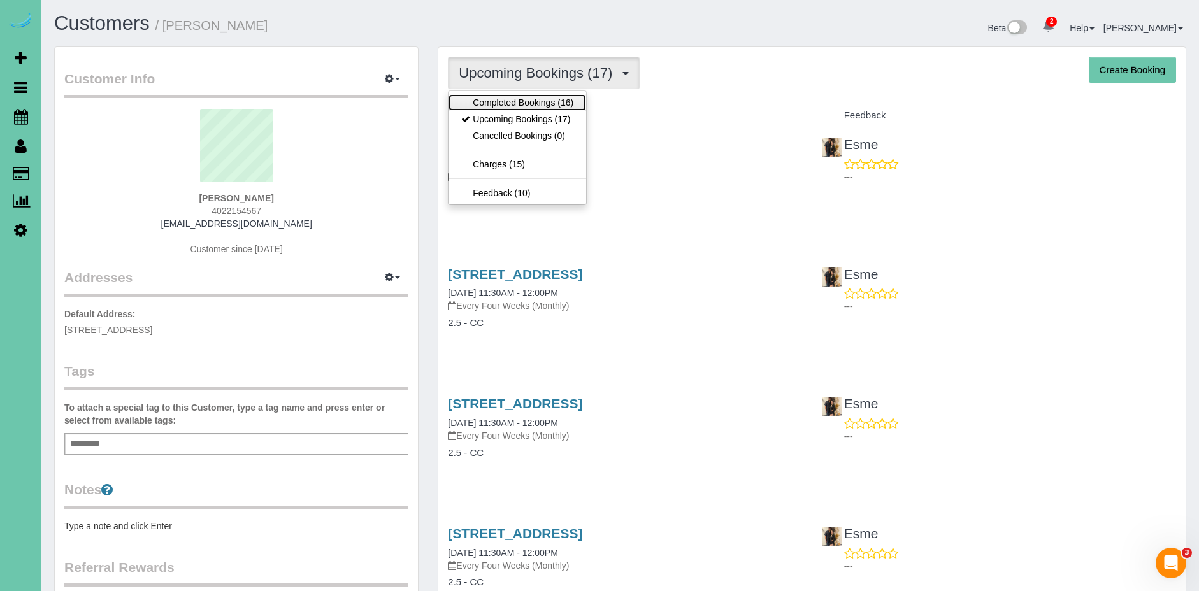
click at [531, 101] on link "Completed Bookings (16)" at bounding box center [517, 102] width 138 height 17
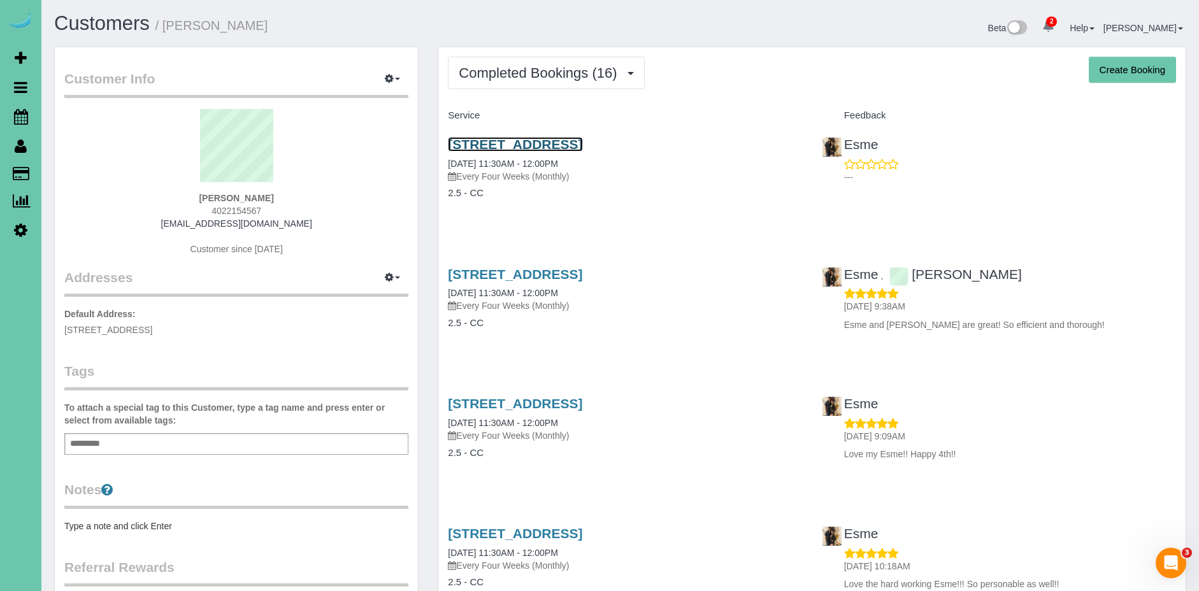
click at [580, 142] on link "[STREET_ADDRESS]" at bounding box center [515, 144] width 134 height 15
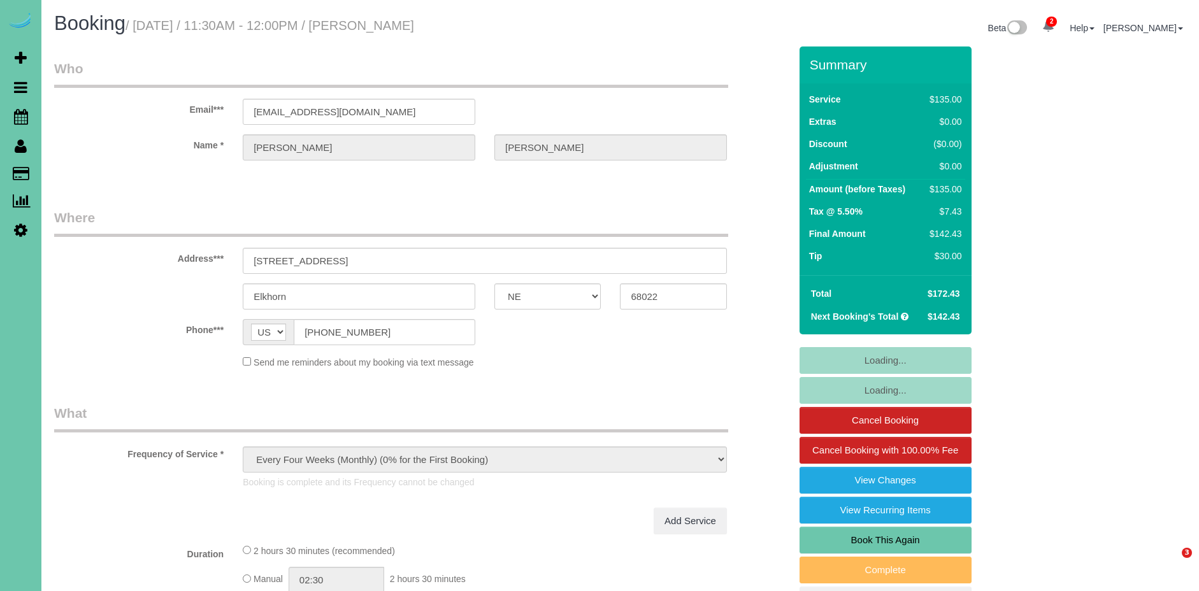
select select "NE"
select select "object:684"
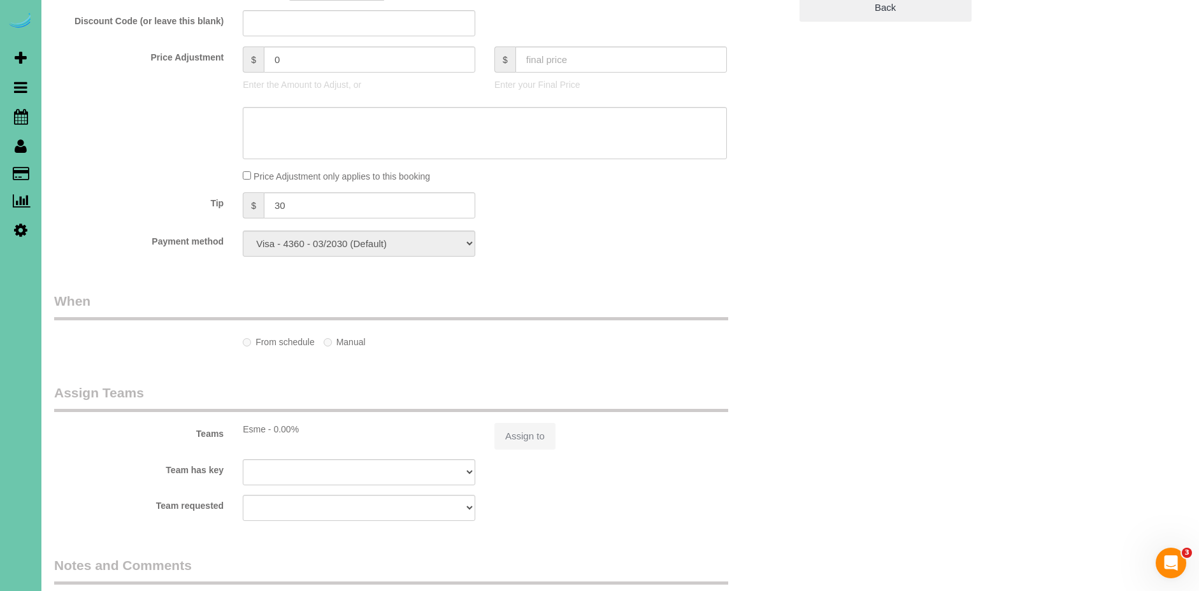
select select "number:37"
select select "number:42"
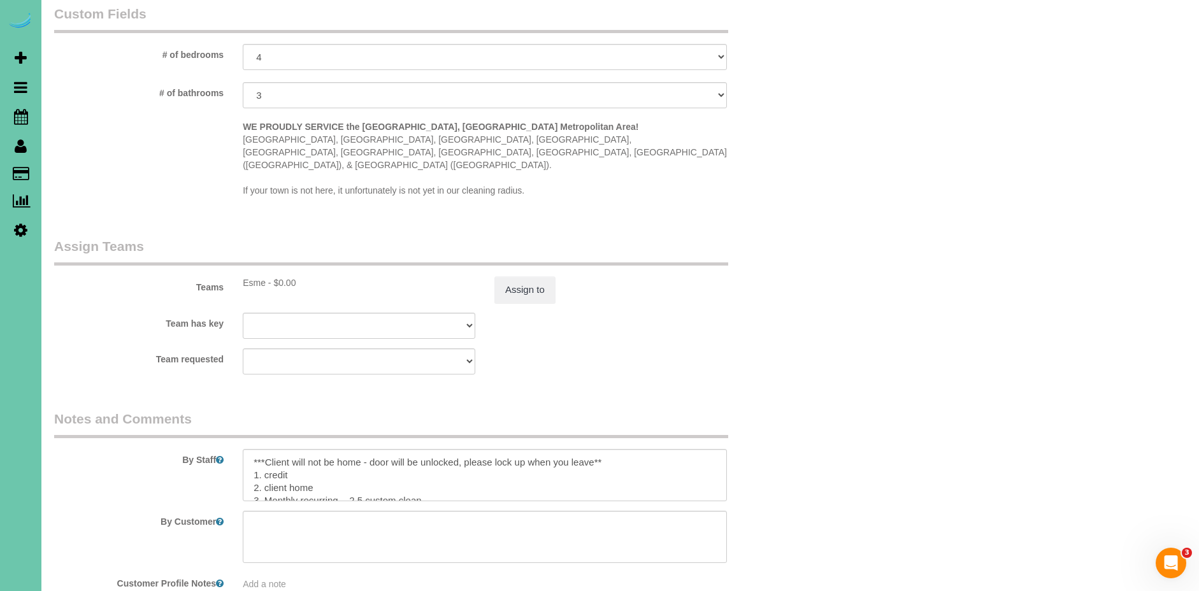
scroll to position [1224, 0]
